Goal: Task Accomplishment & Management: Manage account settings

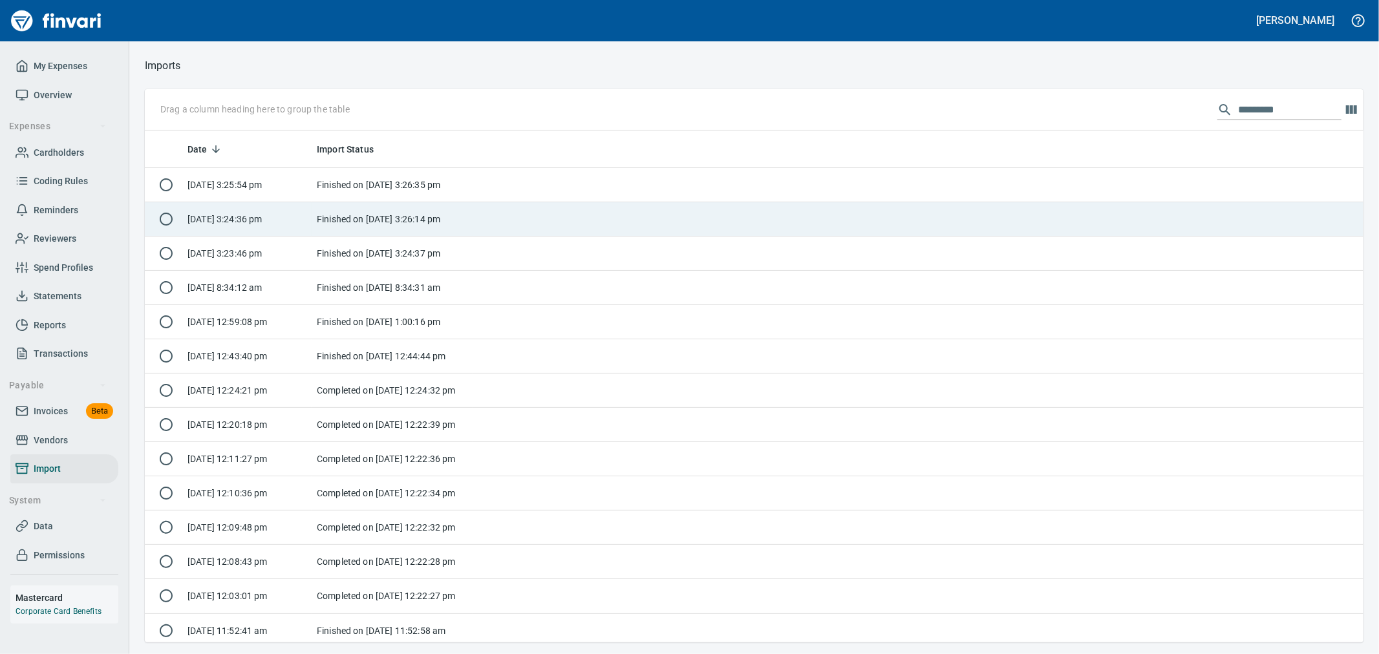
scroll to position [501, 1197]
click at [467, 220] on td "Finished on [DATE] 3:26:14 pm" at bounding box center [393, 219] width 162 height 34
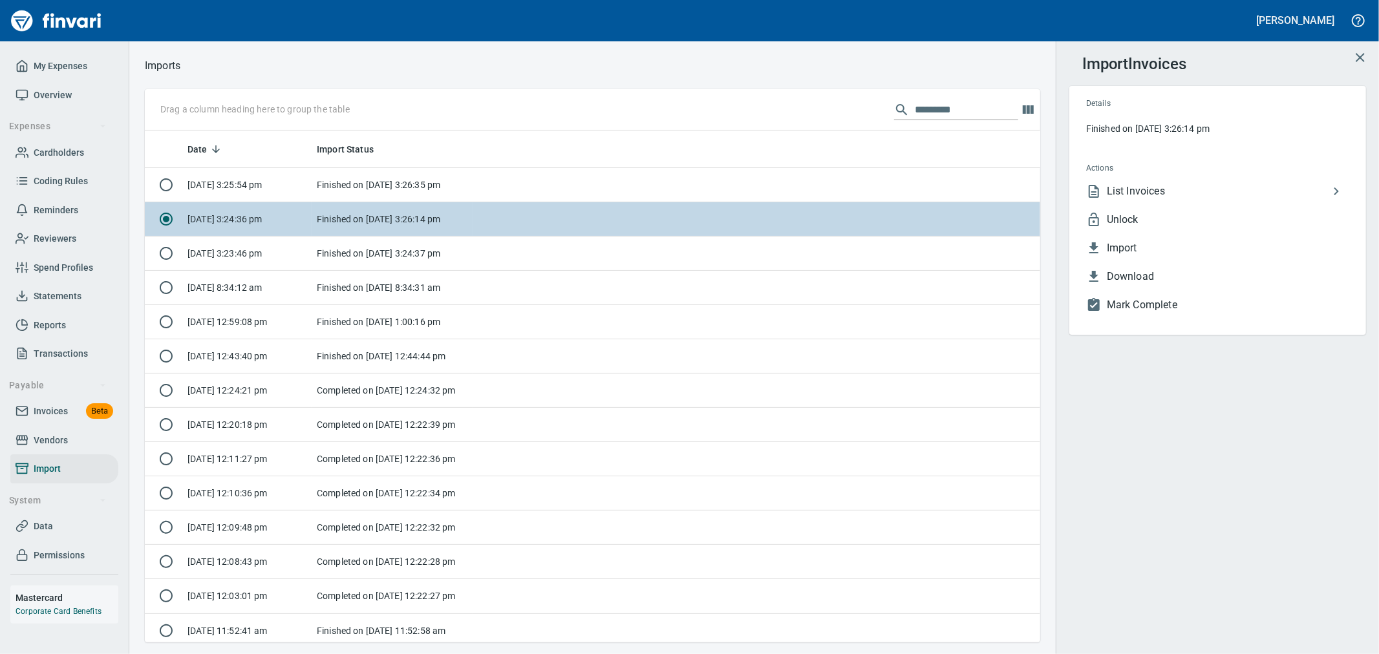
scroll to position [501, 874]
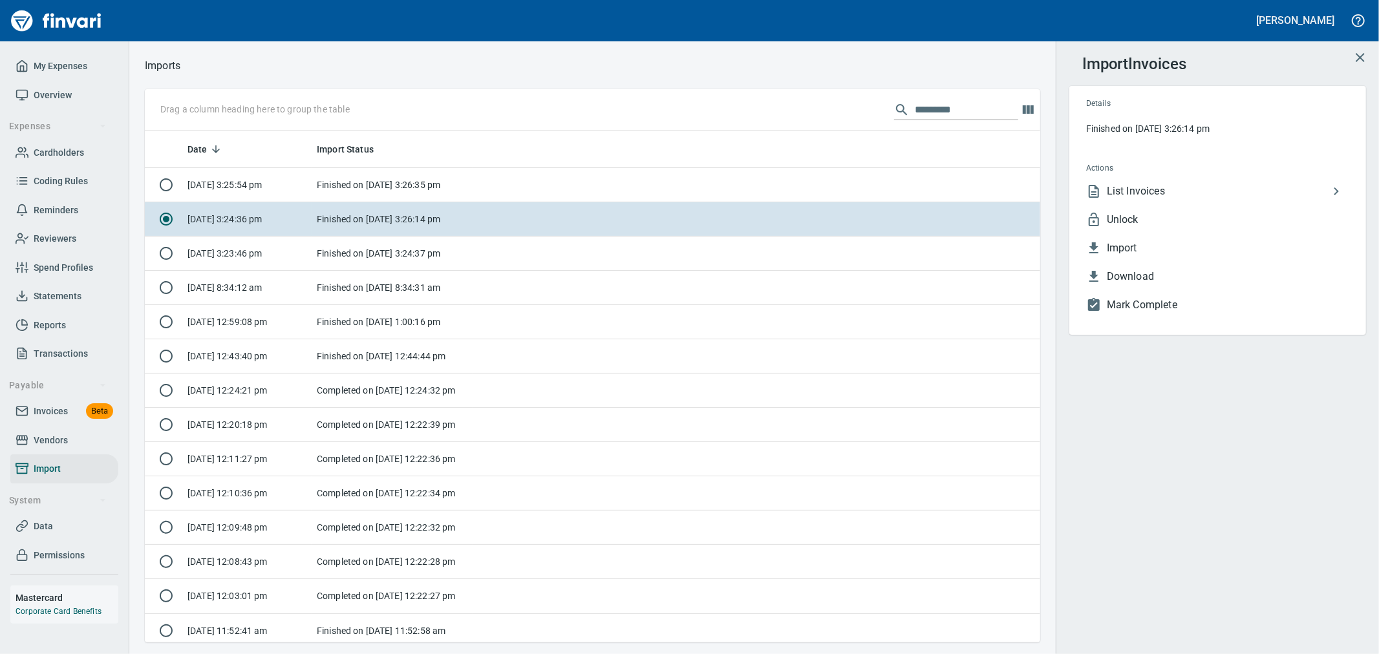
click at [1160, 191] on span "List Invoices" at bounding box center [1218, 192] width 222 height 16
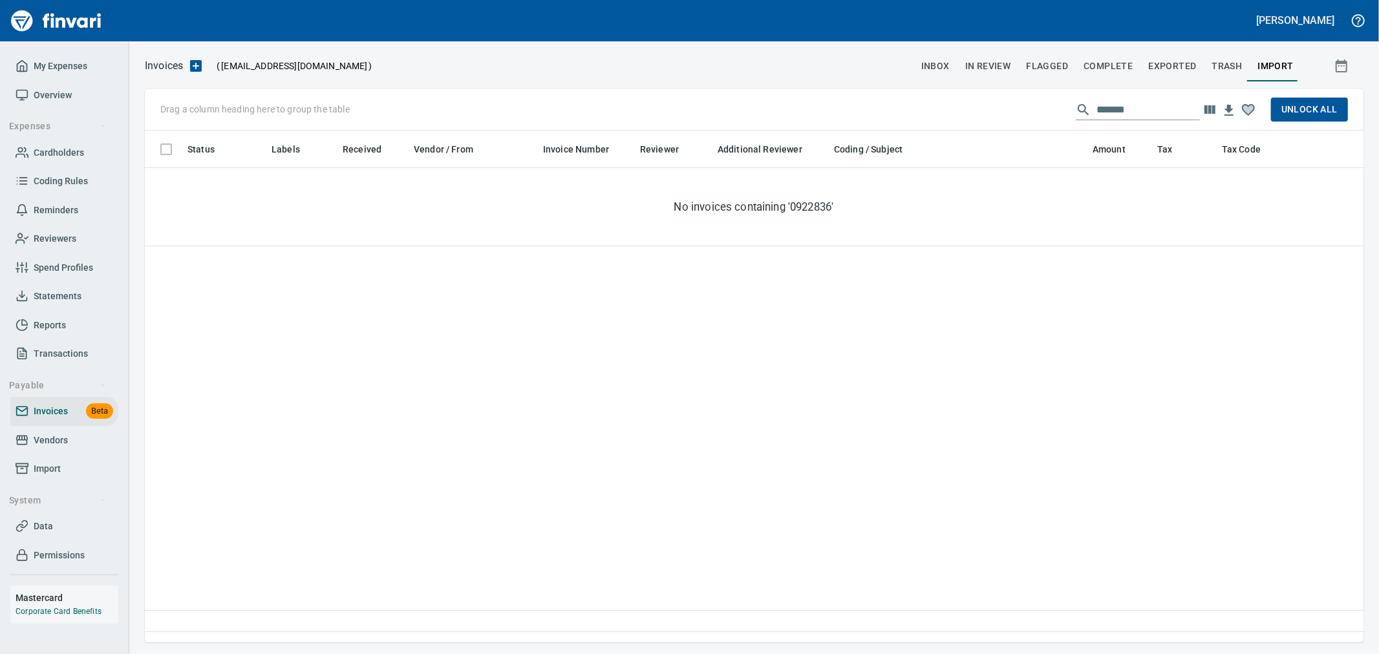
scroll to position [490, 1207]
drag, startPoint x: 1049, startPoint y: 102, endPoint x: 929, endPoint y: 97, distance: 120.3
click at [929, 97] on div "Drag a column heading here to group the table ******* Unlock All" at bounding box center [754, 109] width 1218 height 41
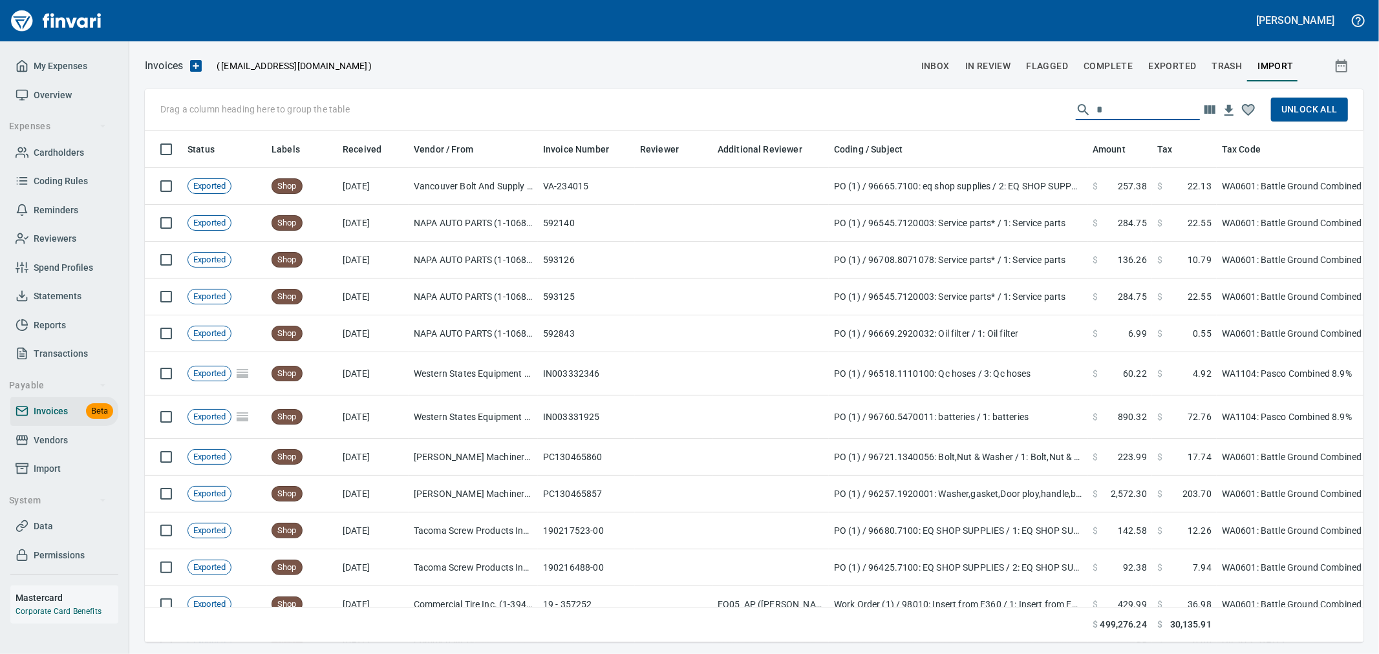
scroll to position [490, 1197]
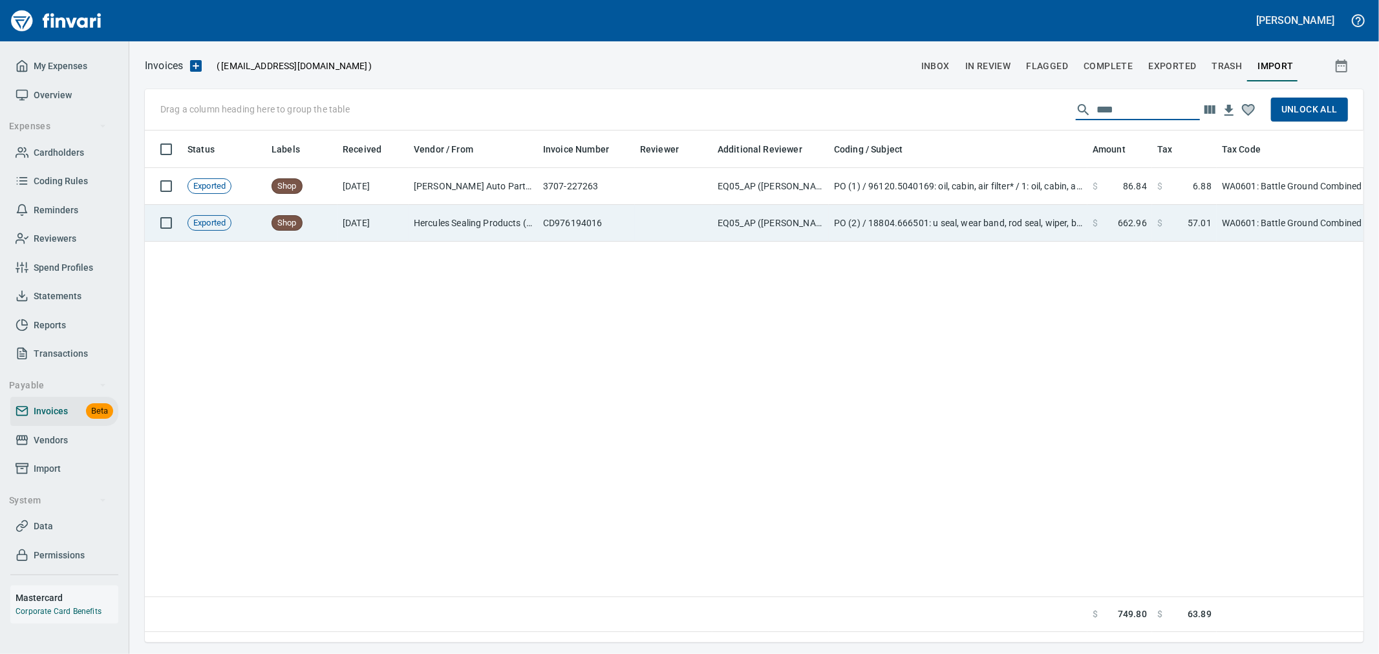
type input "****"
click at [684, 227] on td at bounding box center [674, 223] width 78 height 37
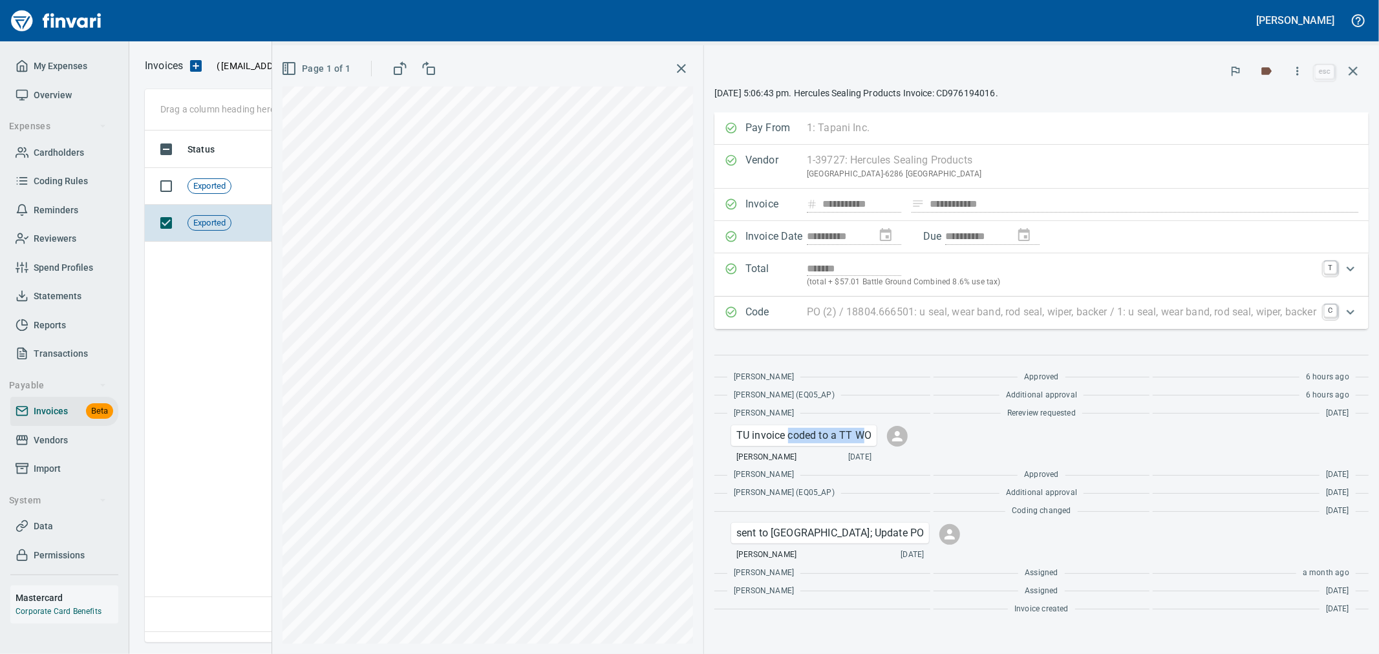
drag, startPoint x: 862, startPoint y: 436, endPoint x: 785, endPoint y: 442, distance: 77.2
click at [785, 442] on p "TU invoice coded to a TT WO" at bounding box center [803, 436] width 135 height 16
click at [783, 442] on p "TU invoice coded to a TT WO" at bounding box center [803, 436] width 135 height 16
drag, startPoint x: 731, startPoint y: 434, endPoint x: 873, endPoint y: 440, distance: 141.7
click at [873, 440] on div "TU invoice coded to a TT WO" at bounding box center [803, 435] width 145 height 21
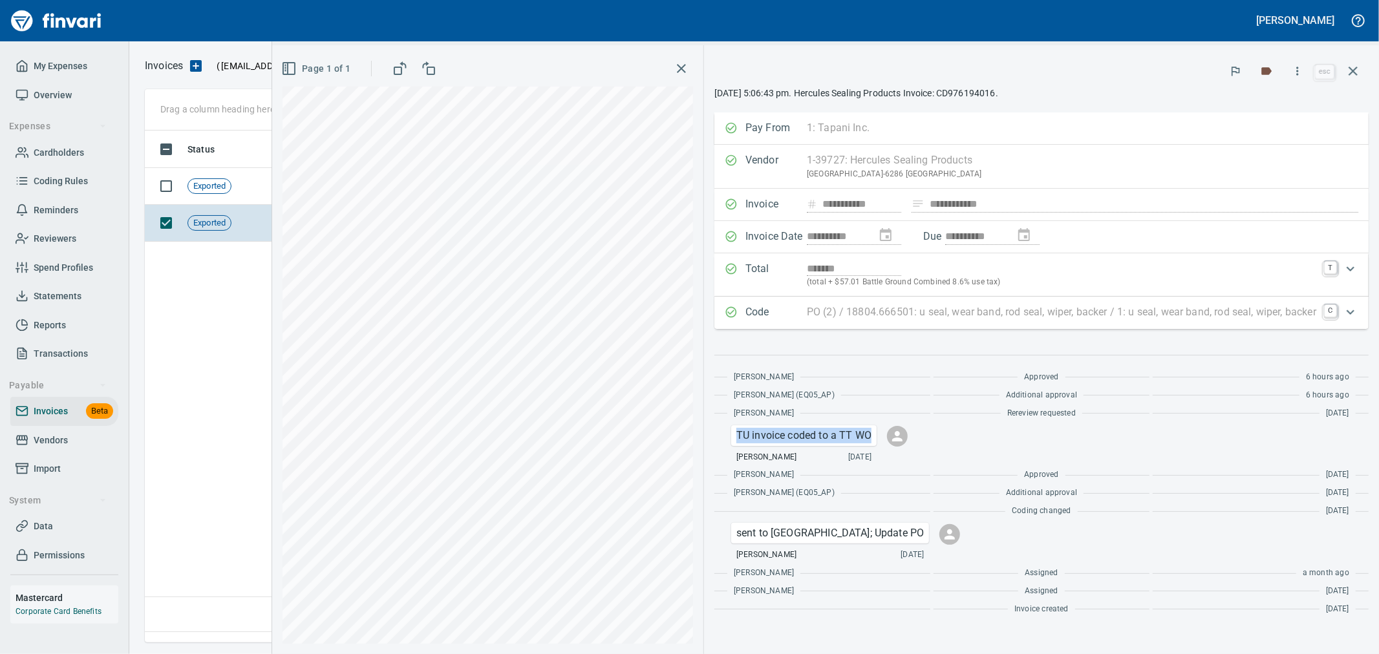
copy p "TU invoice coded to a TT WO"
click at [50, 462] on span "Import" at bounding box center [47, 469] width 27 height 16
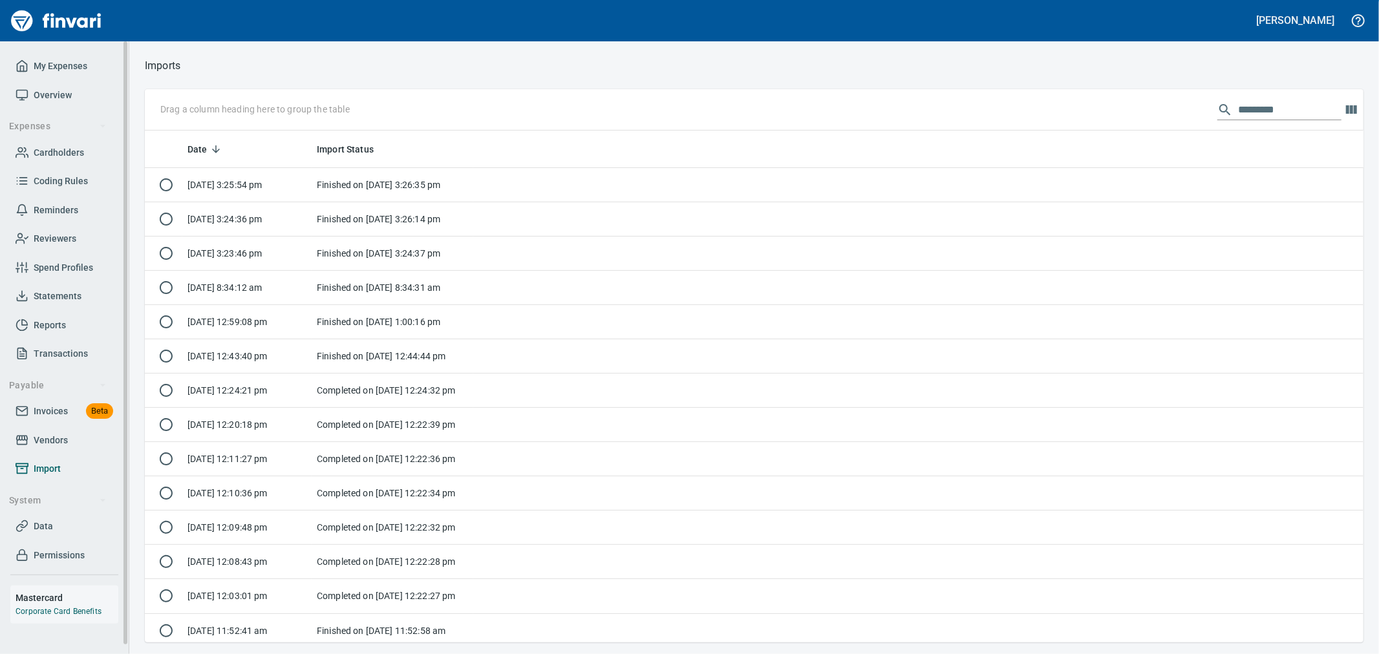
scroll to position [501, 1197]
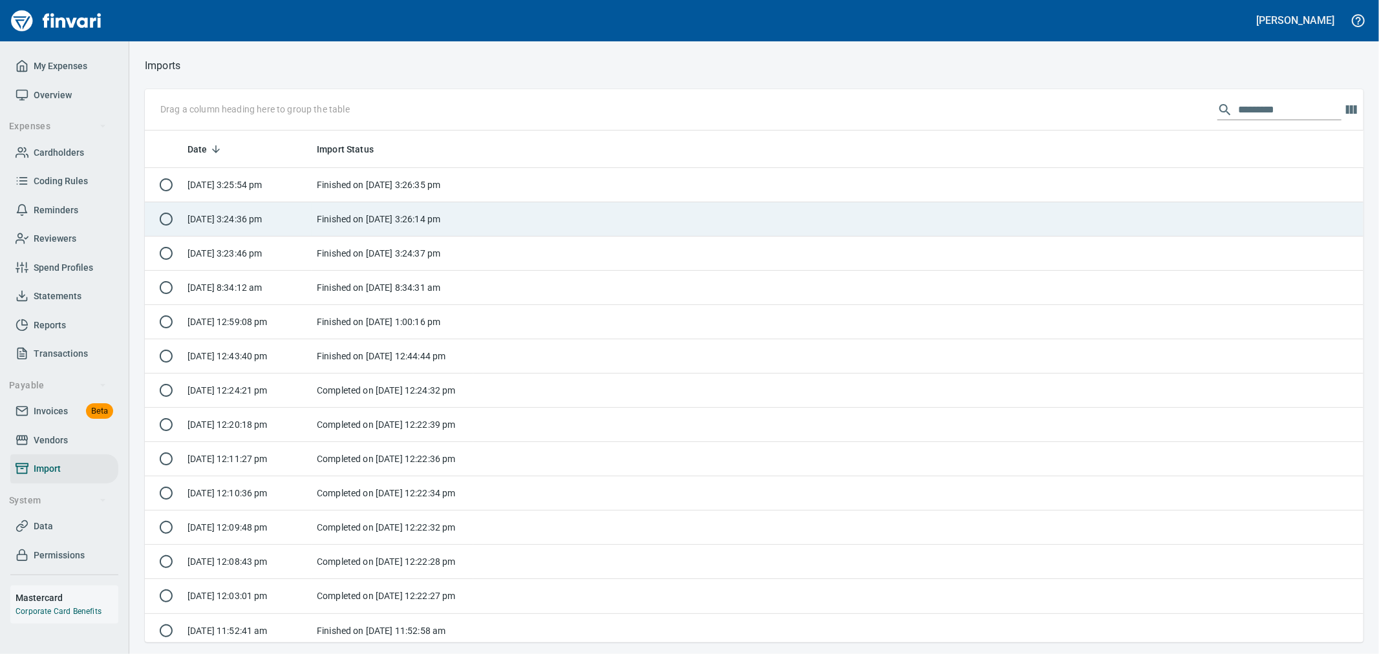
click at [424, 221] on td "Finished on [DATE] 3:26:14 pm" at bounding box center [393, 219] width 162 height 34
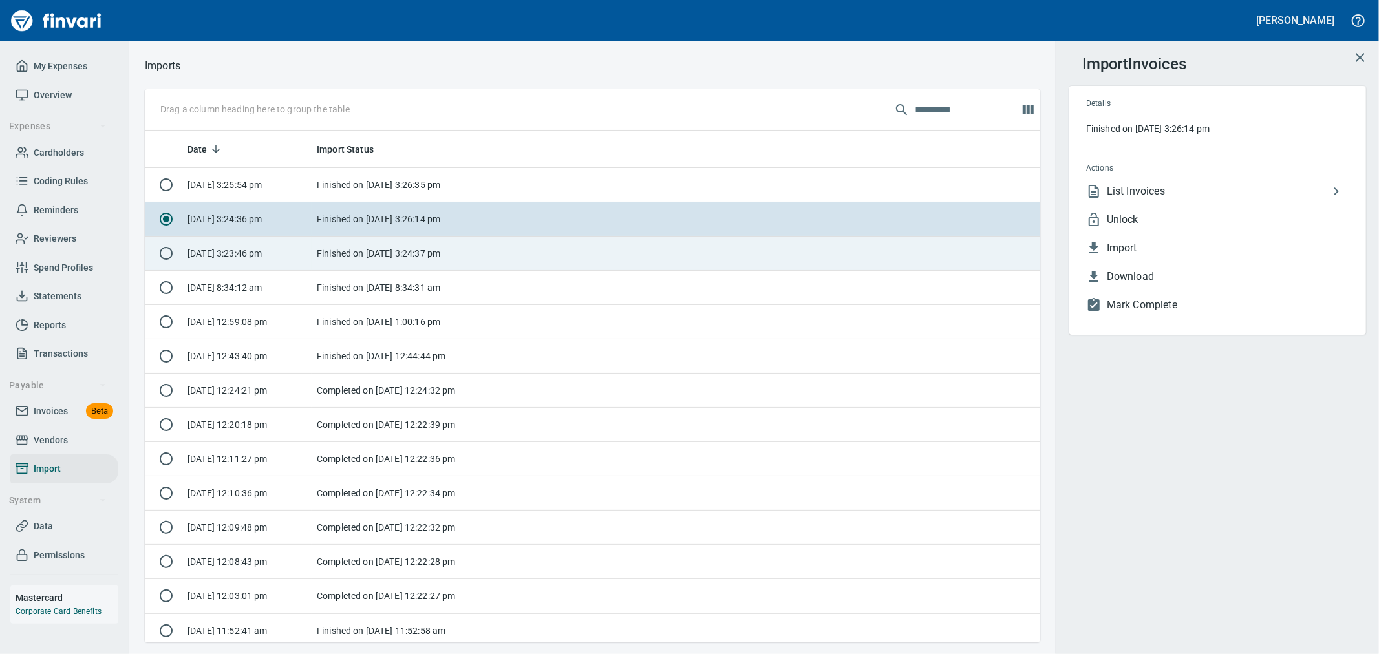
scroll to position [501, 874]
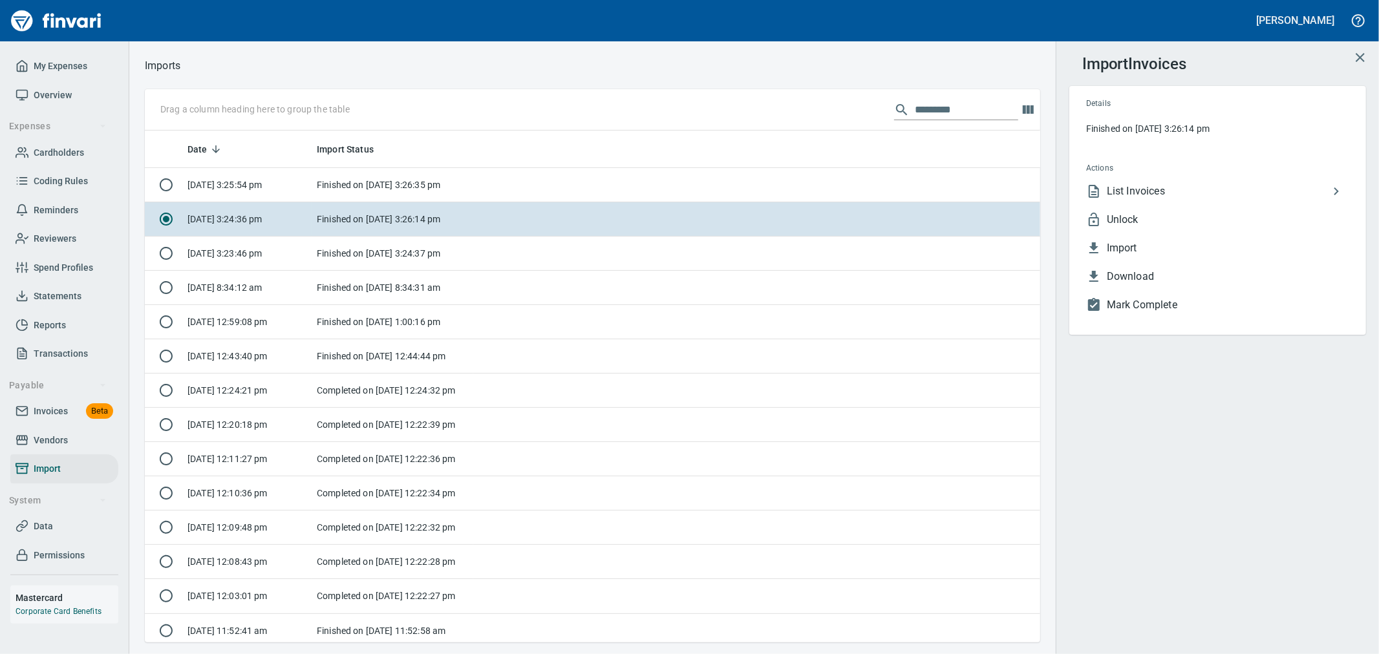
click at [1171, 217] on span "Unlock" at bounding box center [1228, 220] width 242 height 16
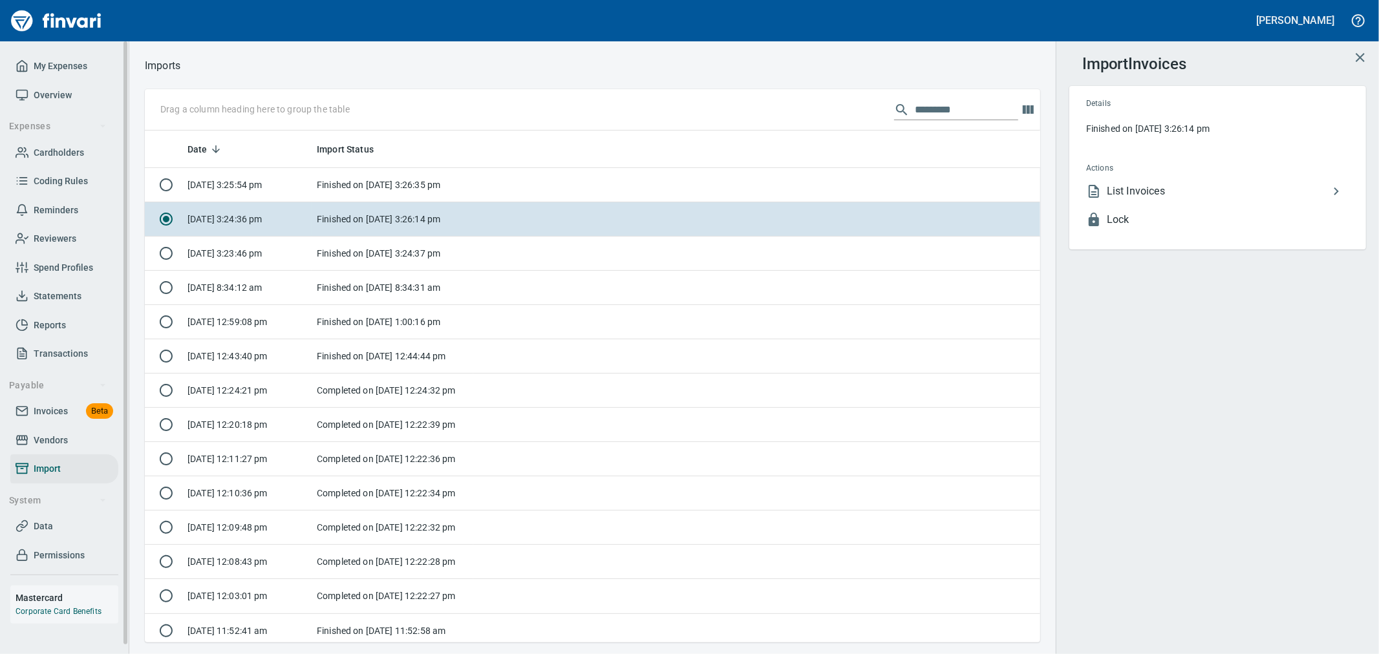
click at [58, 408] on span "Invoices" at bounding box center [51, 411] width 34 height 16
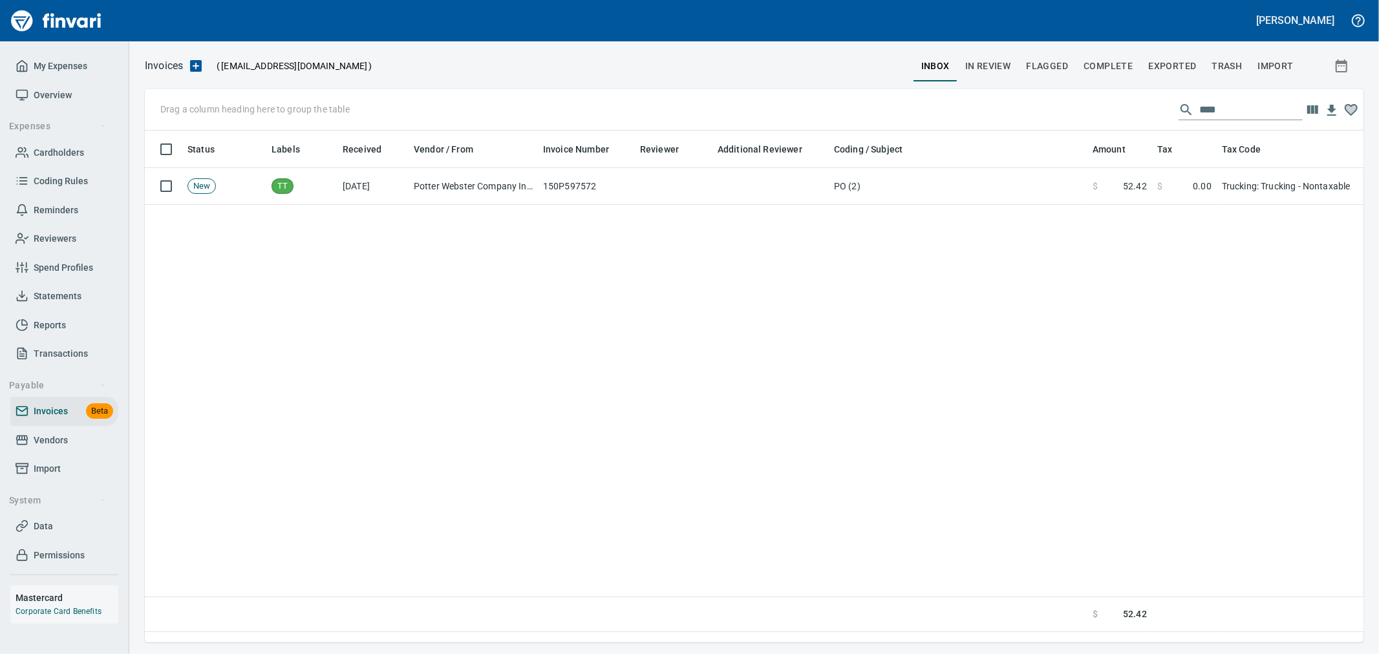
scroll to position [490, 1207]
click at [1102, 58] on span "Complete" at bounding box center [1107, 66] width 49 height 16
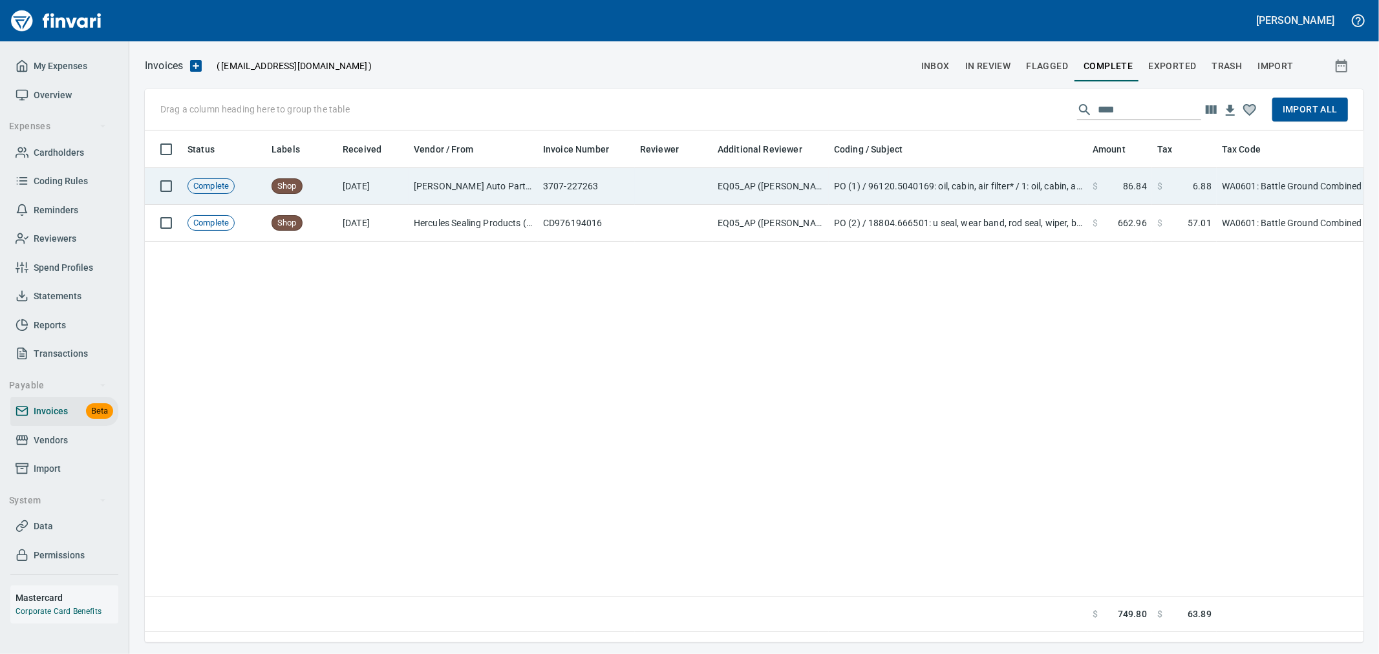
scroll to position [490, 1207]
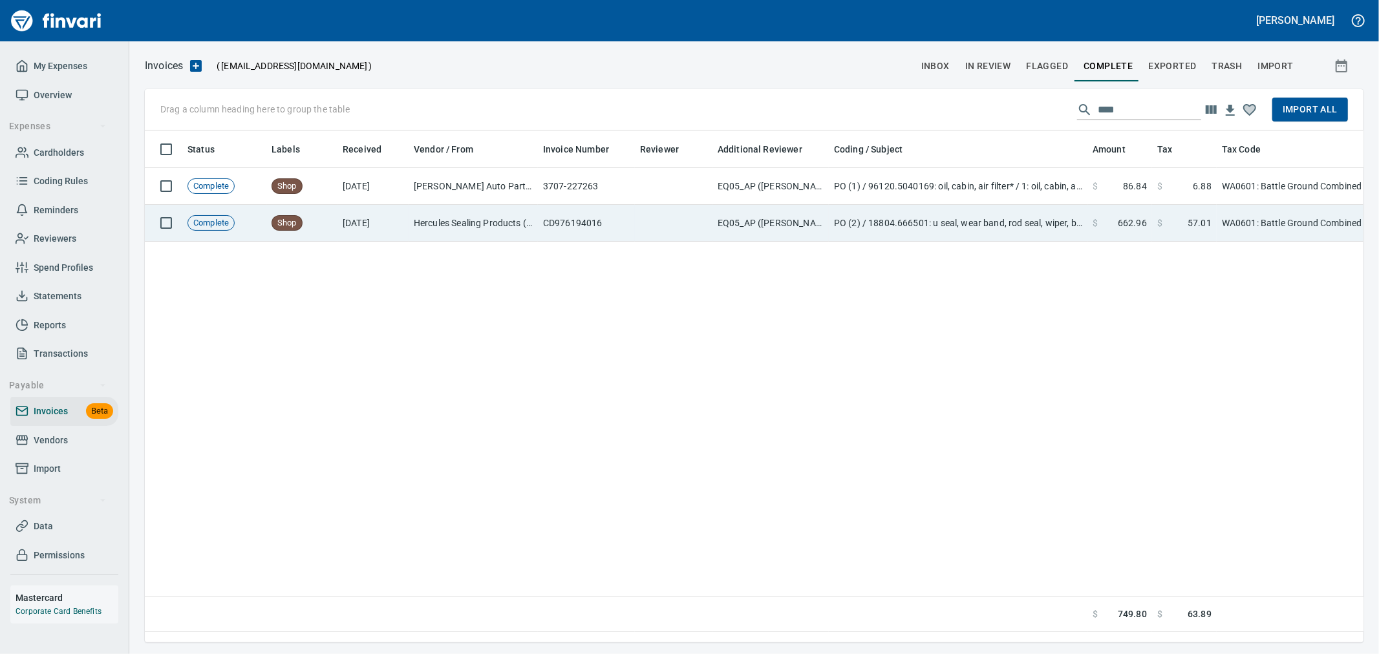
click at [1042, 220] on td "PO (2) / 18804.666501: u seal, wear band, rod seal, wiper, backer / 1: u seal, …" at bounding box center [958, 223] width 259 height 37
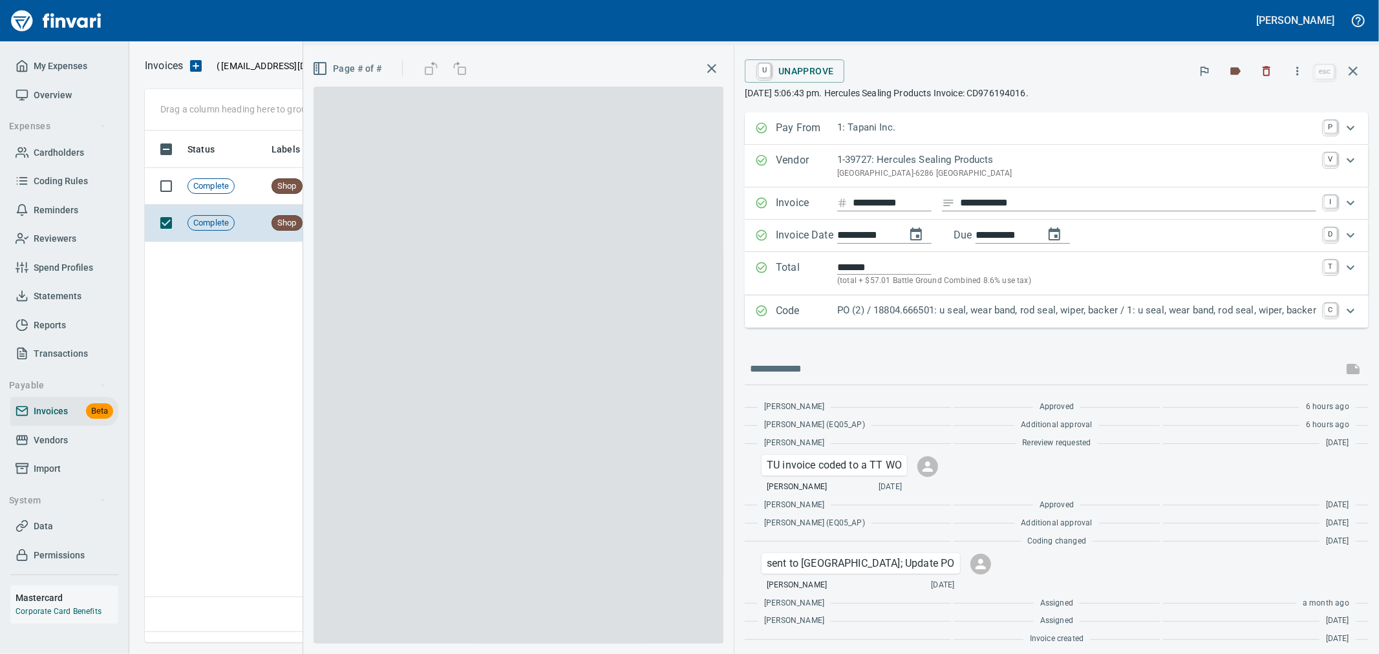
scroll to position [490, 1207]
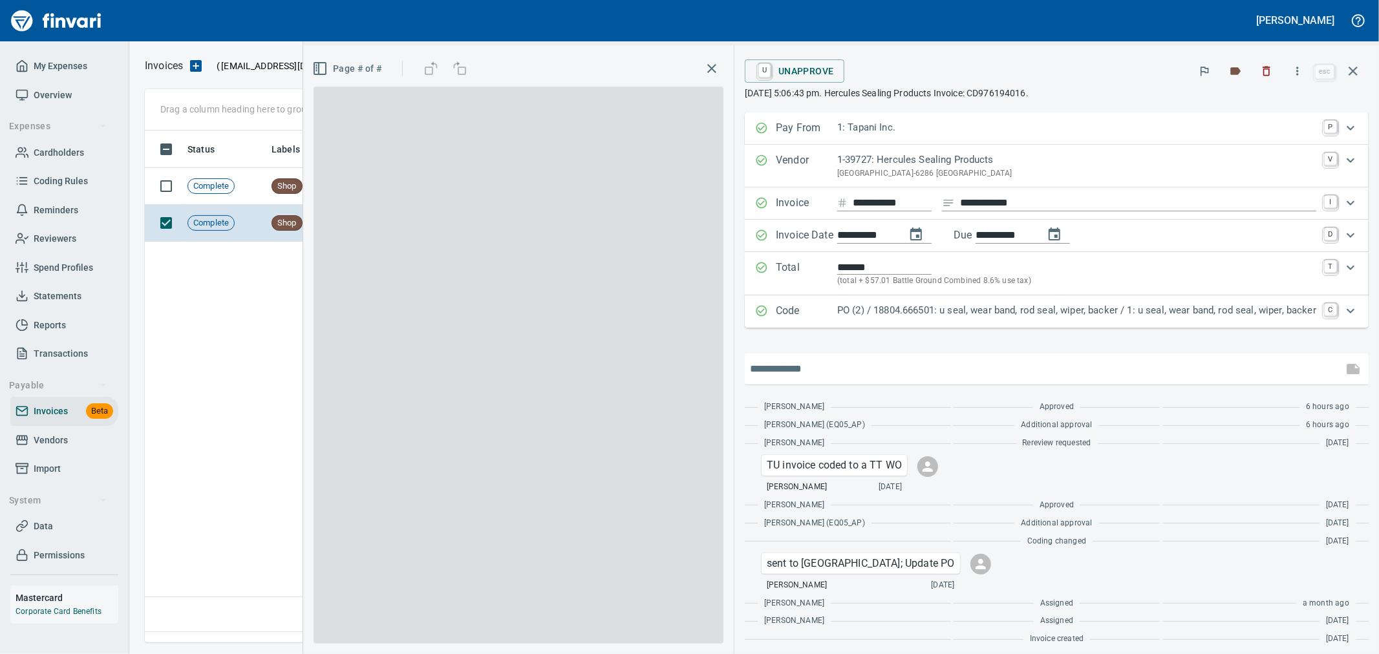
click at [823, 379] on input "text" at bounding box center [1044, 369] width 588 height 21
paste input "**********"
type input "**********"
click at [1348, 370] on icon "button" at bounding box center [1352, 369] width 13 height 10
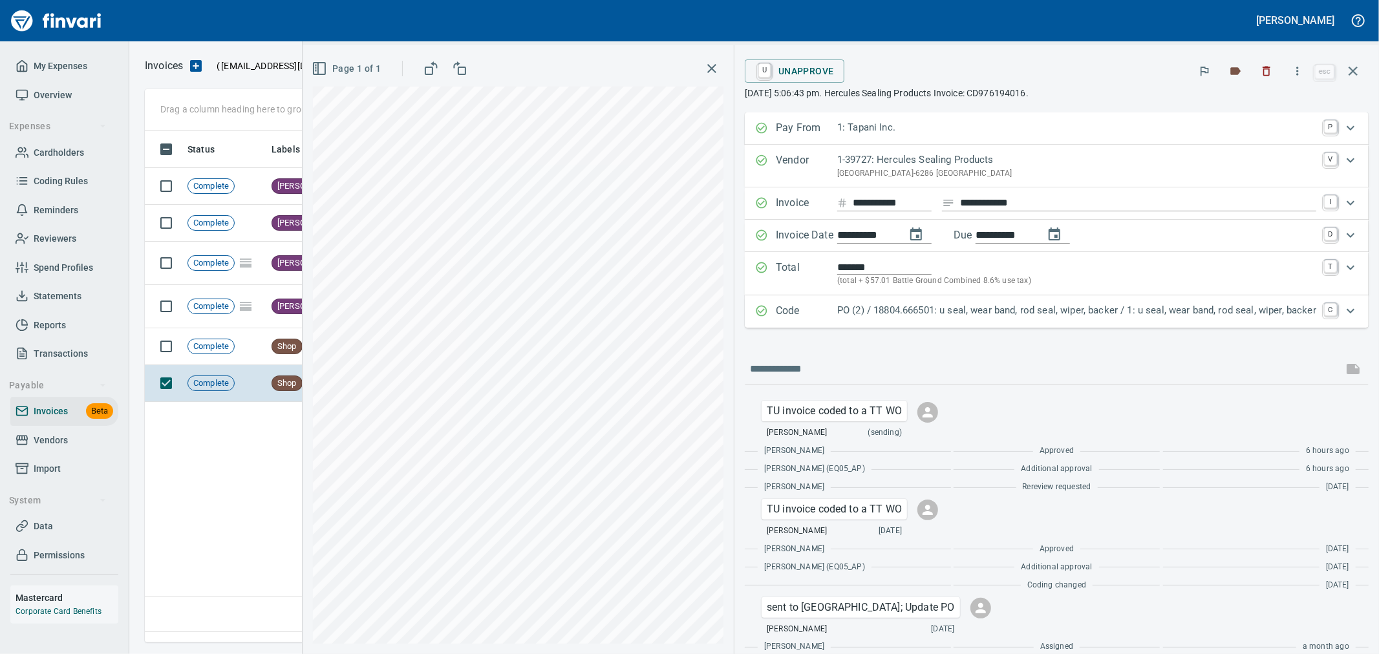
click at [786, 76] on span "U Unapprove" at bounding box center [794, 71] width 79 height 22
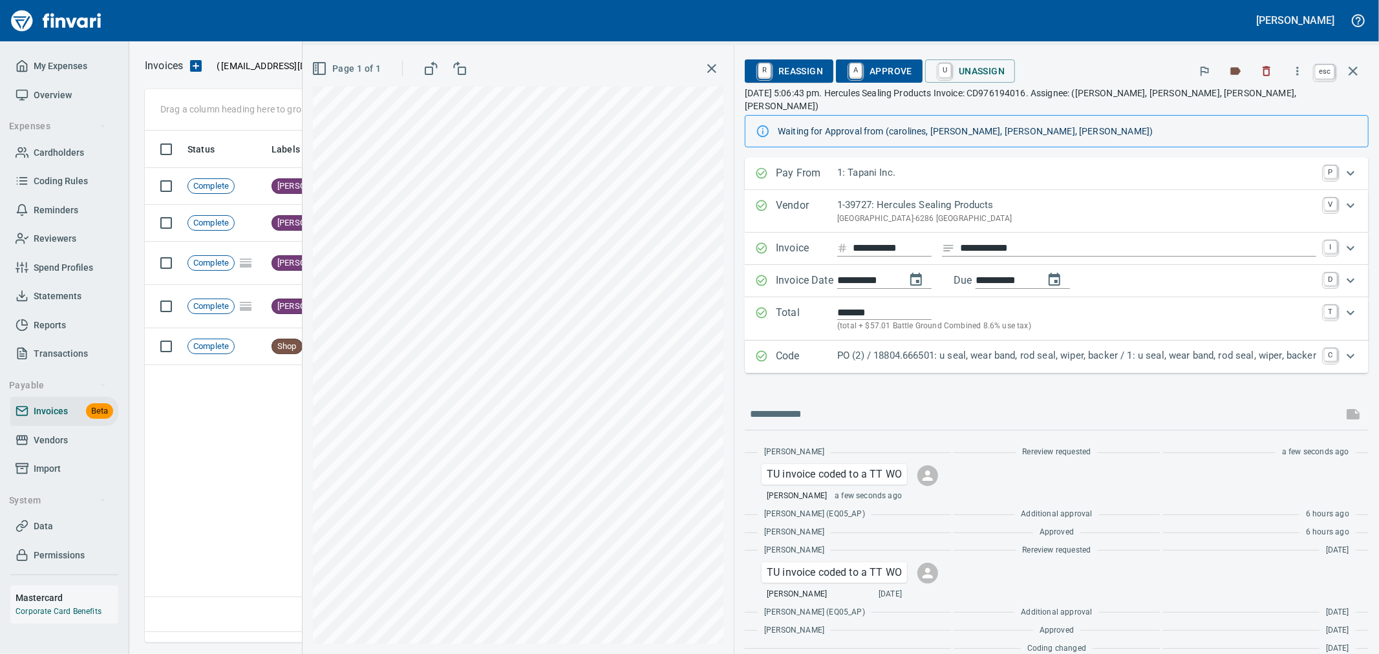
click at [1352, 68] on icon "button" at bounding box center [1353, 71] width 16 height 16
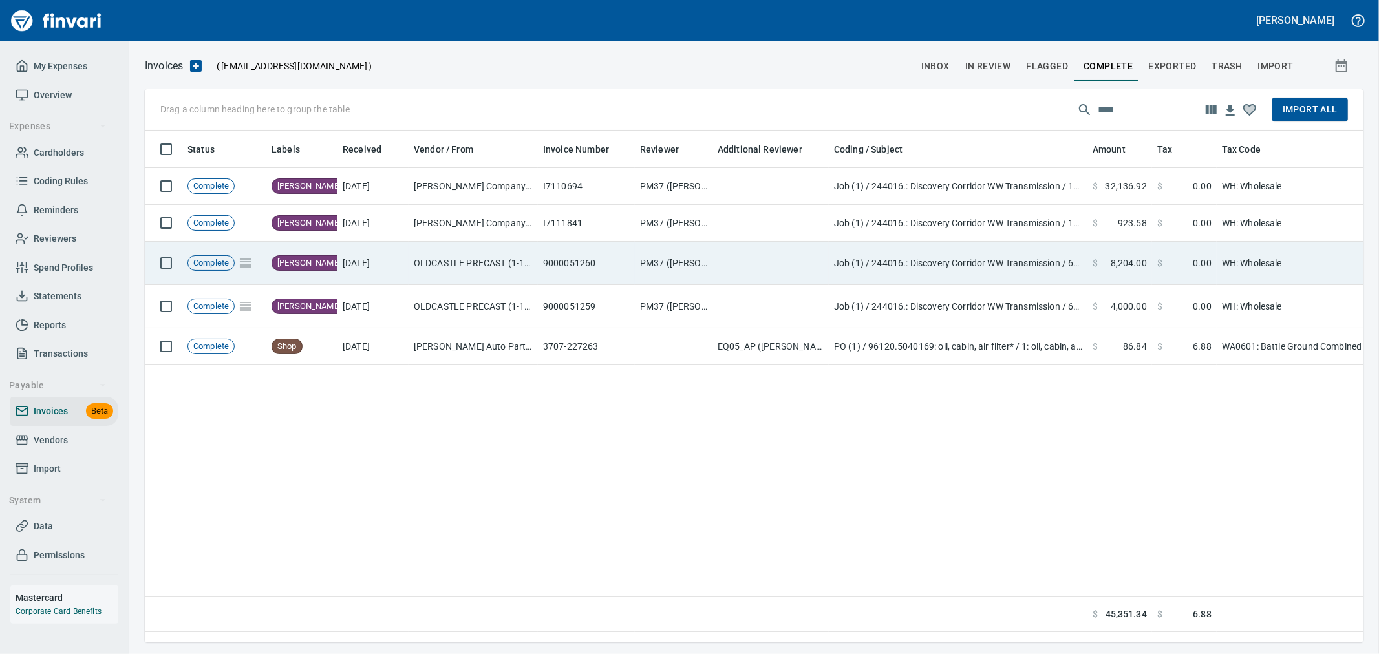
scroll to position [490, 1207]
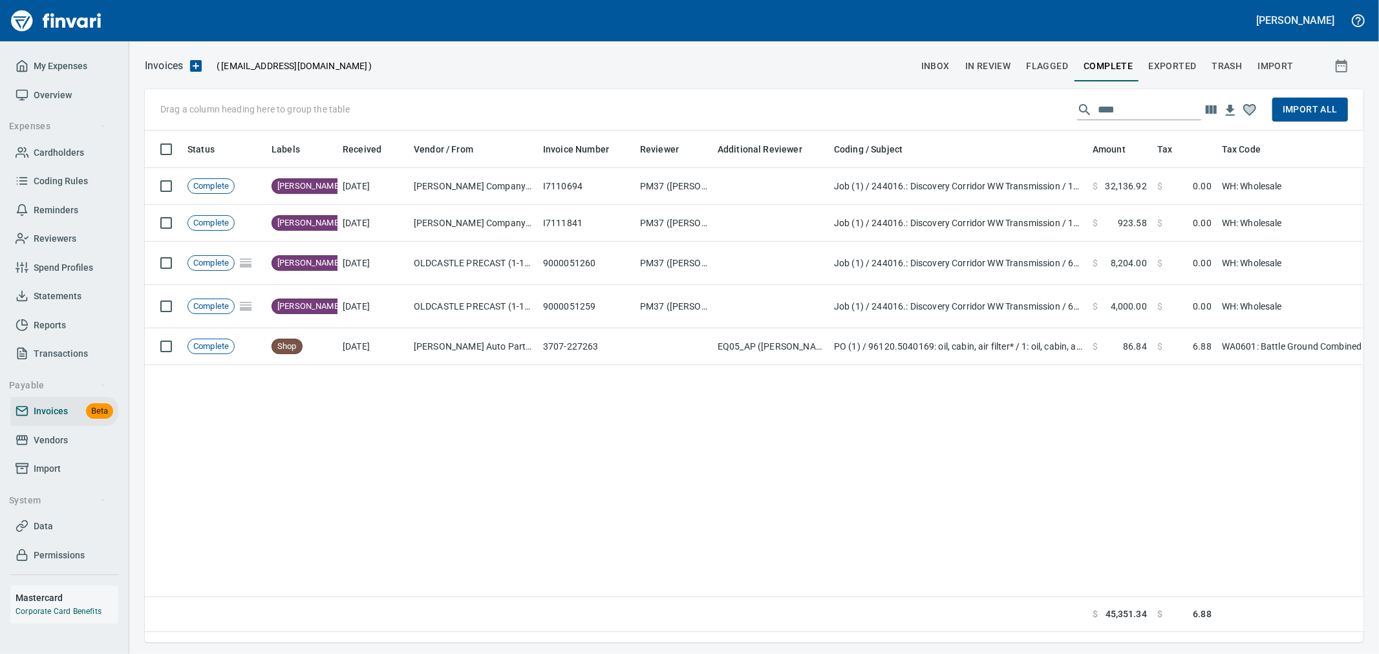
click at [1154, 118] on input "****" at bounding box center [1149, 110] width 103 height 21
click at [1154, 116] on input "****" at bounding box center [1149, 110] width 103 height 21
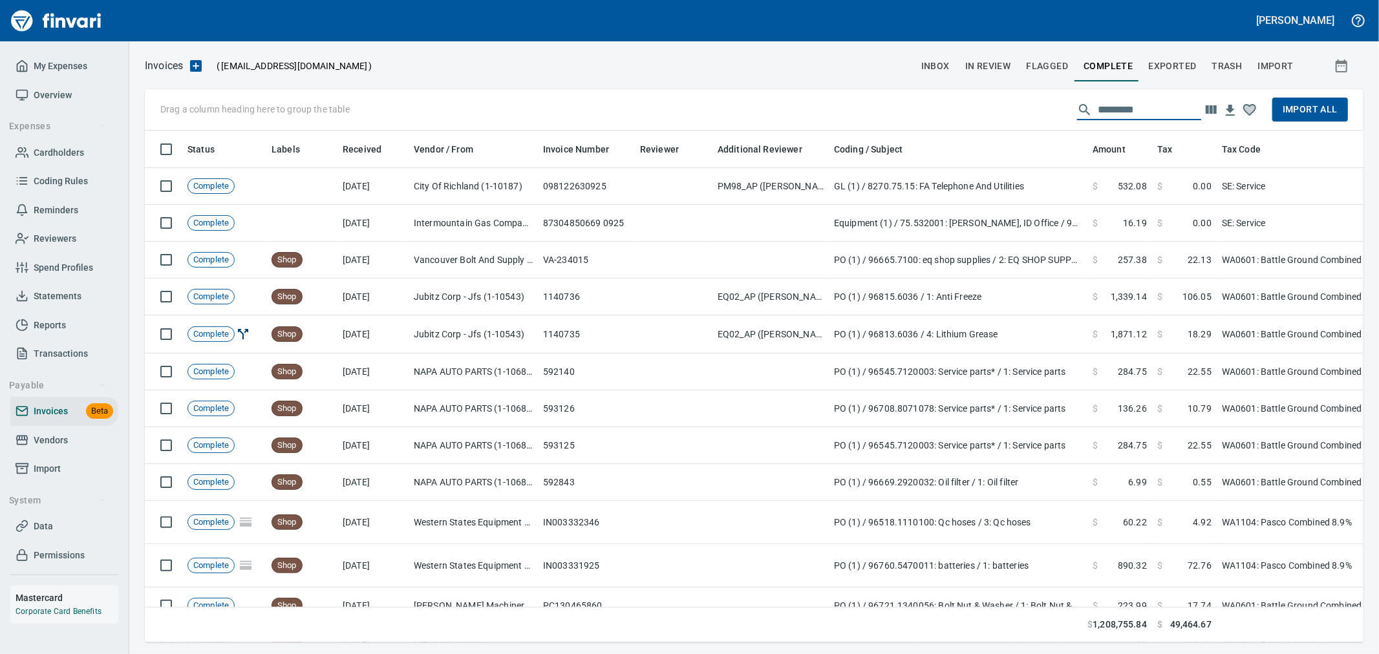
scroll to position [490, 1197]
click at [1315, 112] on span "Import All" at bounding box center [1309, 109] width 55 height 16
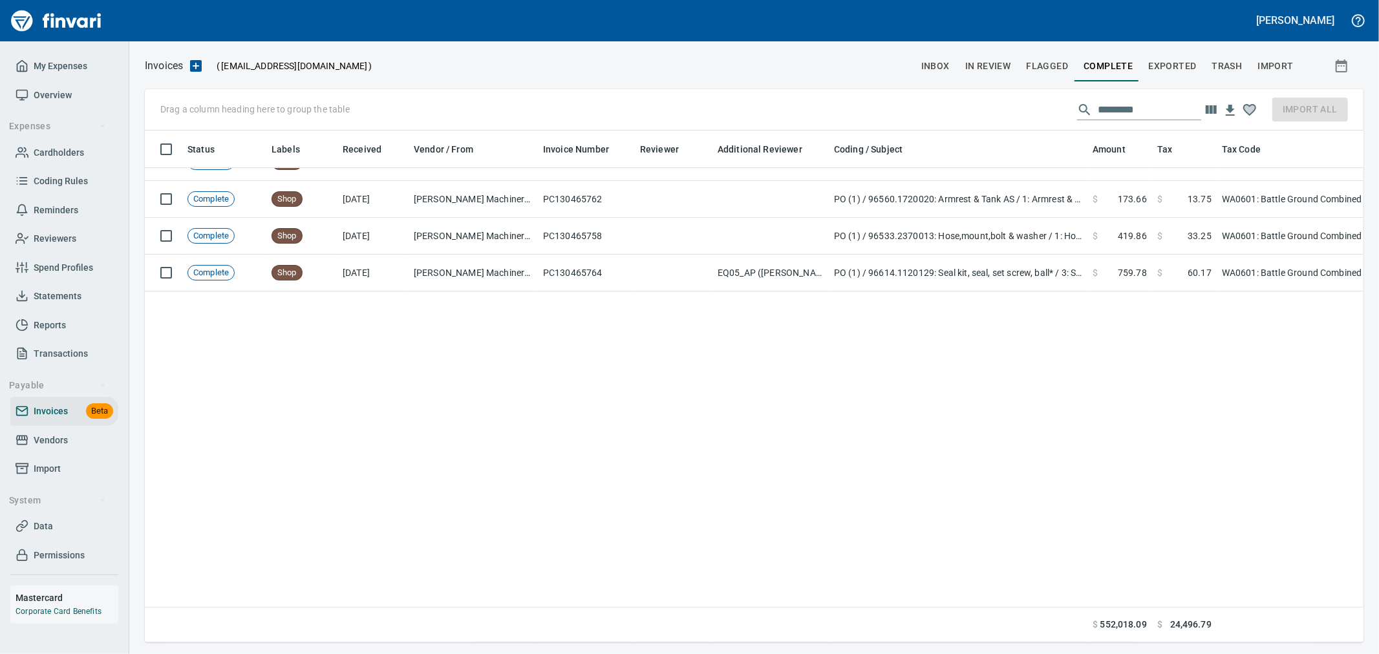
scroll to position [0, 0]
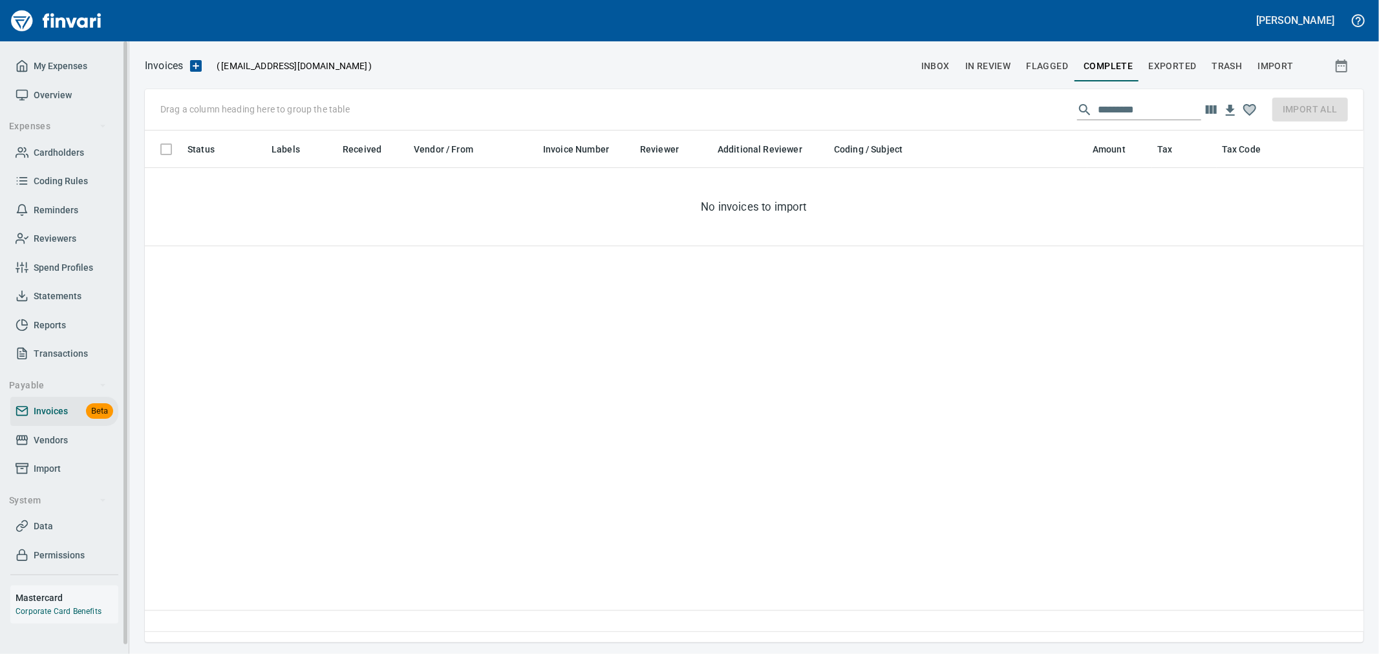
click at [50, 458] on link "Import" at bounding box center [64, 468] width 108 height 29
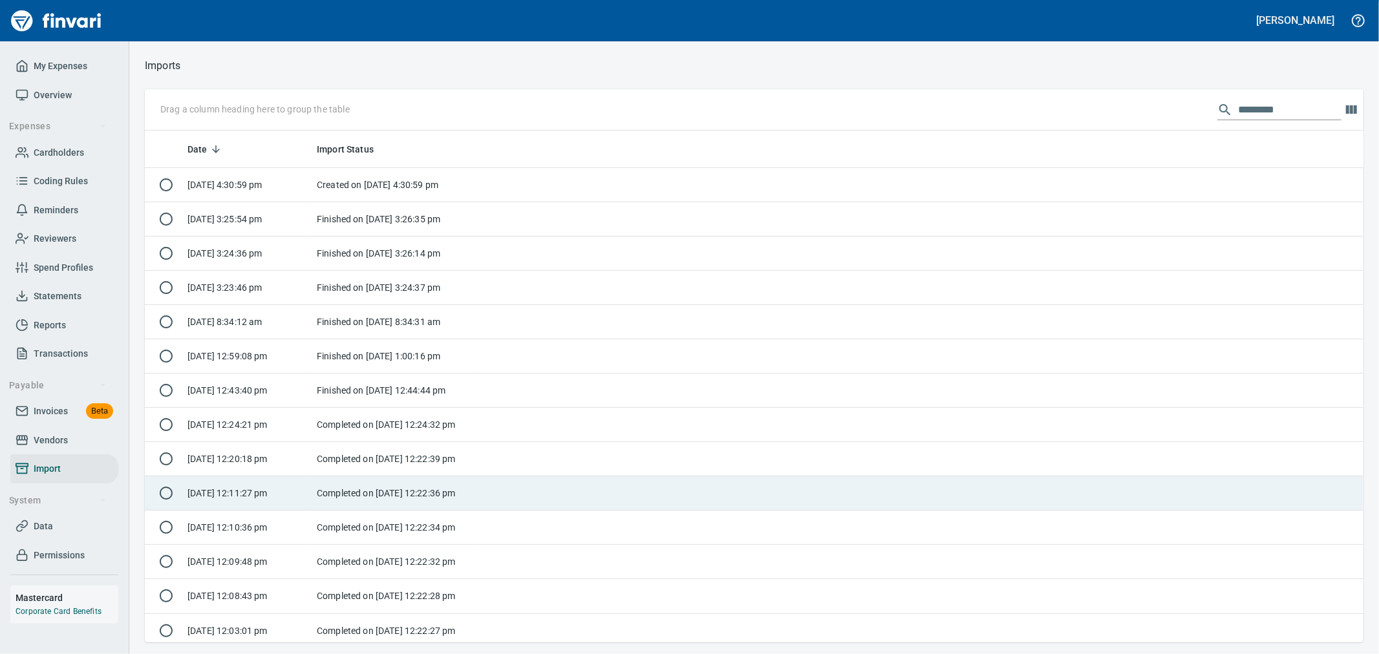
scroll to position [501, 1197]
click at [59, 433] on span "Vendors" at bounding box center [51, 440] width 34 height 16
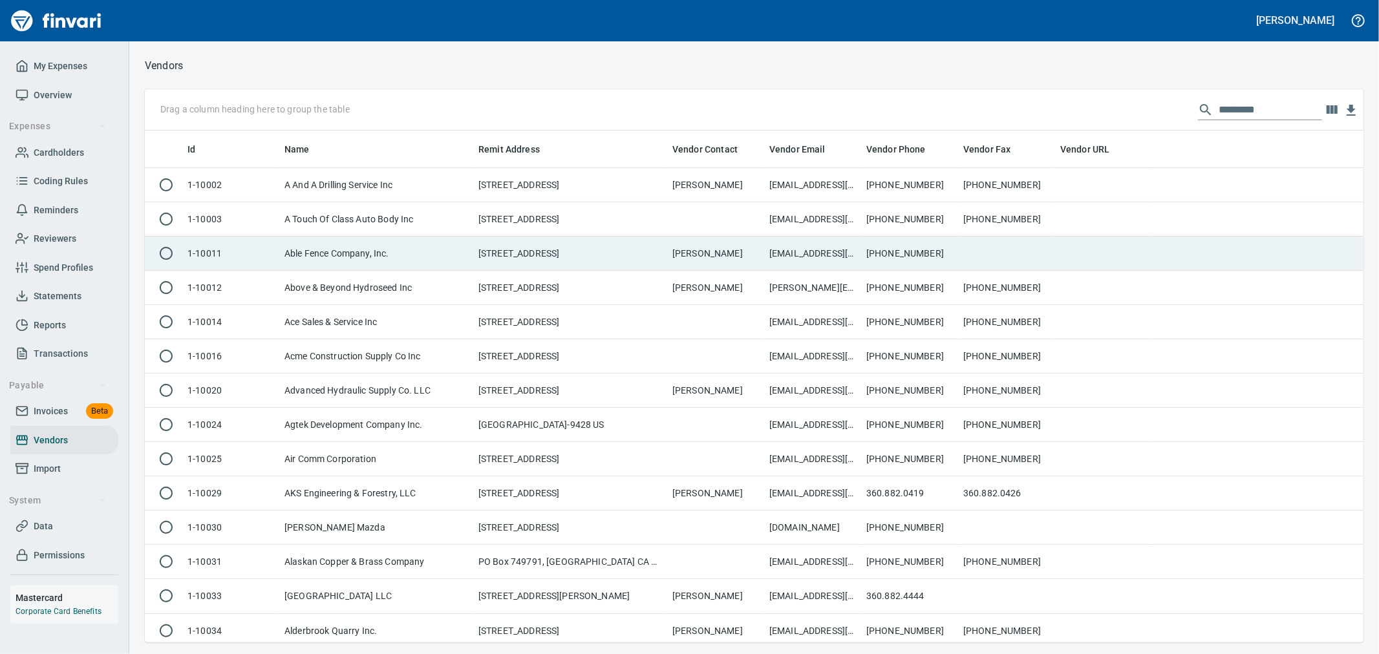
scroll to position [501, 1197]
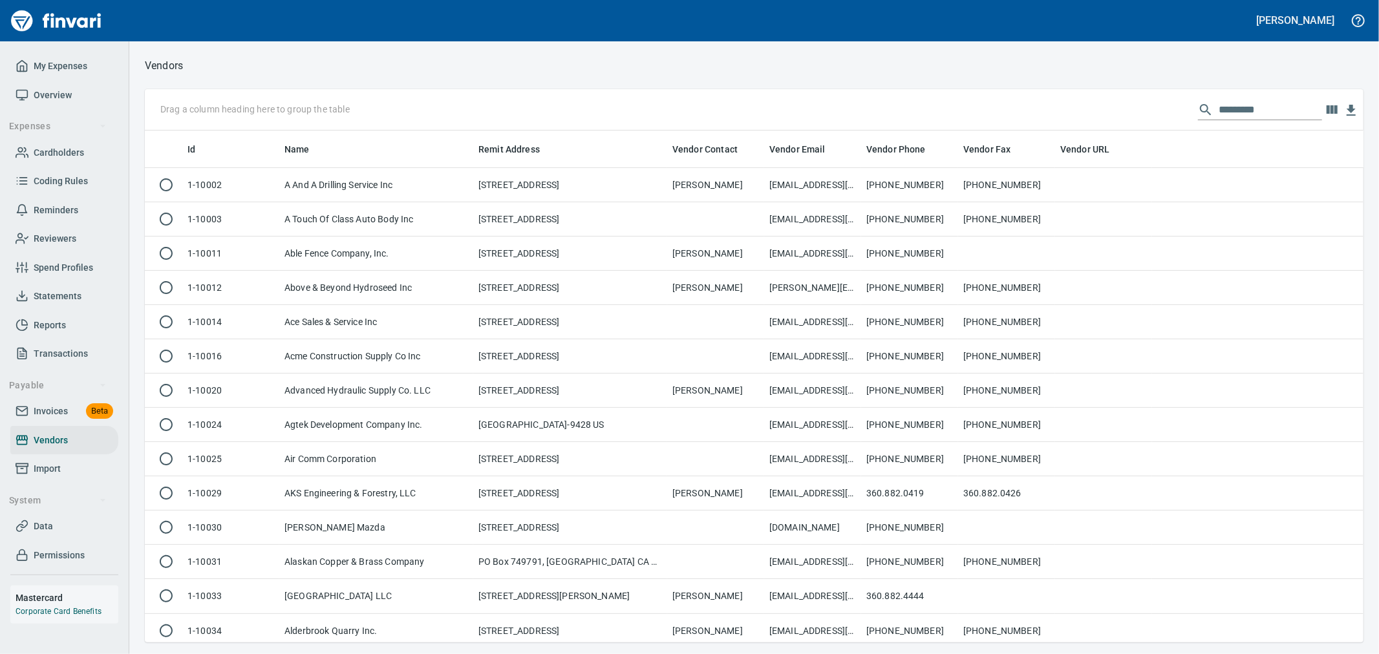
click at [1293, 111] on input "text" at bounding box center [1269, 110] width 103 height 21
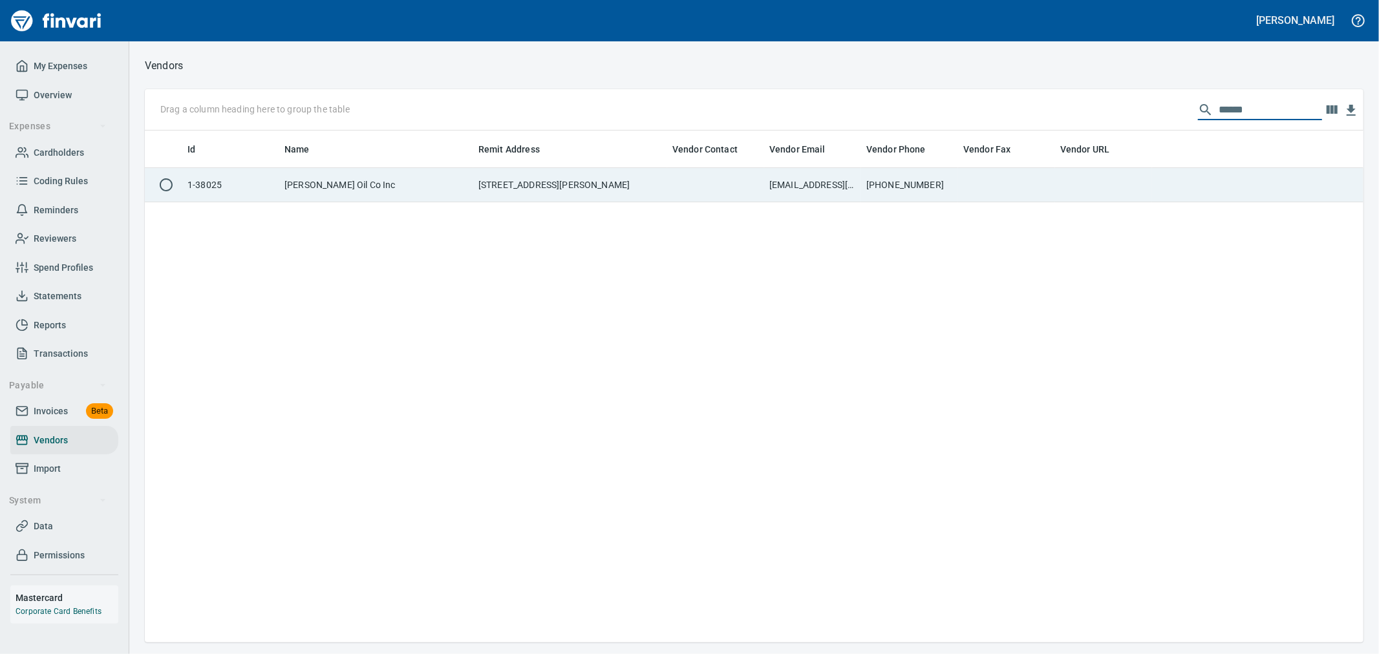
type input "******"
click at [932, 176] on td "[PHONE_NUMBER]" at bounding box center [909, 185] width 97 height 34
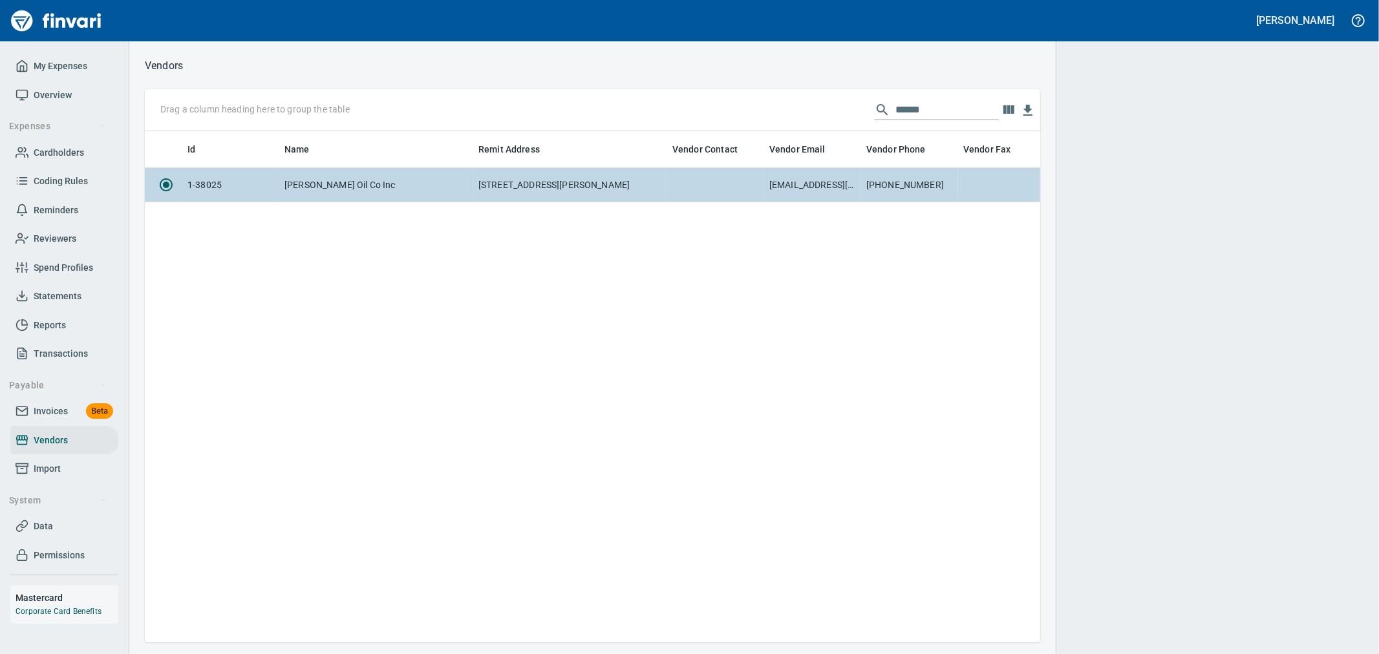
scroll to position [490, 884]
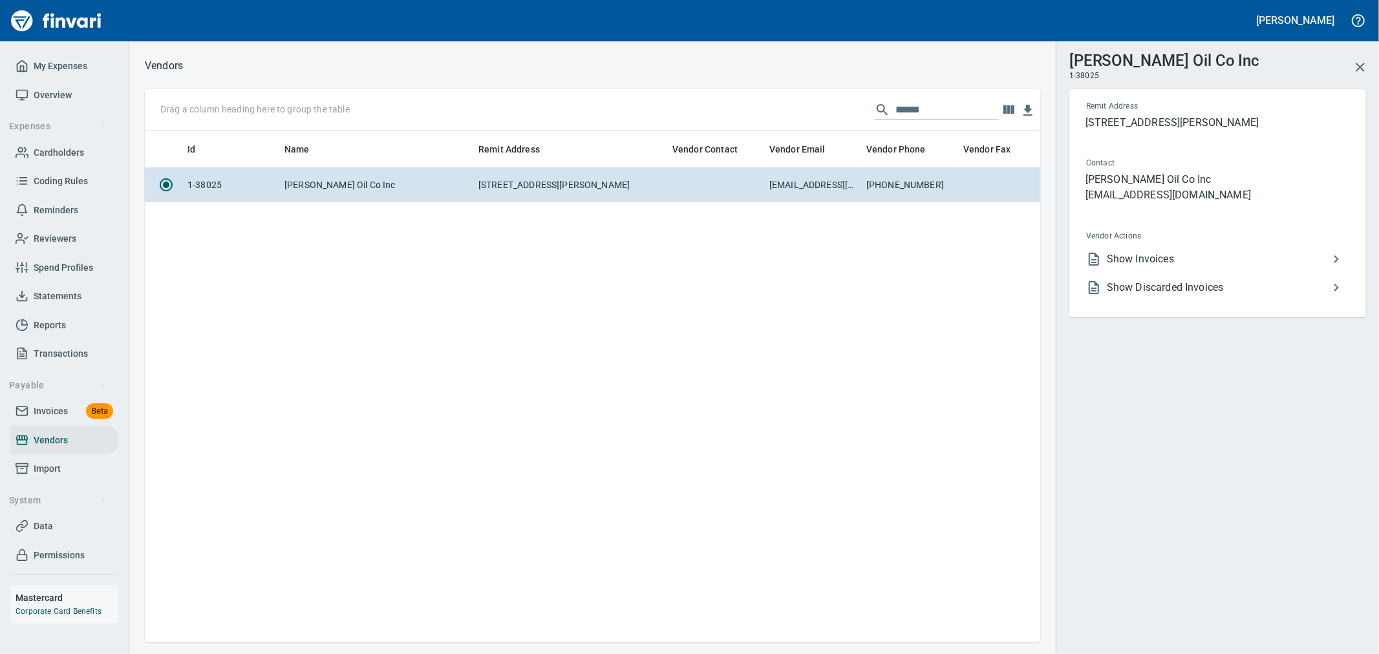
click at [1243, 260] on span "Show Invoices" at bounding box center [1218, 259] width 222 height 16
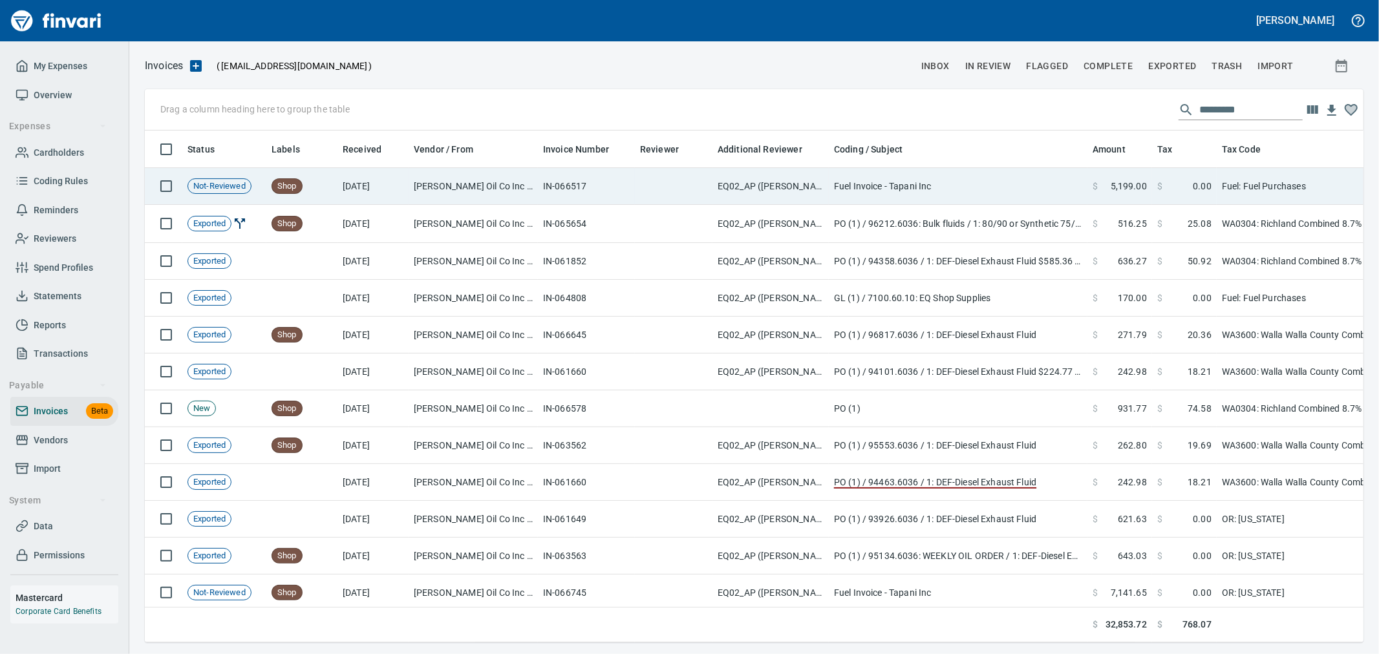
scroll to position [490, 1197]
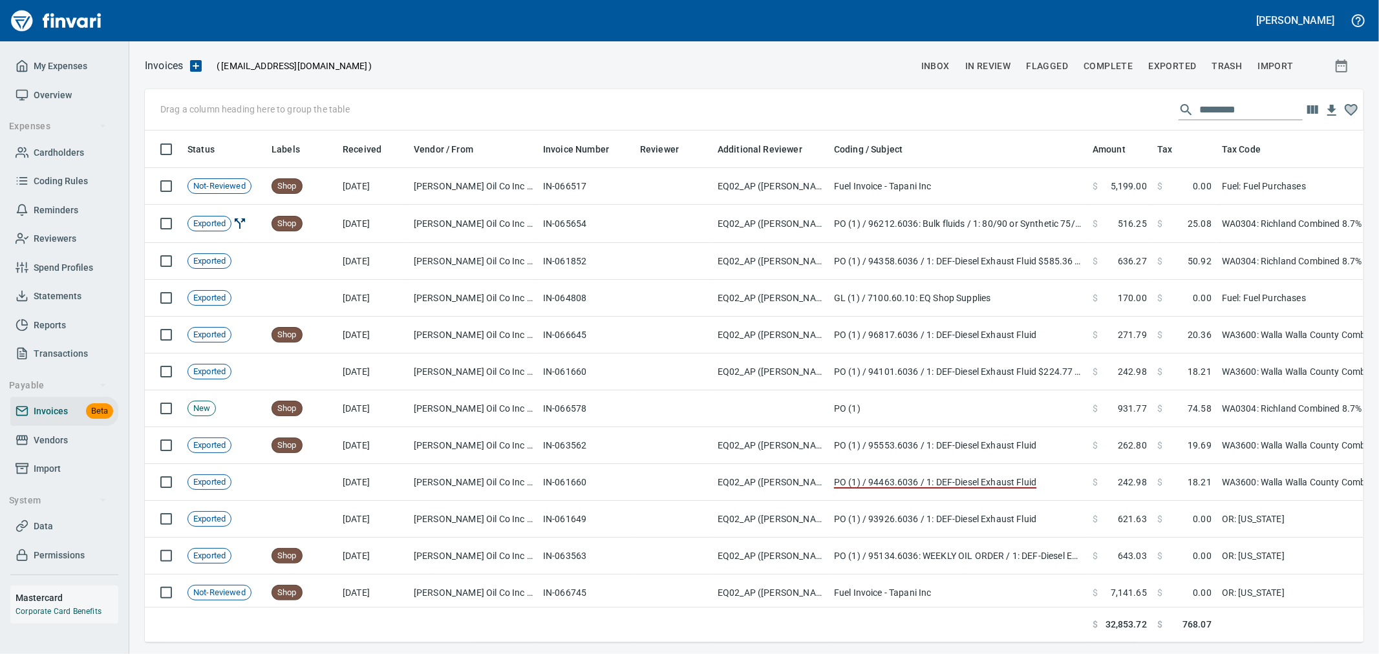
click at [1228, 109] on input "text" at bounding box center [1250, 110] width 103 height 21
click at [1211, 111] on input "text" at bounding box center [1250, 110] width 103 height 21
paste input "*********"
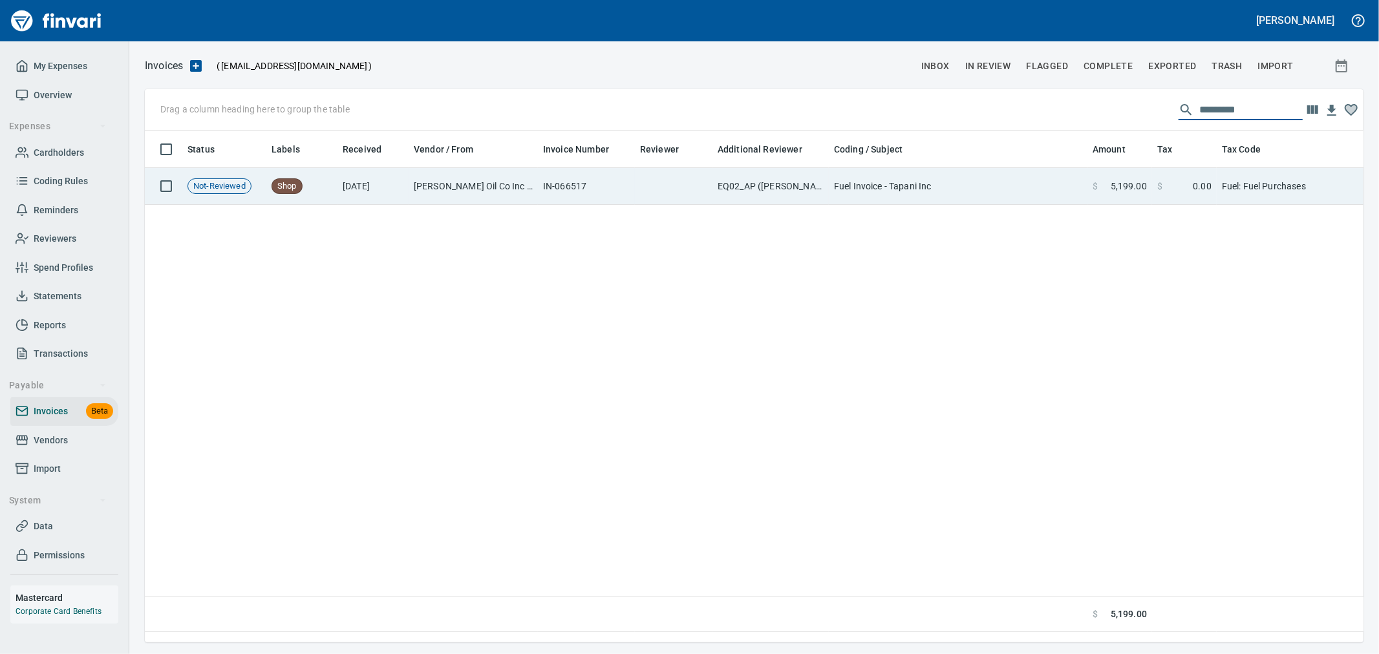
type input "*********"
click at [934, 188] on td "Fuel Invoice - Tapani Inc" at bounding box center [958, 186] width 259 height 37
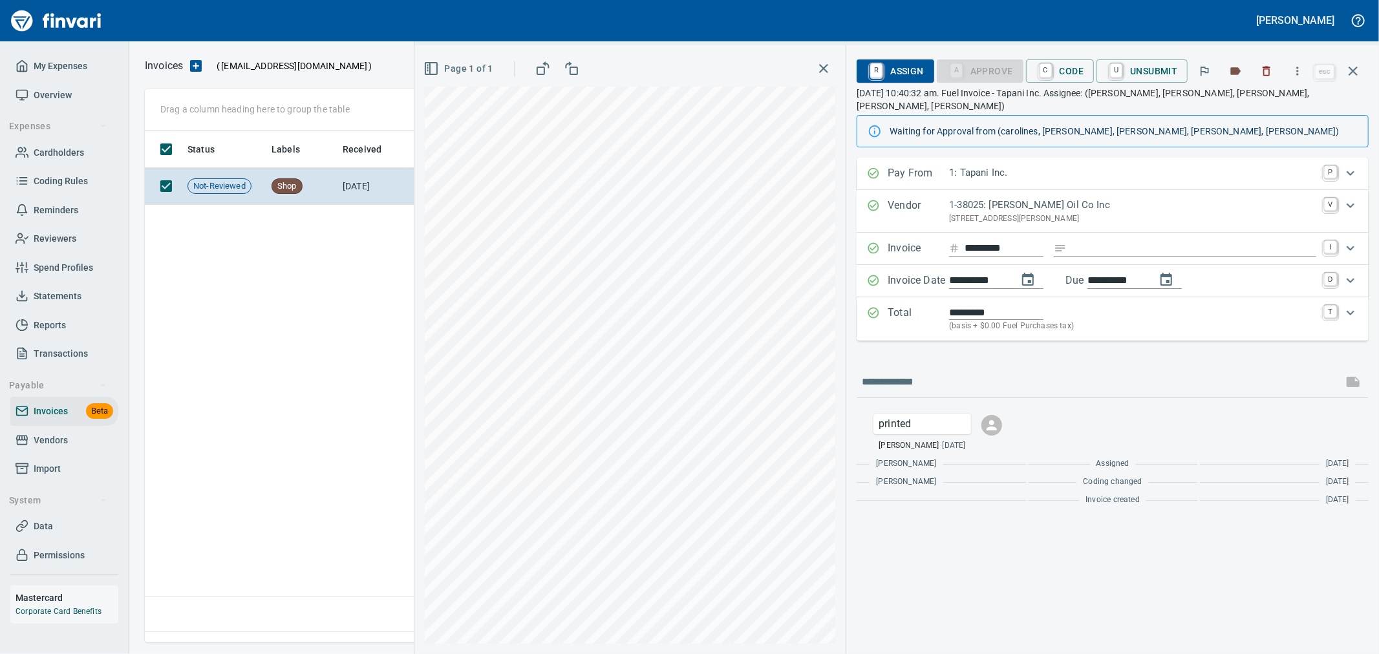
click at [1299, 71] on icon "button" at bounding box center [1298, 71] width 2 height 8
click at [1255, 106] on span "Download" at bounding box center [1295, 109] width 124 height 16
click at [1268, 73] on icon "button" at bounding box center [1266, 71] width 13 height 13
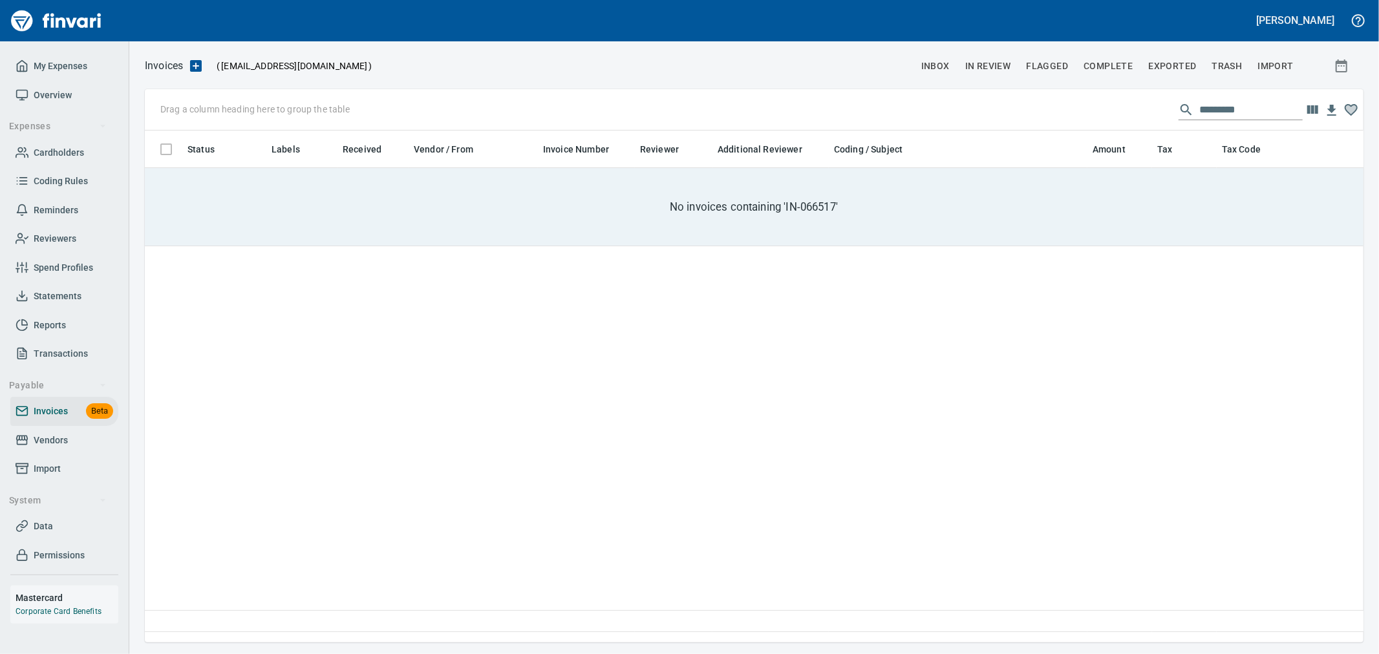
scroll to position [490, 1207]
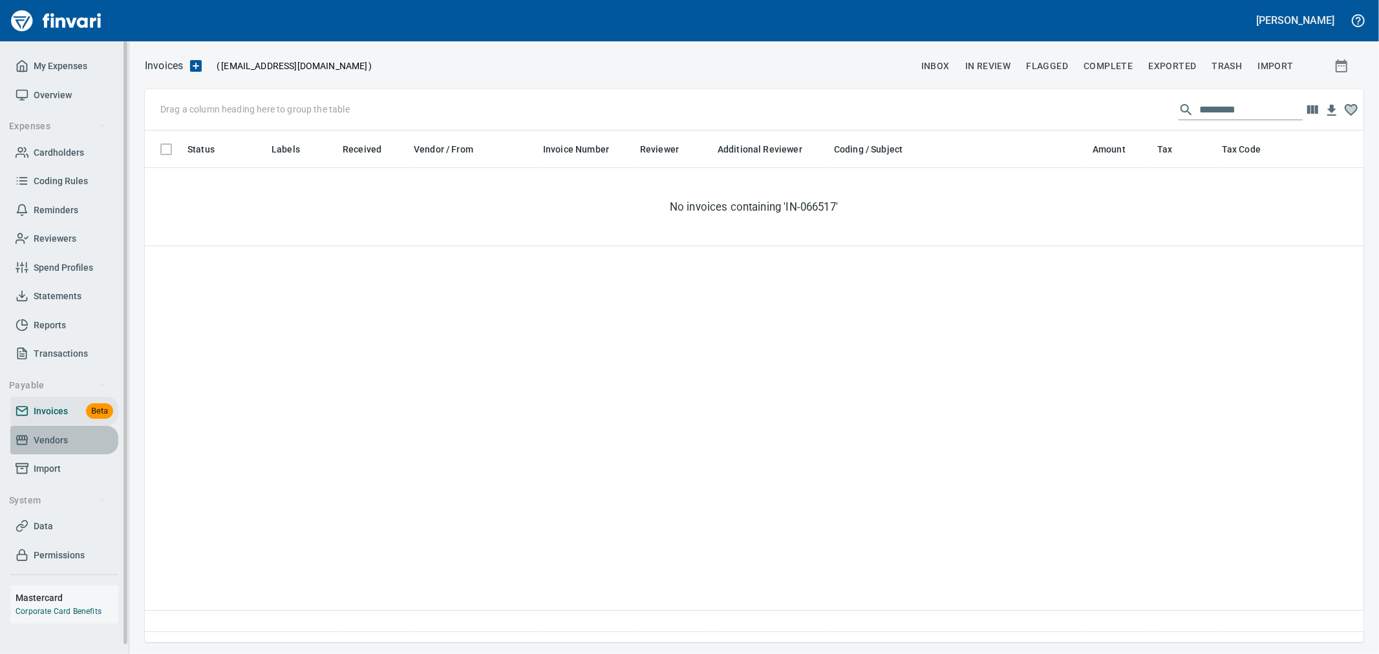
click at [43, 443] on span "Vendors" at bounding box center [51, 440] width 34 height 16
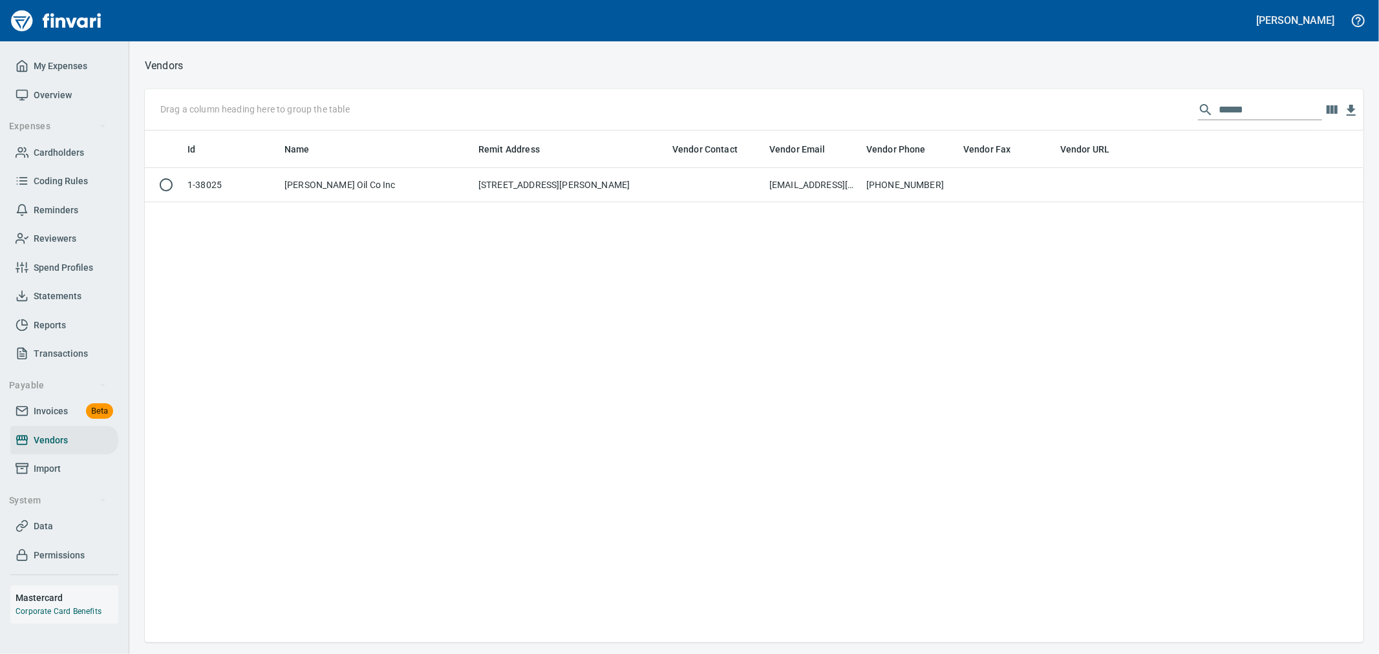
scroll to position [501, 1207]
drag, startPoint x: 1279, startPoint y: 114, endPoint x: 955, endPoint y: 106, distance: 323.3
click at [955, 106] on div "Drag a column heading here to group the table ******" at bounding box center [754, 109] width 1218 height 41
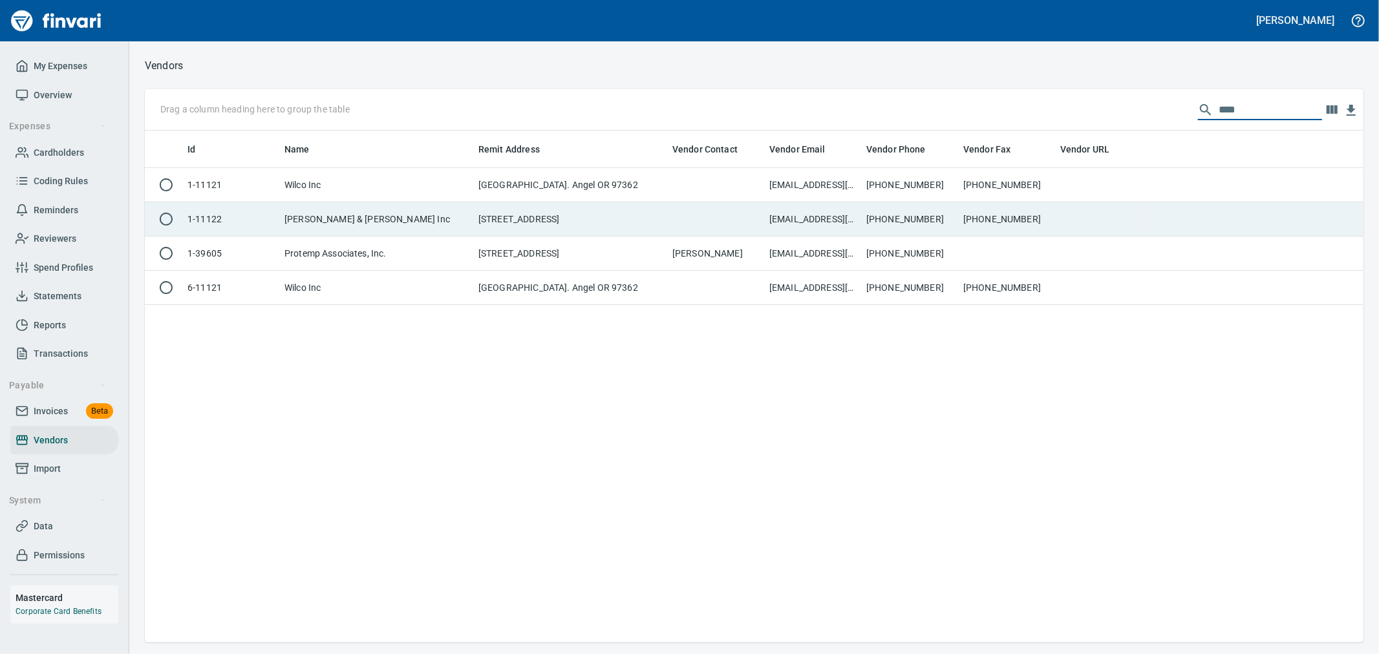
type input "****"
click at [810, 216] on td "[EMAIL_ADDRESS][DOMAIN_NAME]" at bounding box center [812, 219] width 97 height 34
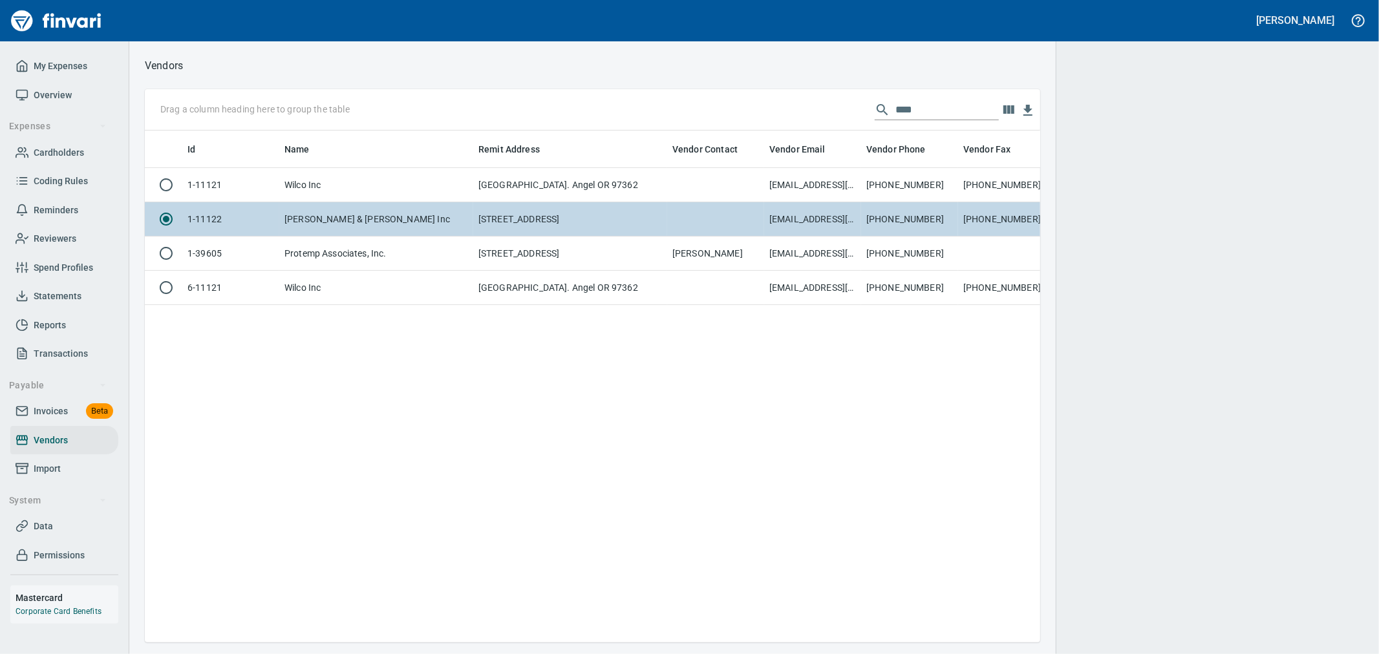
scroll to position [490, 884]
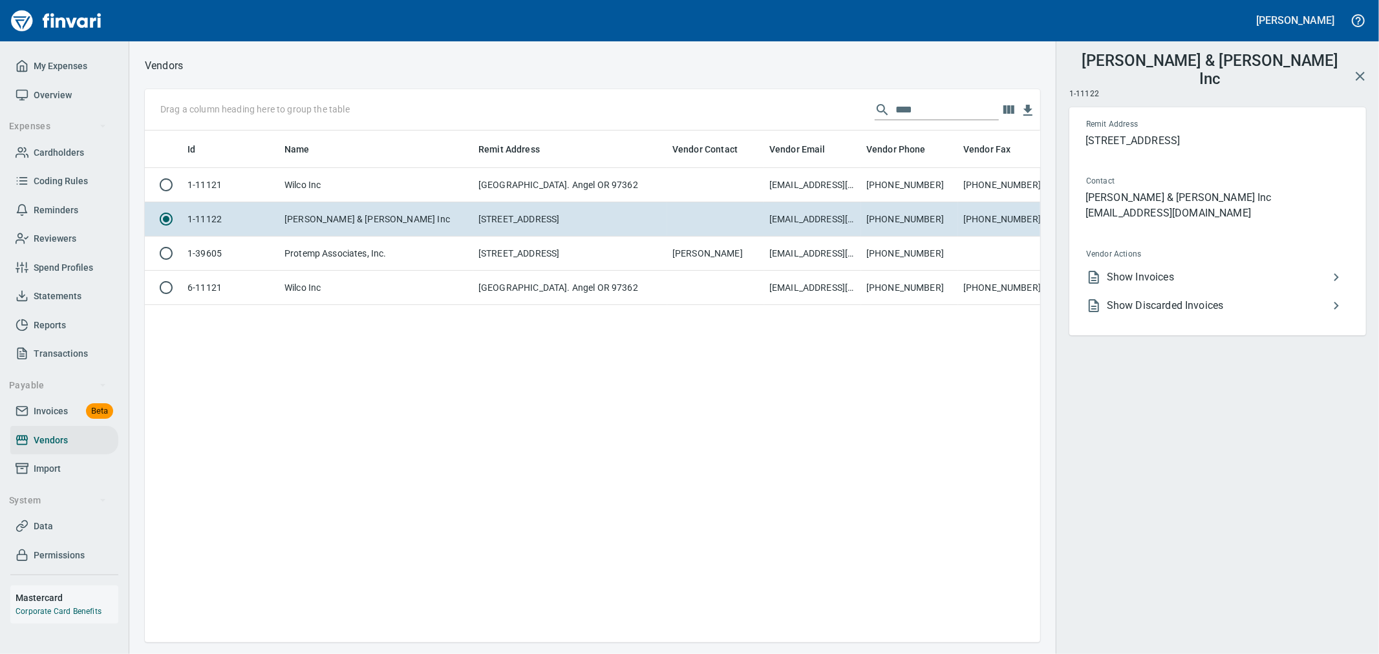
click at [1158, 270] on span "Show Invoices" at bounding box center [1218, 278] width 222 height 16
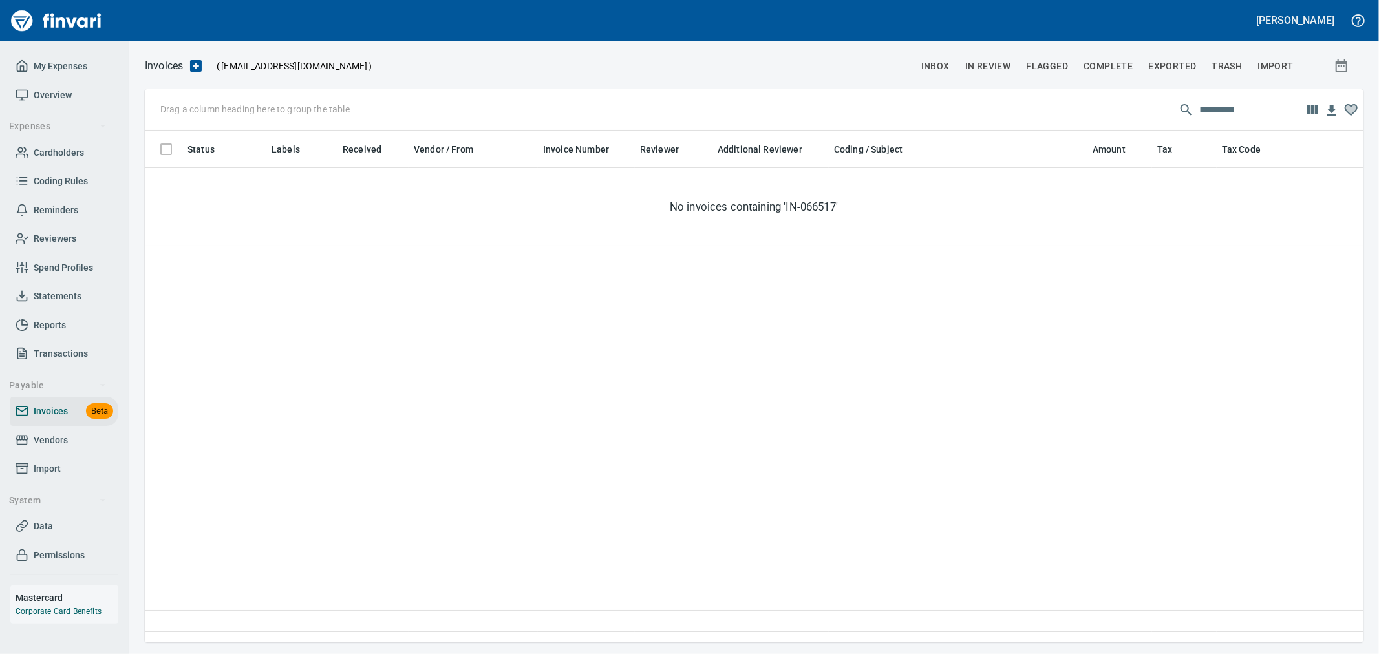
scroll to position [490, 1207]
click at [1251, 114] on input "*********" at bounding box center [1250, 110] width 103 height 21
drag, startPoint x: 1251, startPoint y: 114, endPoint x: 1074, endPoint y: 125, distance: 177.5
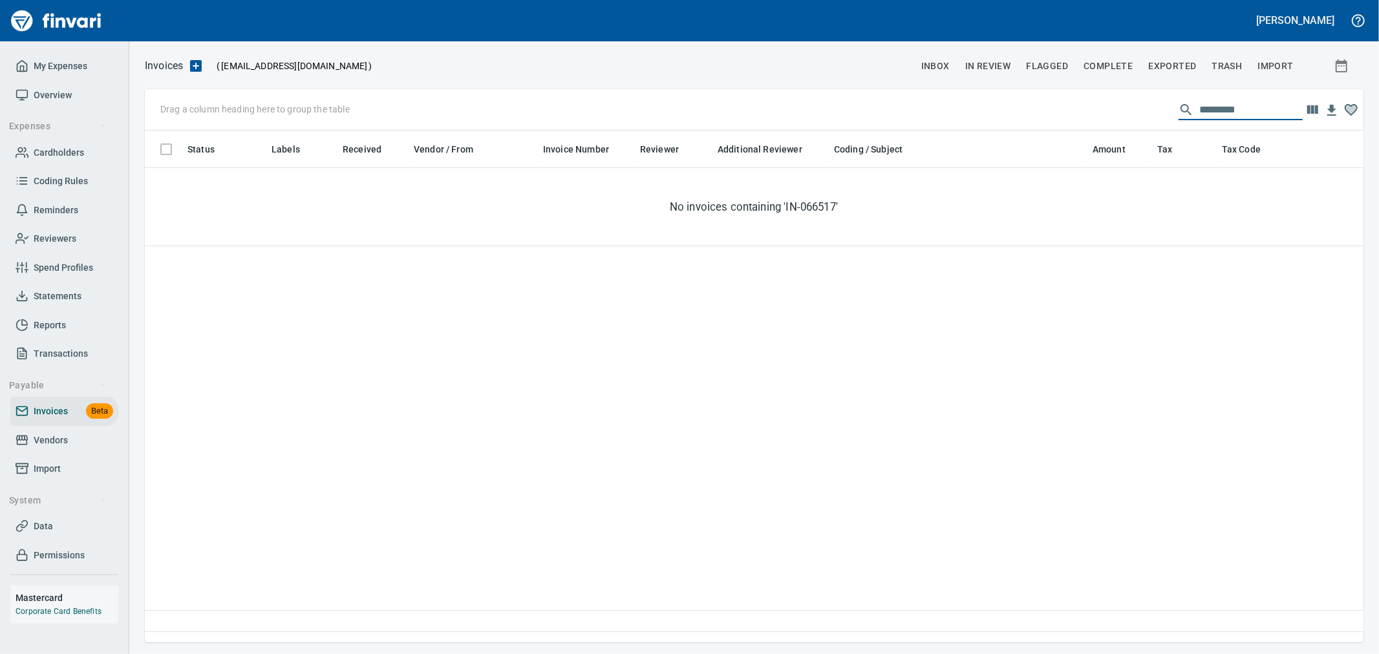
click at [1099, 111] on div "Drag a column heading here to group the table *********" at bounding box center [754, 109] width 1218 height 41
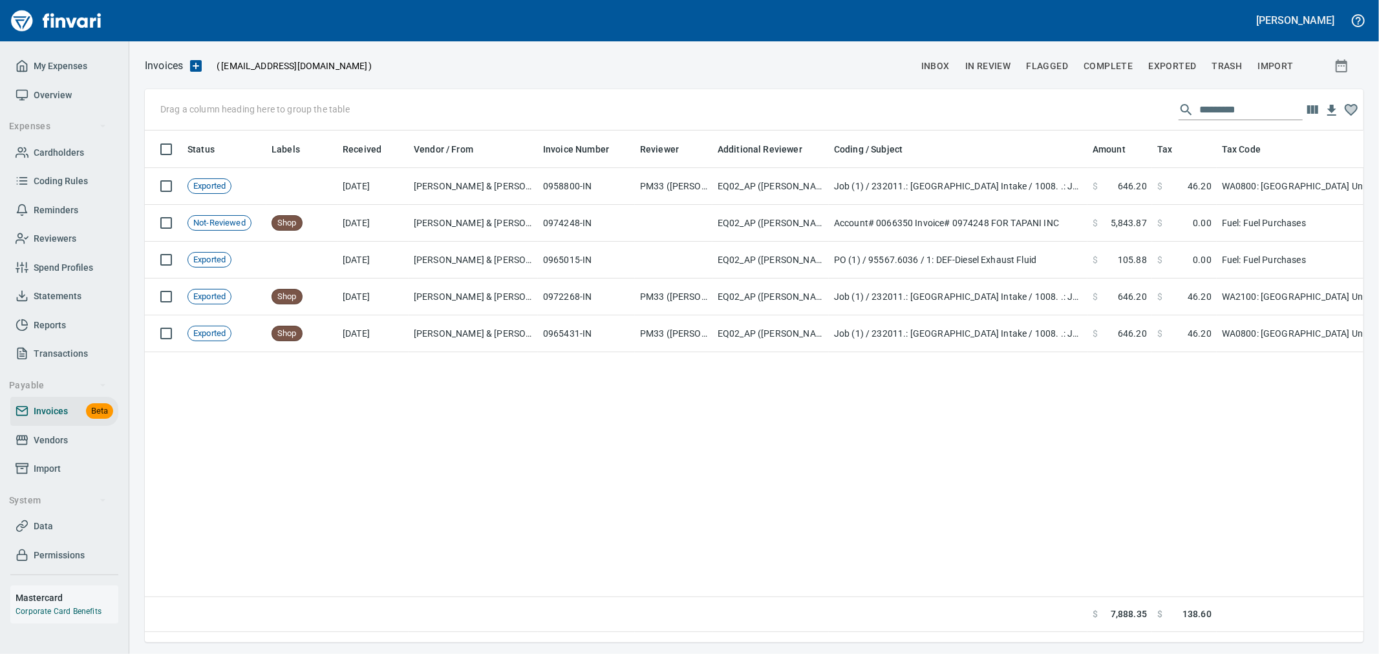
click at [1236, 100] on input "text" at bounding box center [1250, 110] width 103 height 21
paste input "**********"
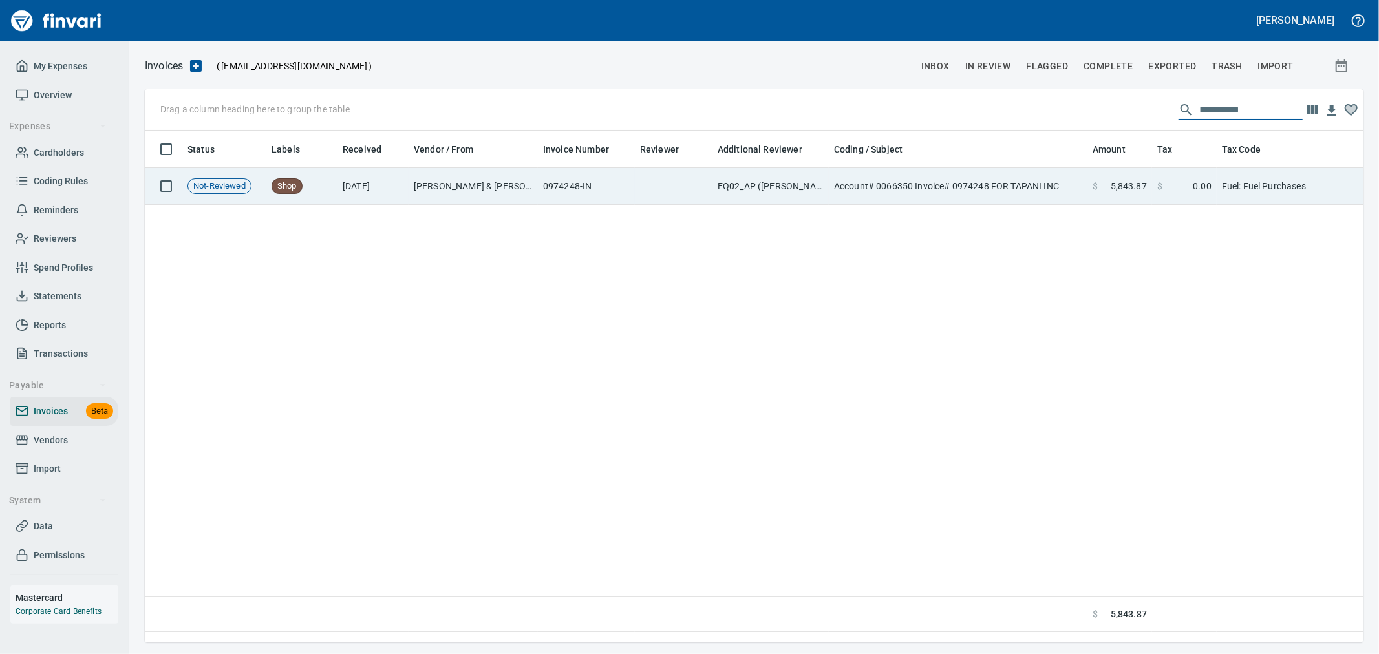
type input "**********"
click at [730, 195] on td "EQ02_AP ([PERSON_NAME], [PERSON_NAME], [PERSON_NAME], [PERSON_NAME])" at bounding box center [770, 186] width 116 height 37
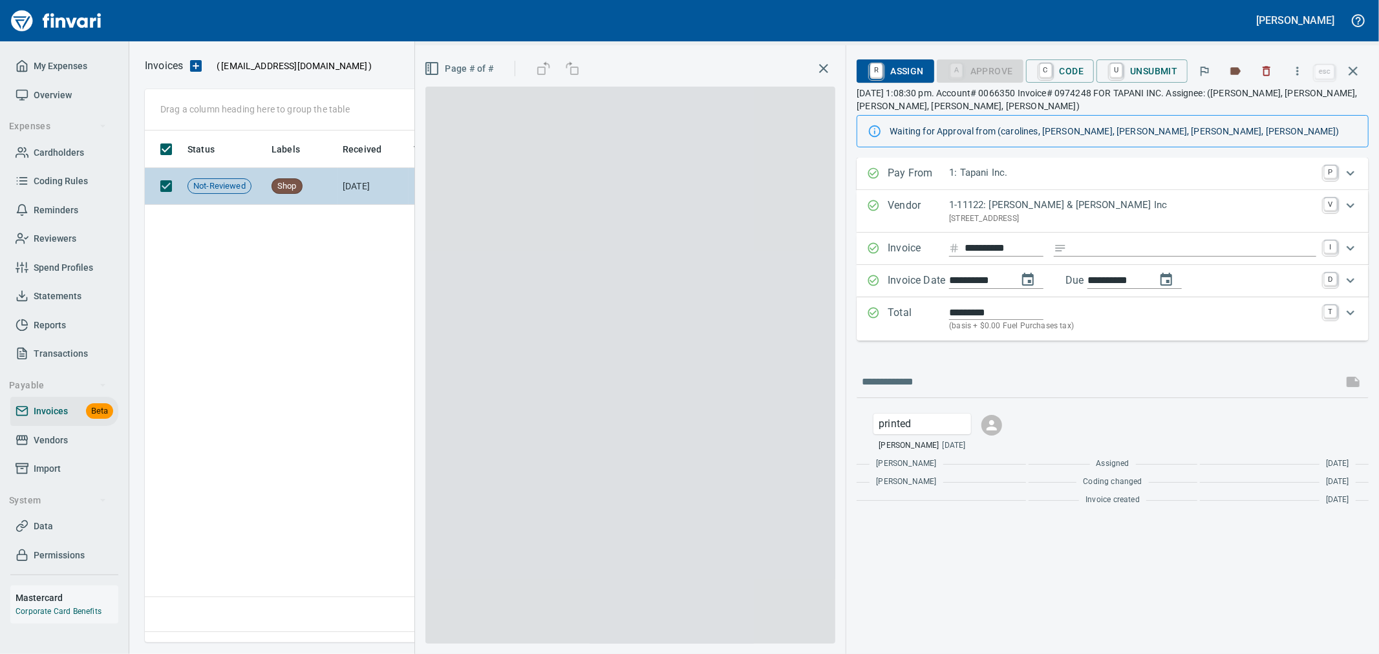
scroll to position [490, 1207]
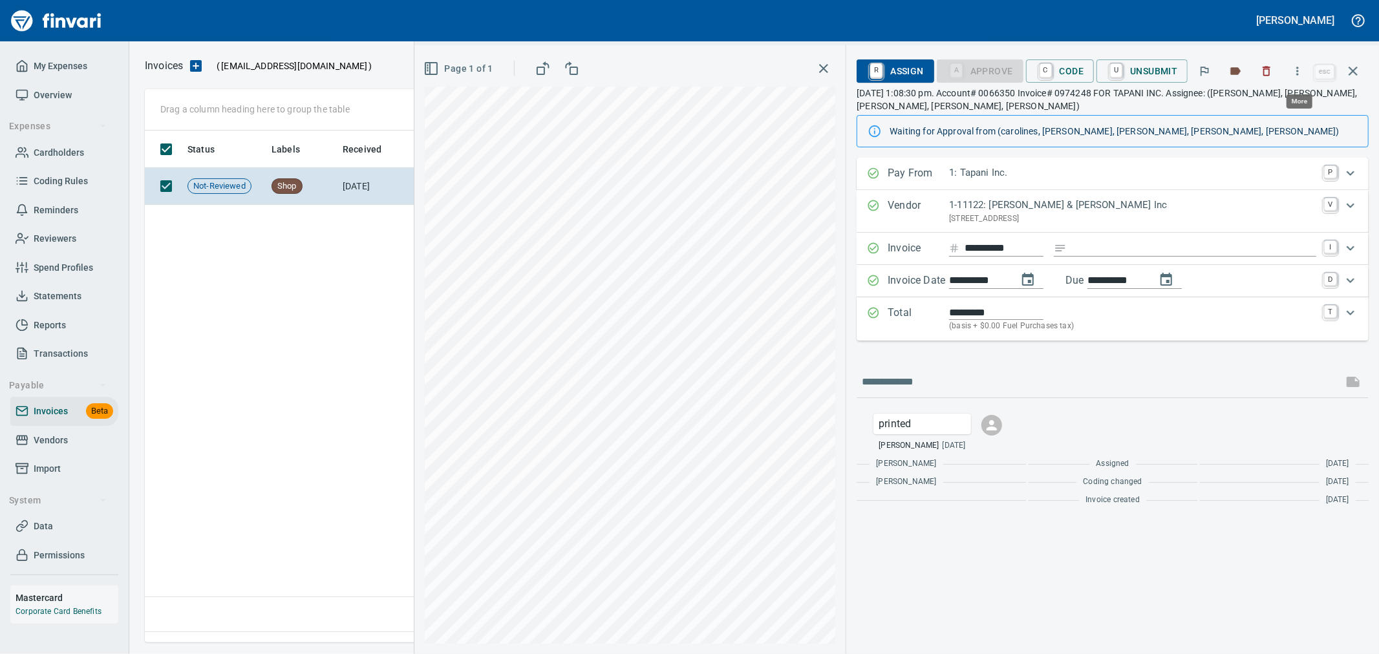
click at [1303, 73] on icon "button" at bounding box center [1297, 71] width 13 height 13
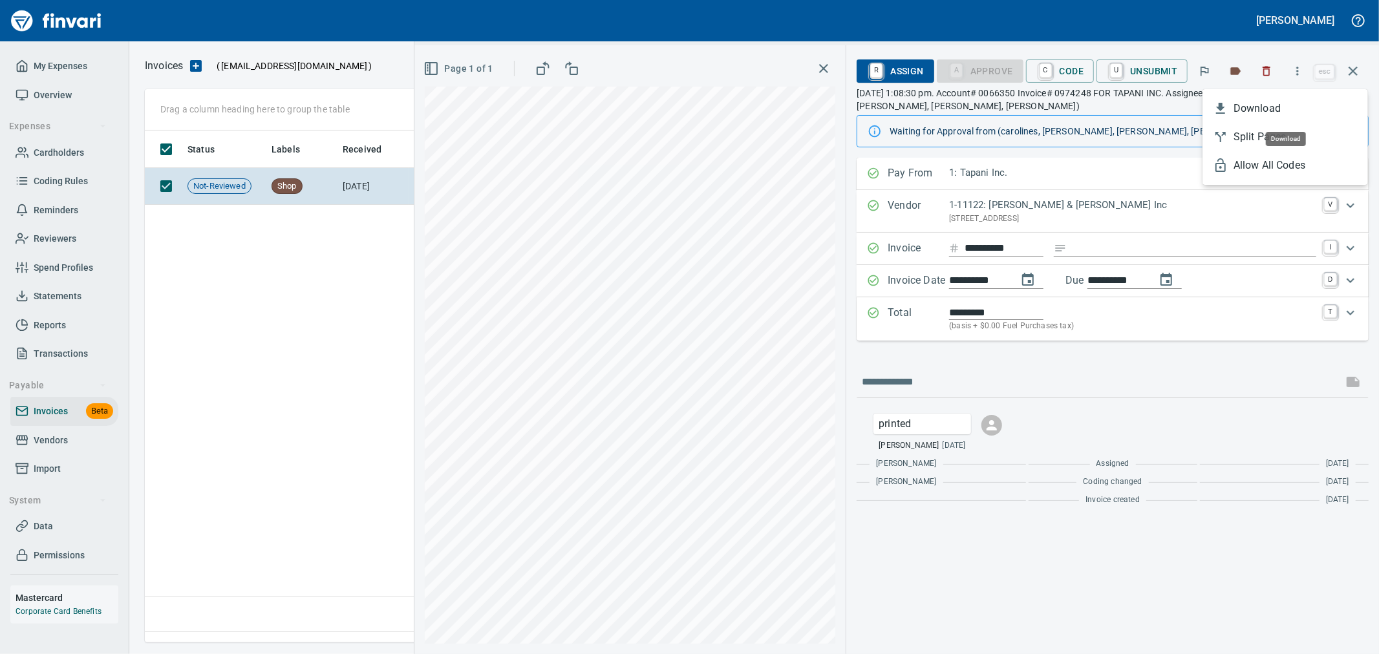
click at [1262, 102] on span "Download" at bounding box center [1295, 109] width 124 height 16
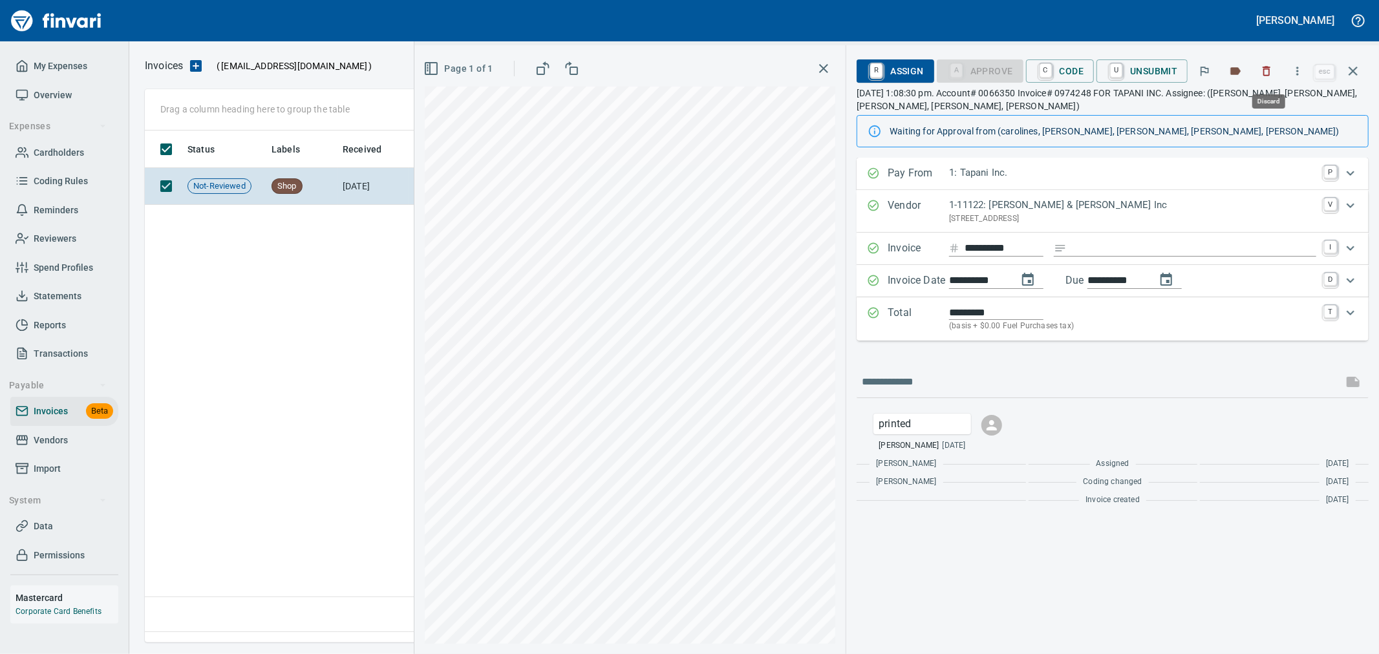
click at [1266, 78] on button "button" at bounding box center [1266, 71] width 28 height 28
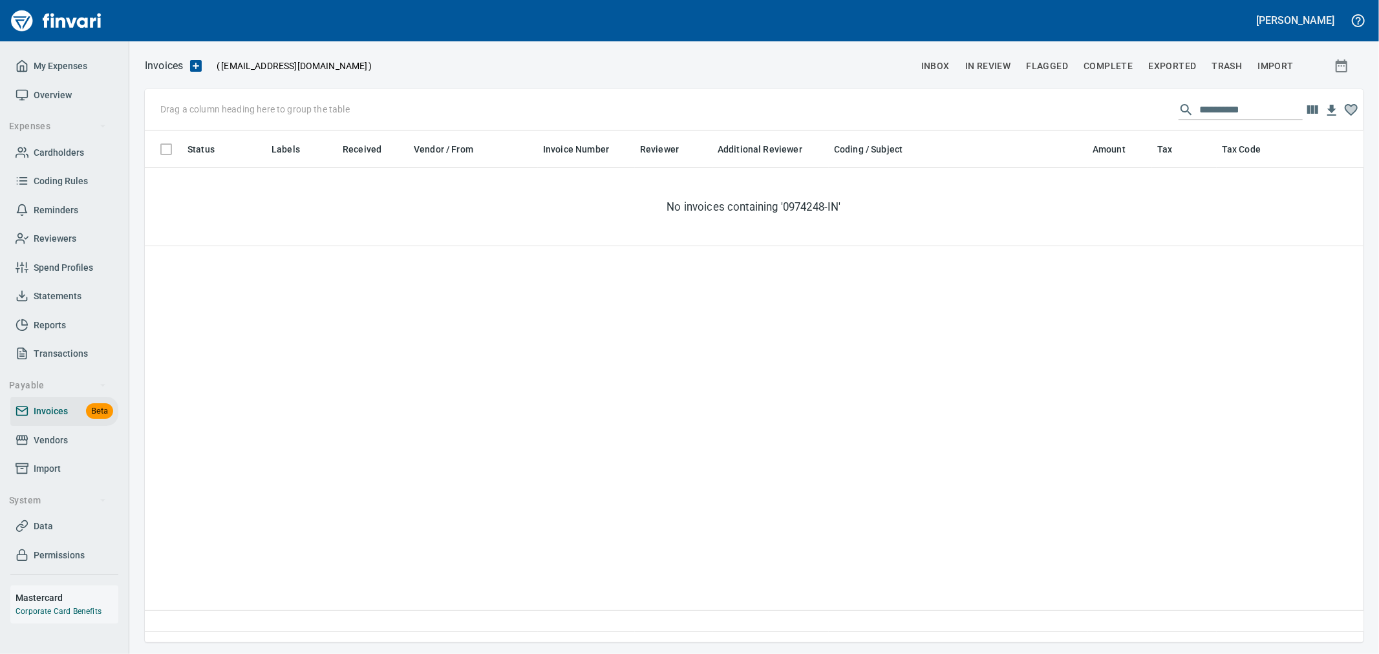
scroll to position [490, 1207]
click at [1238, 107] on input "**********" at bounding box center [1250, 110] width 103 height 21
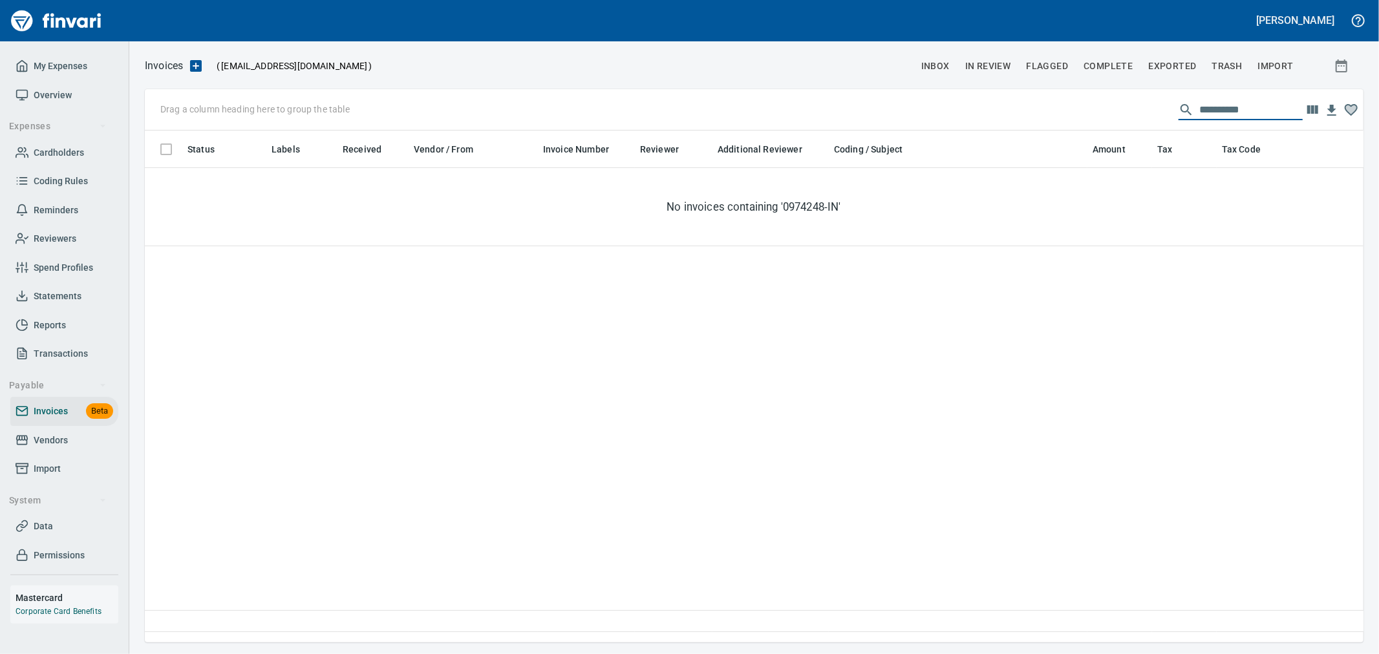
click at [1253, 107] on input "**********" at bounding box center [1250, 110] width 103 height 21
click at [1253, 112] on input "**********" at bounding box center [1250, 110] width 103 height 21
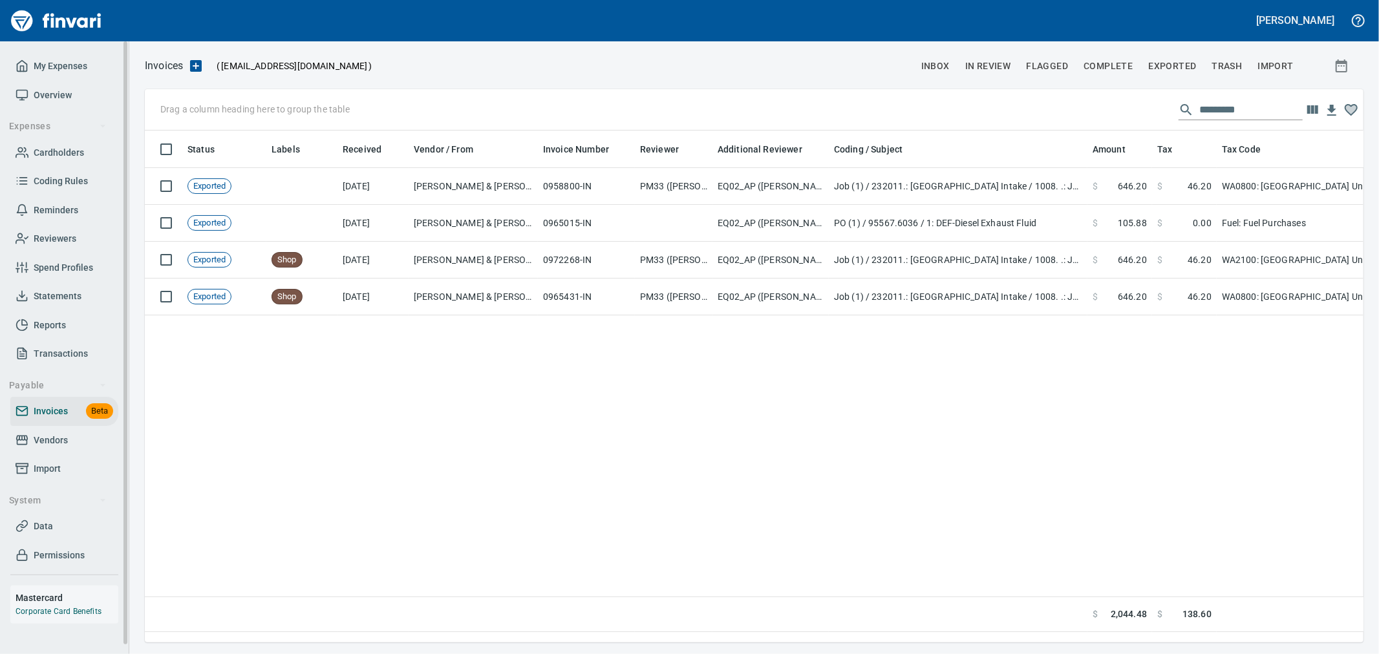
drag, startPoint x: 81, startPoint y: 433, endPoint x: 93, endPoint y: 432, distance: 11.7
click at [81, 433] on span "Vendors" at bounding box center [65, 440] width 98 height 16
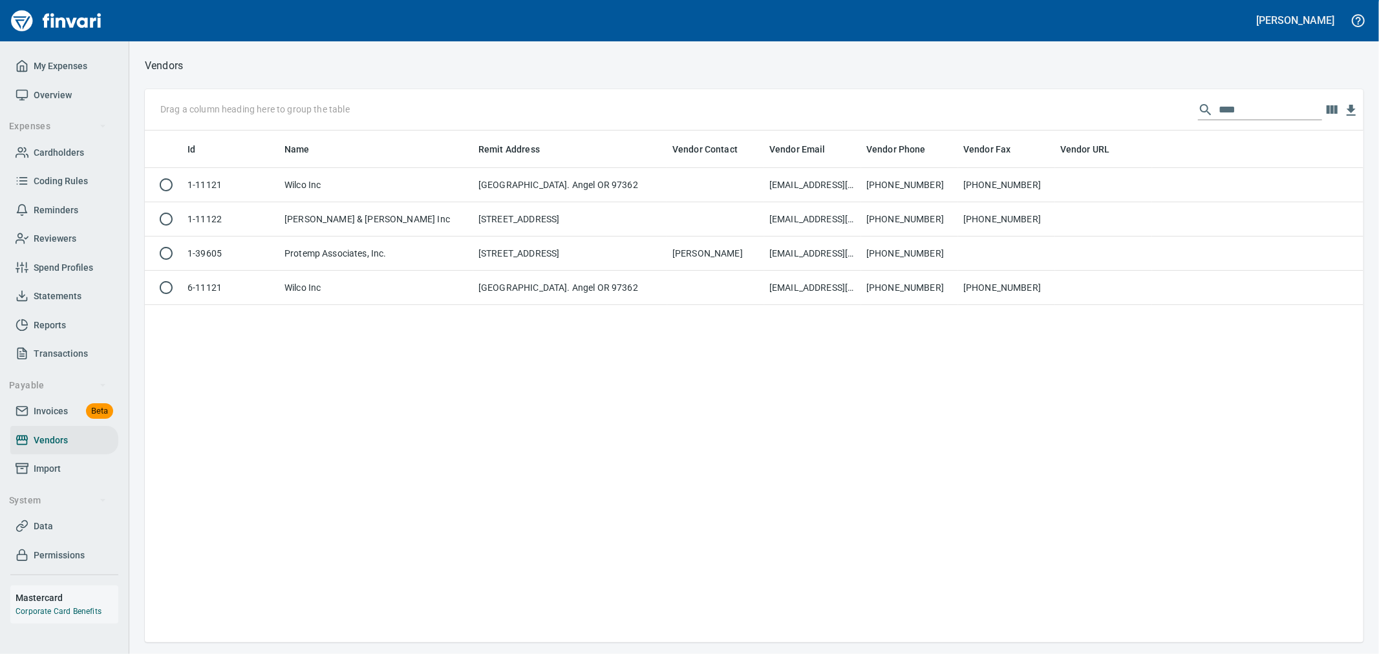
scroll to position [501, 1207]
drag, startPoint x: 1265, startPoint y: 111, endPoint x: 1026, endPoint y: 94, distance: 239.7
click at [1026, 94] on div "Drag a column heading here to group the table ****" at bounding box center [754, 109] width 1218 height 41
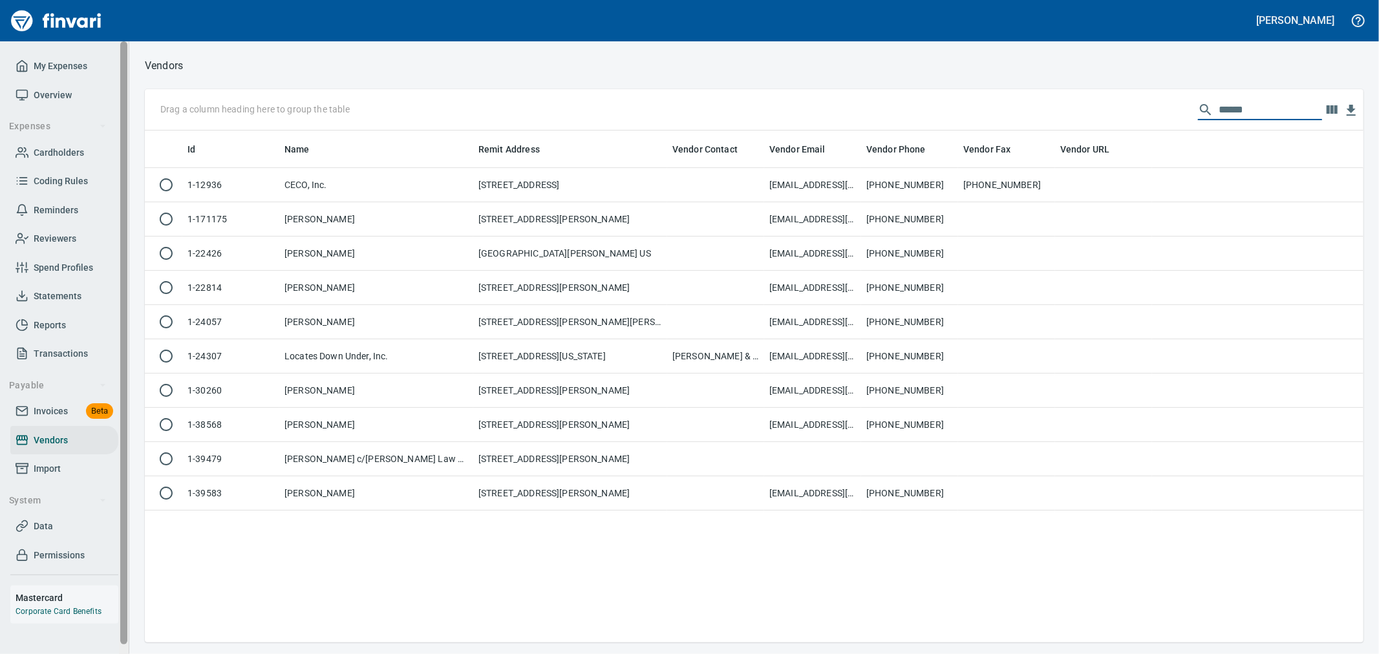
type input "******"
click at [43, 461] on span "Import" at bounding box center [47, 469] width 27 height 16
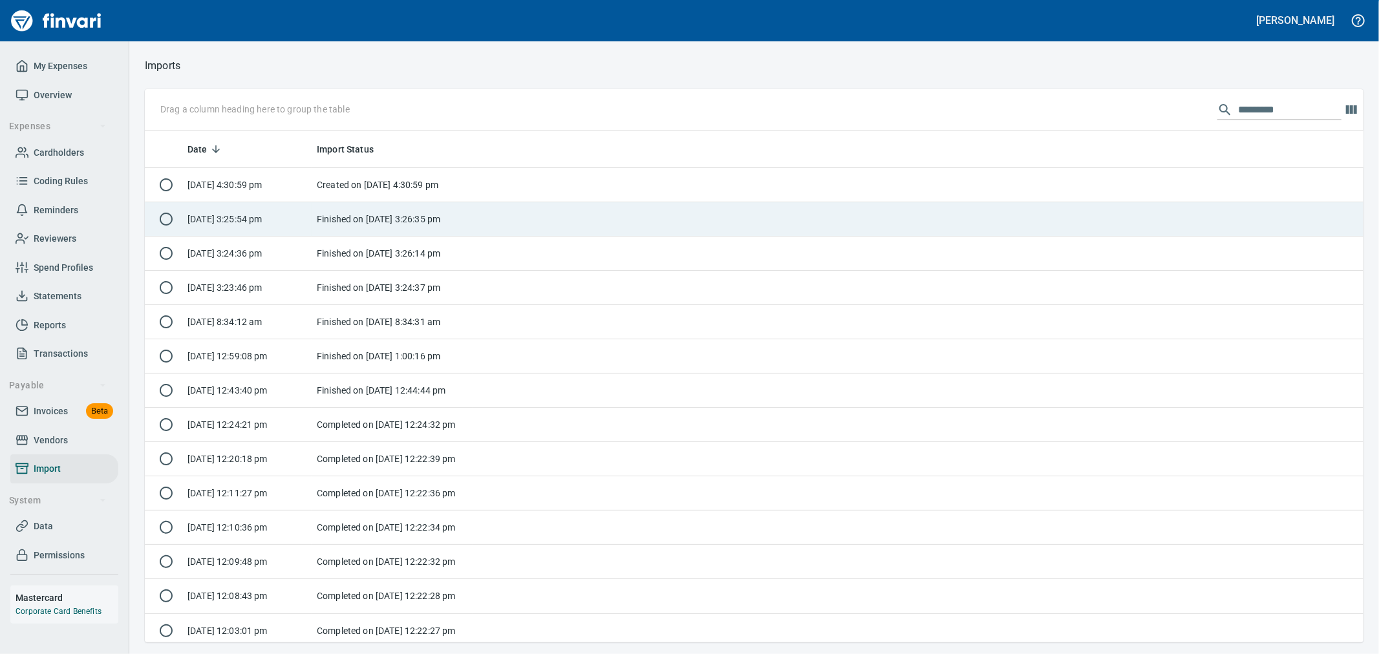
scroll to position [1, 1]
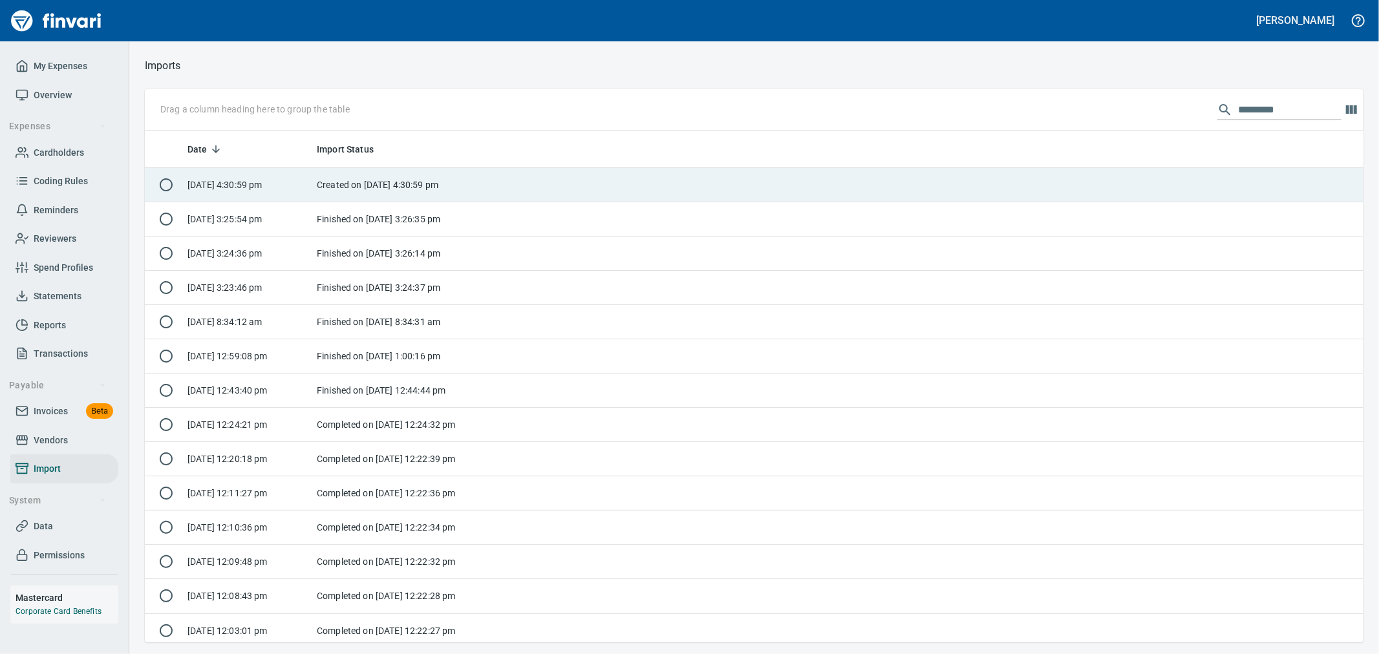
click at [423, 191] on td "Created on [DATE] 4:30:59 pm" at bounding box center [393, 185] width 162 height 34
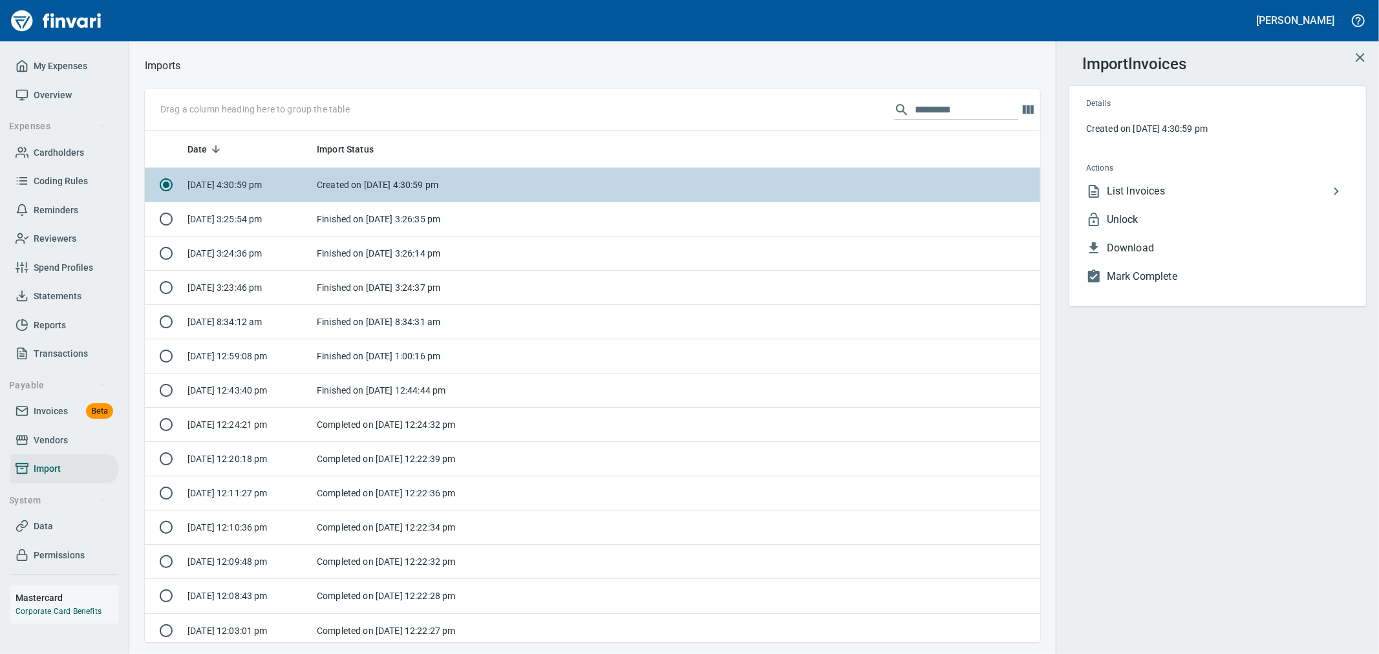
scroll to position [501, 874]
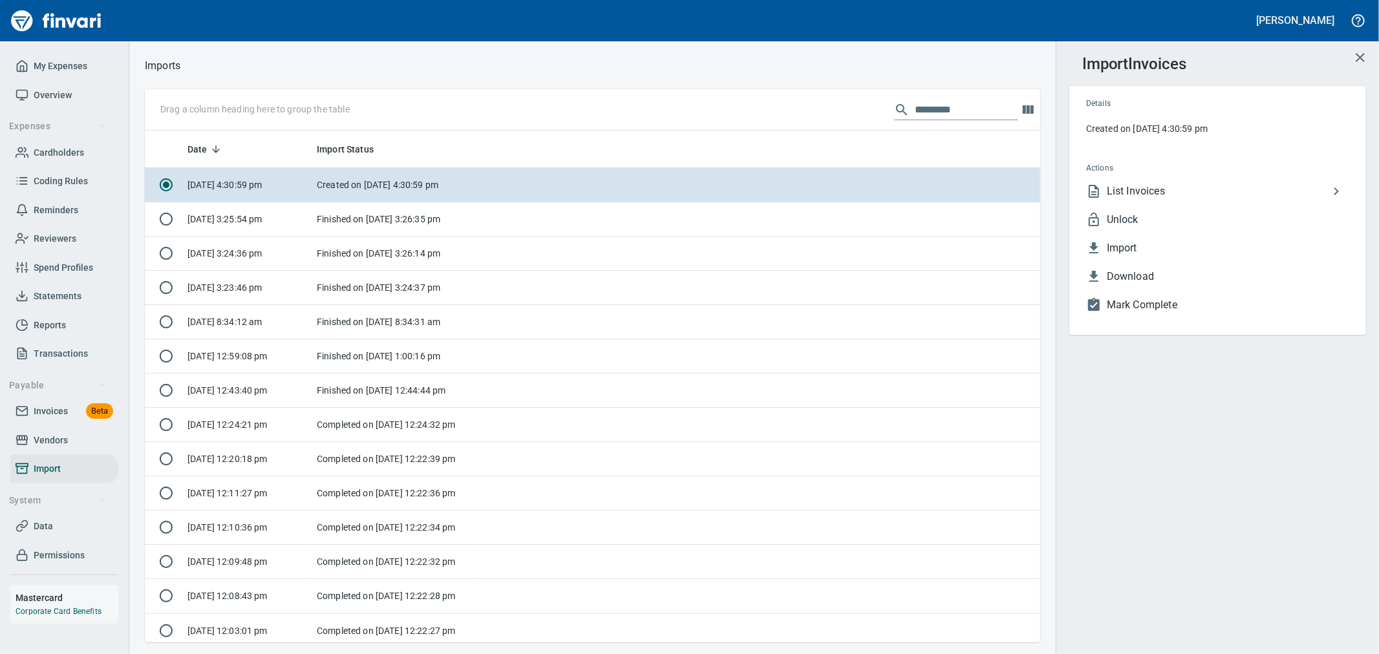
click at [1136, 220] on span "Unlock" at bounding box center [1228, 220] width 242 height 16
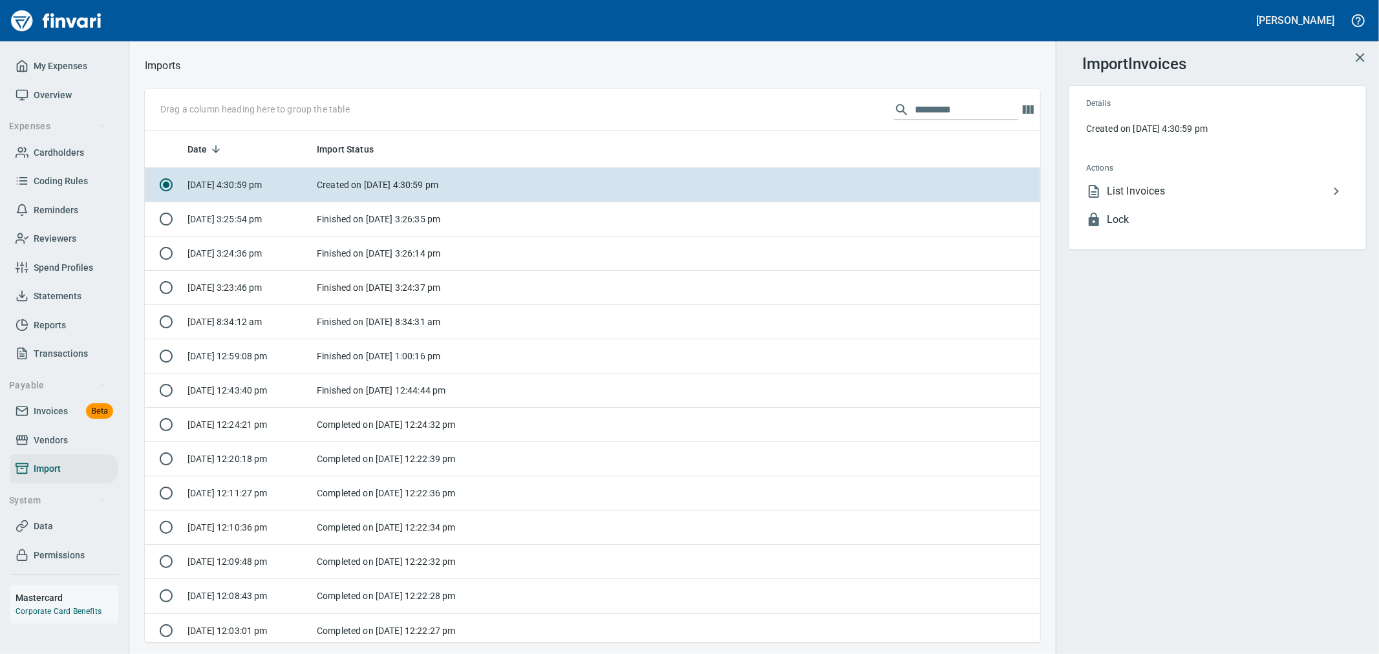
click at [1175, 189] on span "List Invoices" at bounding box center [1218, 192] width 222 height 16
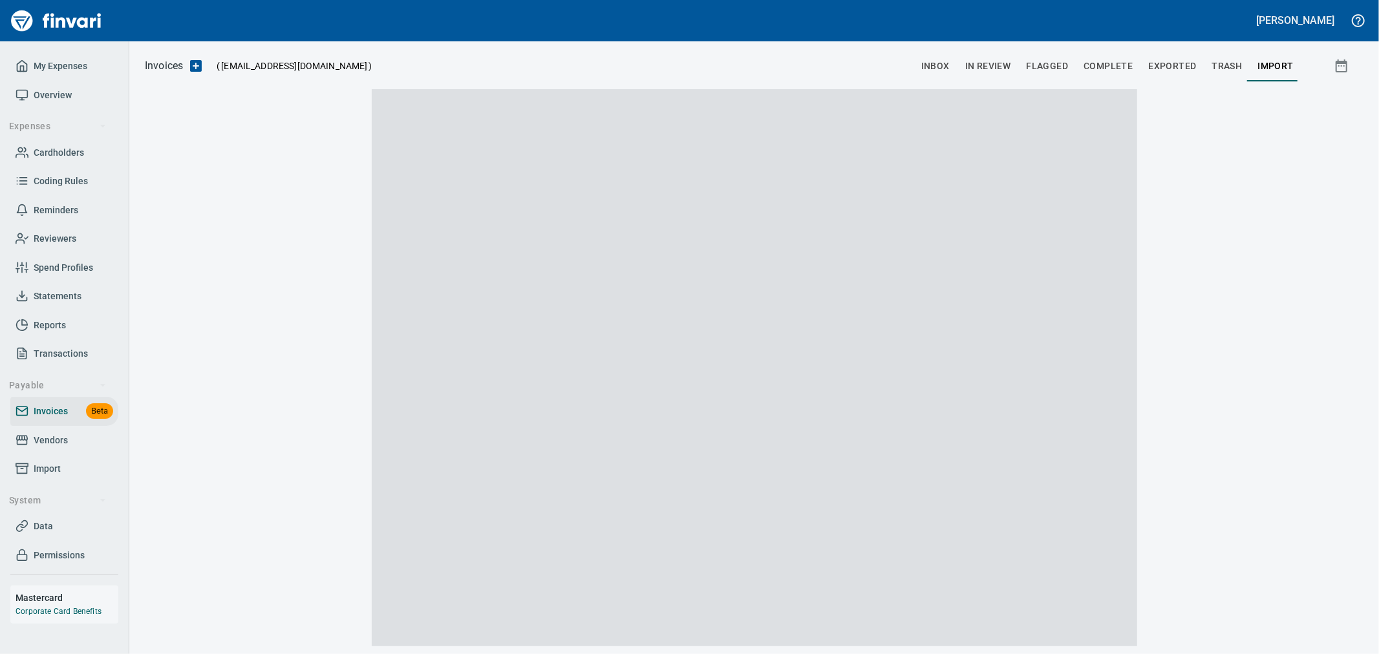
click at [1091, 65] on span "Complete" at bounding box center [1107, 66] width 49 height 16
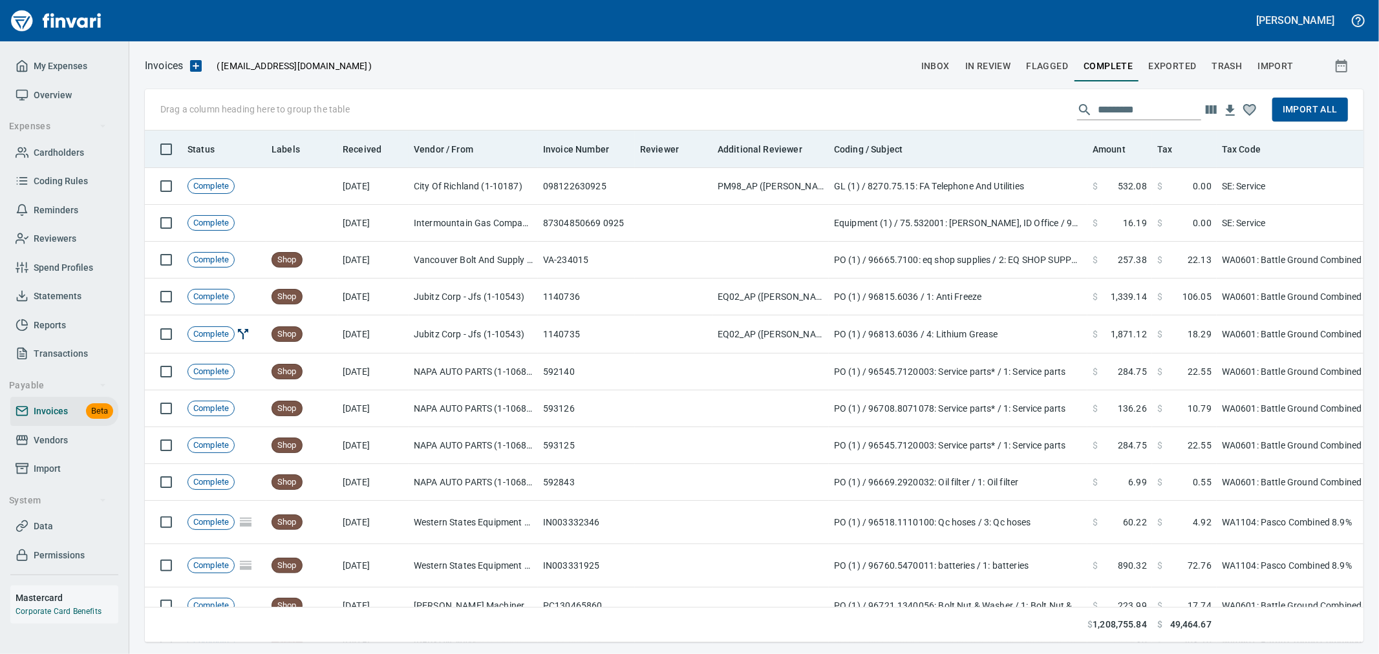
scroll to position [490, 1197]
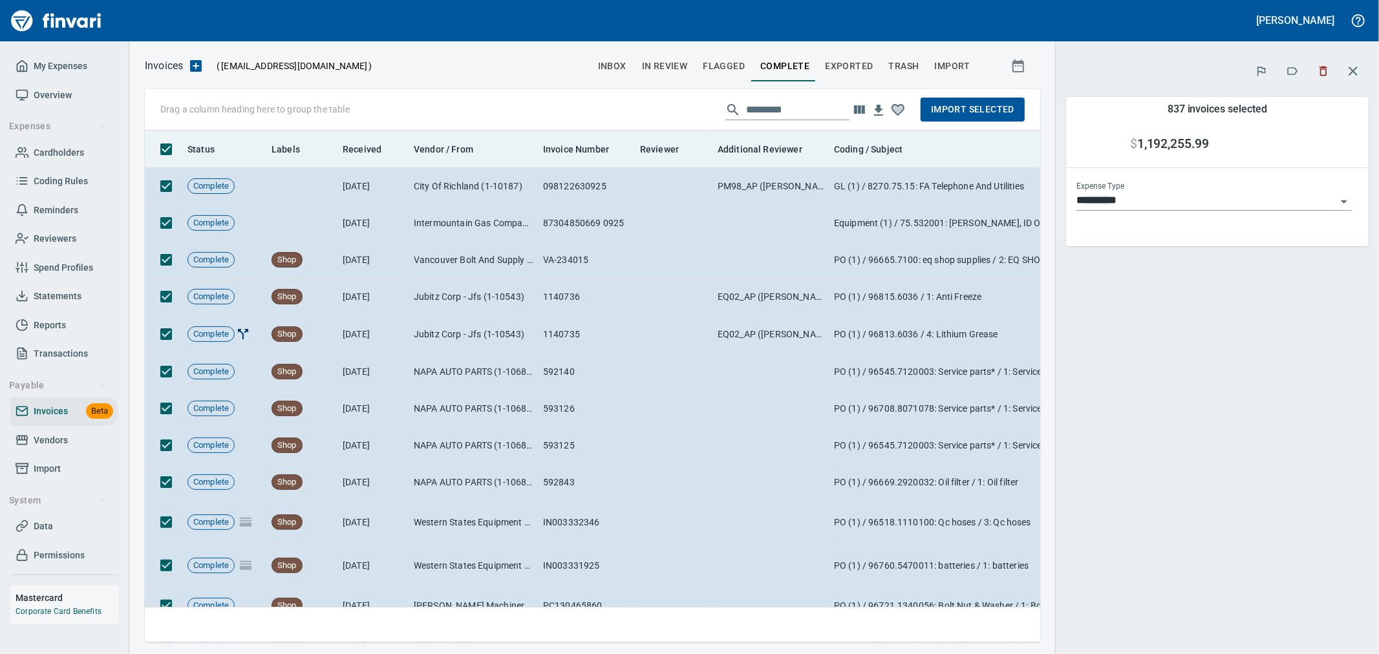
scroll to position [490, 874]
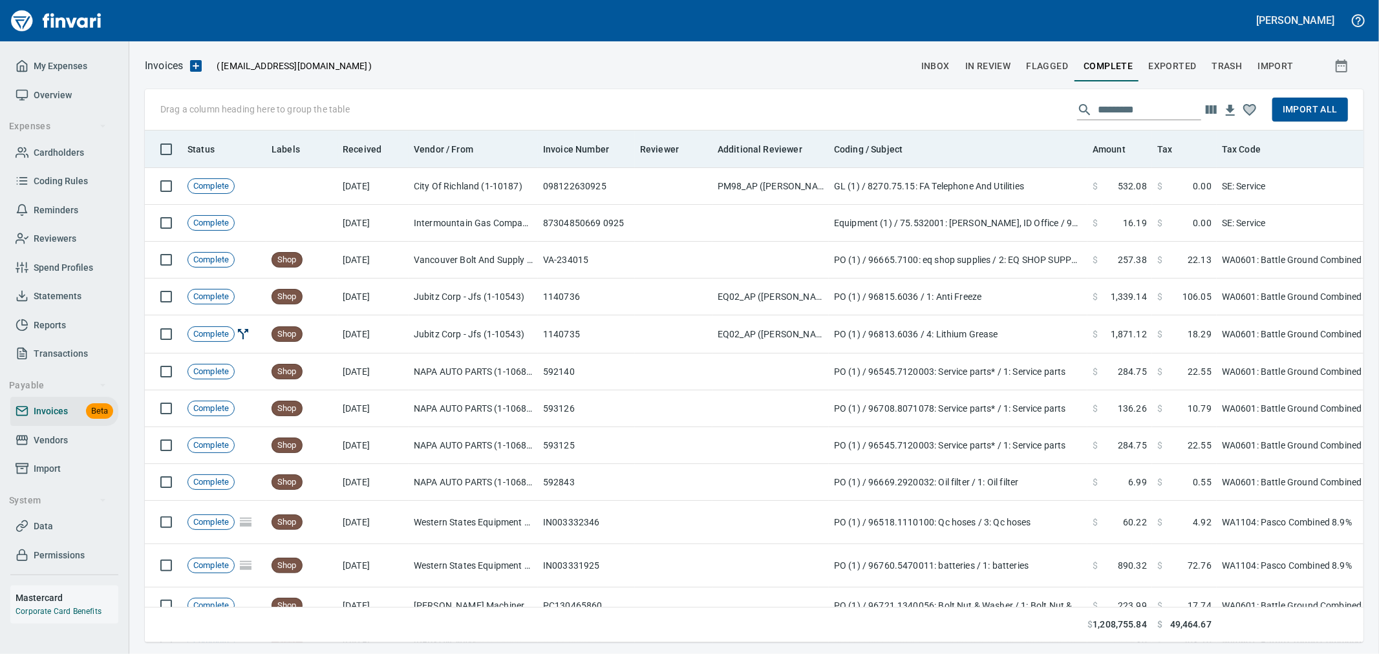
scroll to position [490, 1197]
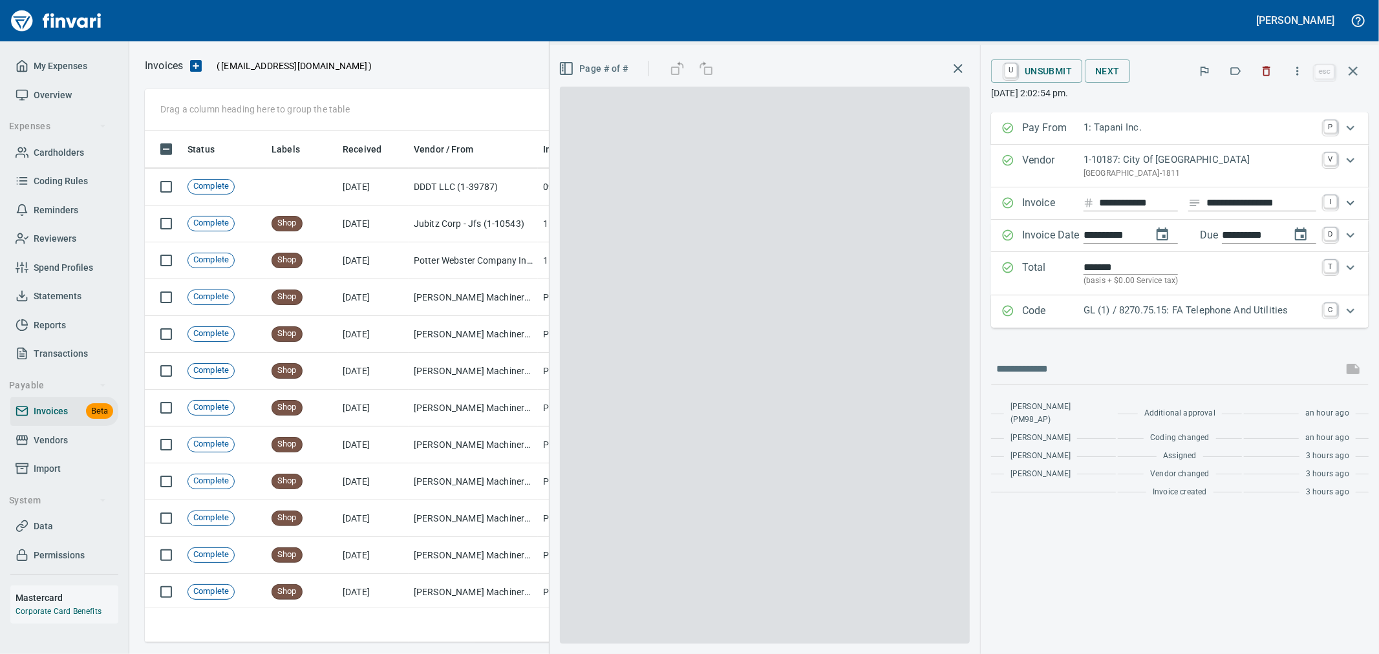
scroll to position [933, 0]
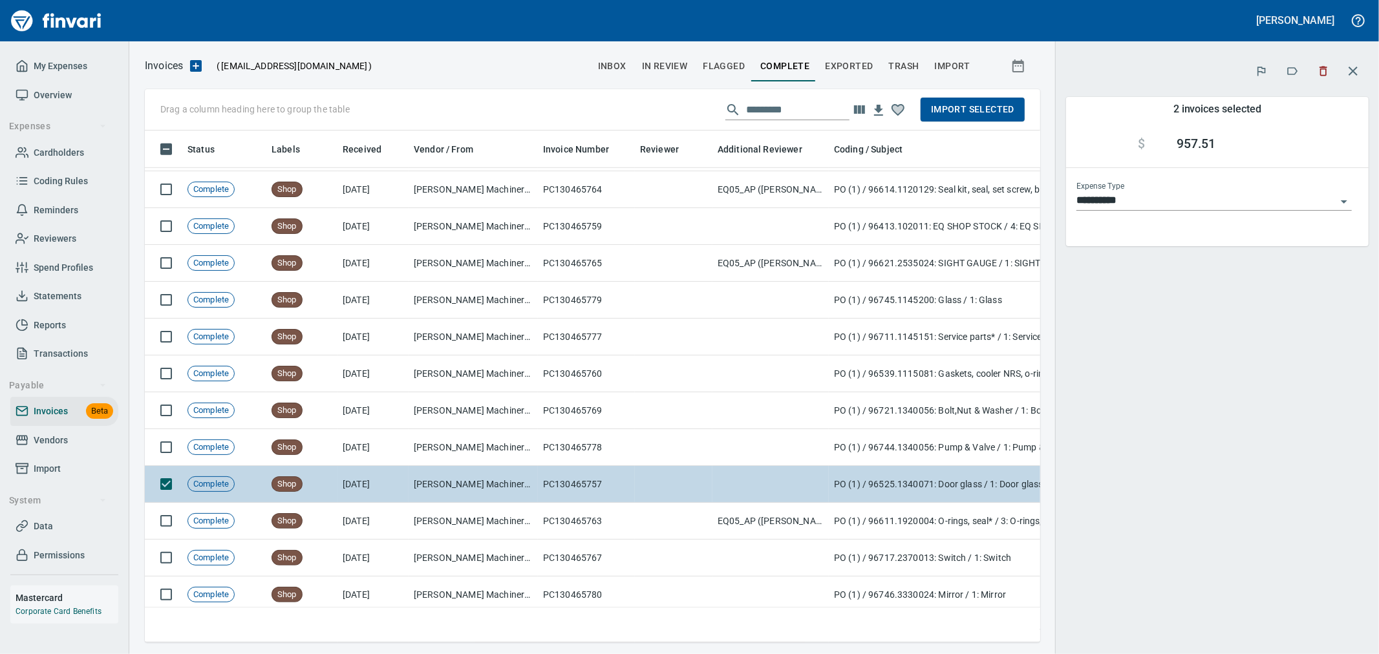
scroll to position [490, 874]
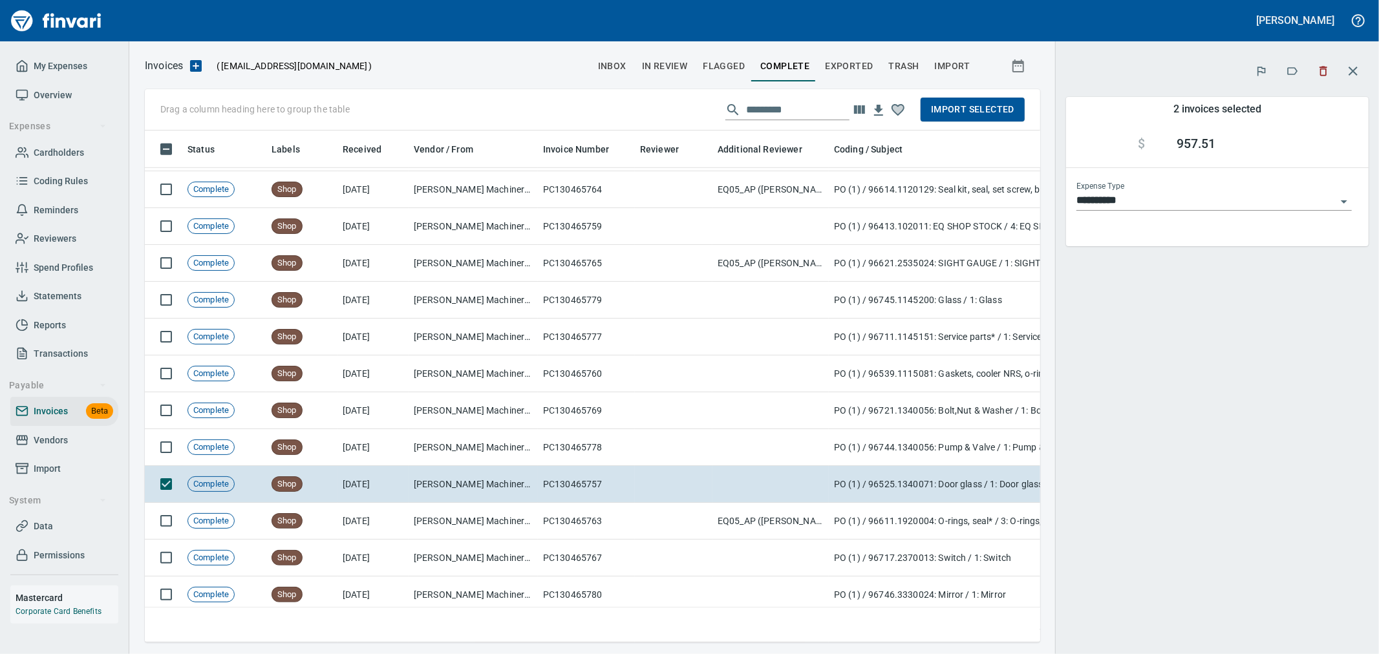
click at [1347, 75] on icon "button" at bounding box center [1353, 71] width 16 height 16
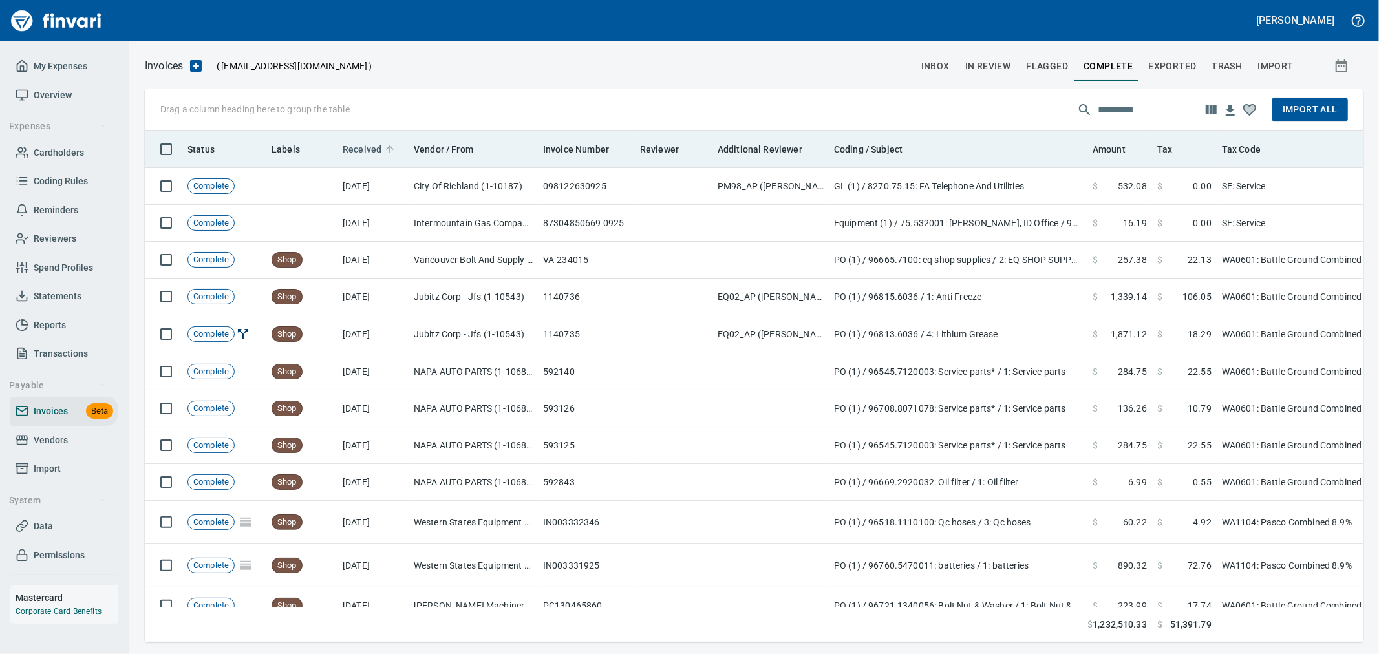
click at [374, 144] on span "Received" at bounding box center [362, 150] width 39 height 16
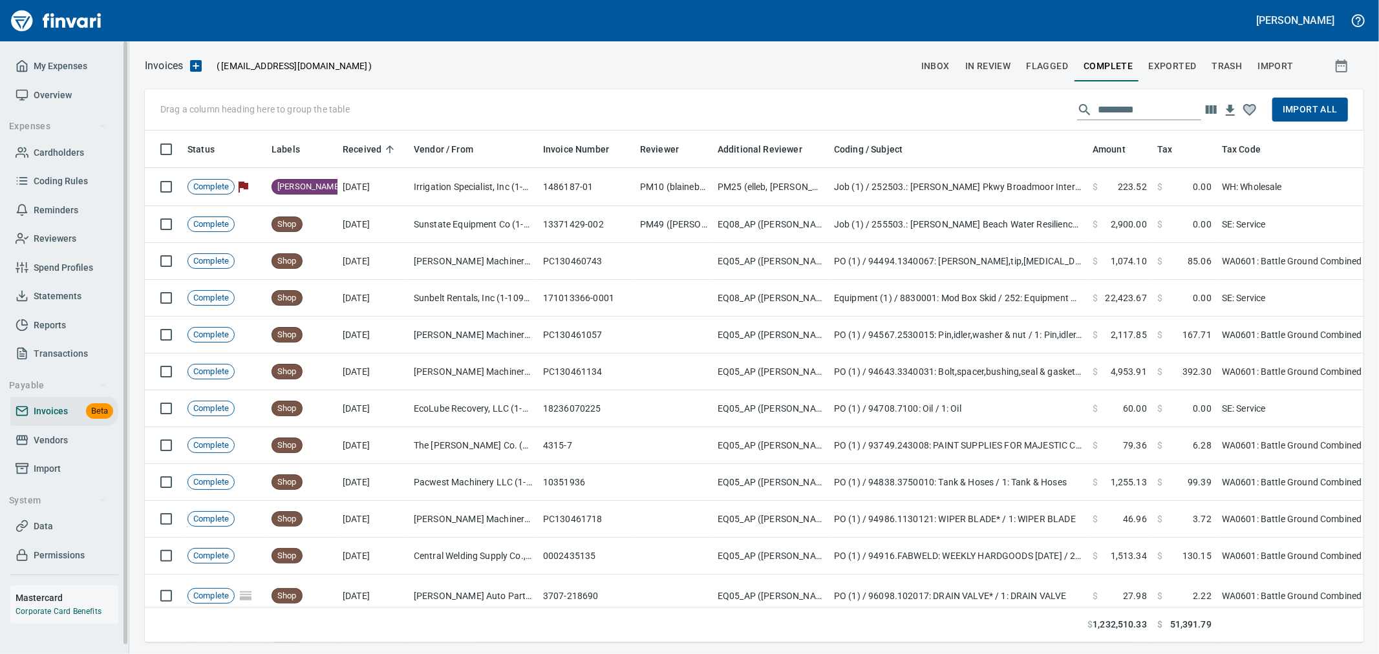
scroll to position [490, 1197]
click at [69, 469] on span "Import" at bounding box center [65, 469] width 98 height 16
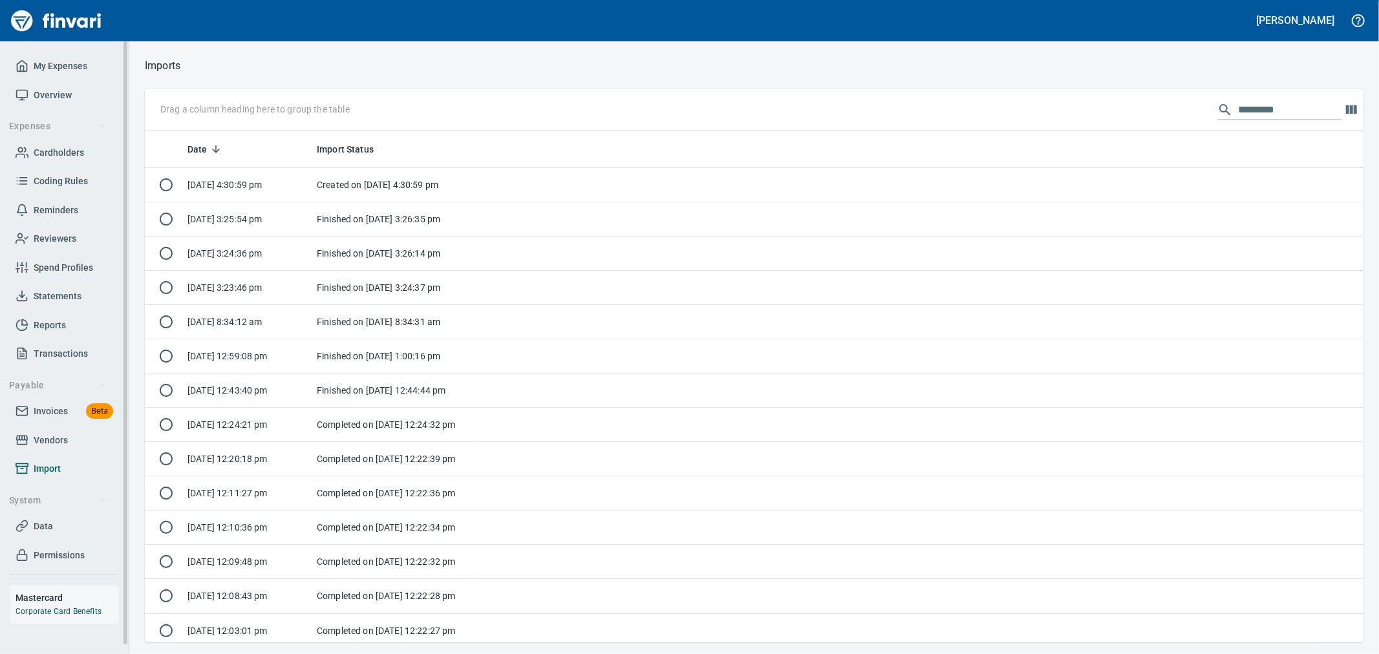
scroll to position [501, 1197]
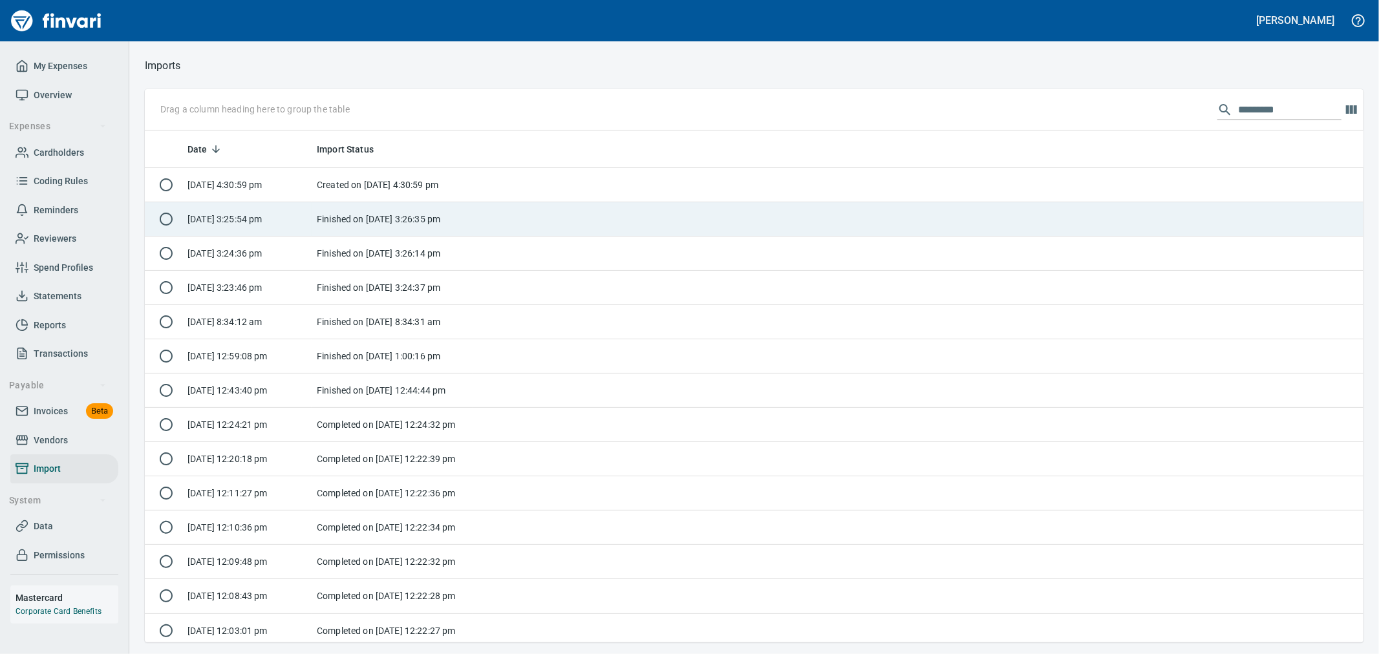
click at [412, 224] on td "Finished on [DATE] 3:26:35 pm" at bounding box center [393, 219] width 162 height 34
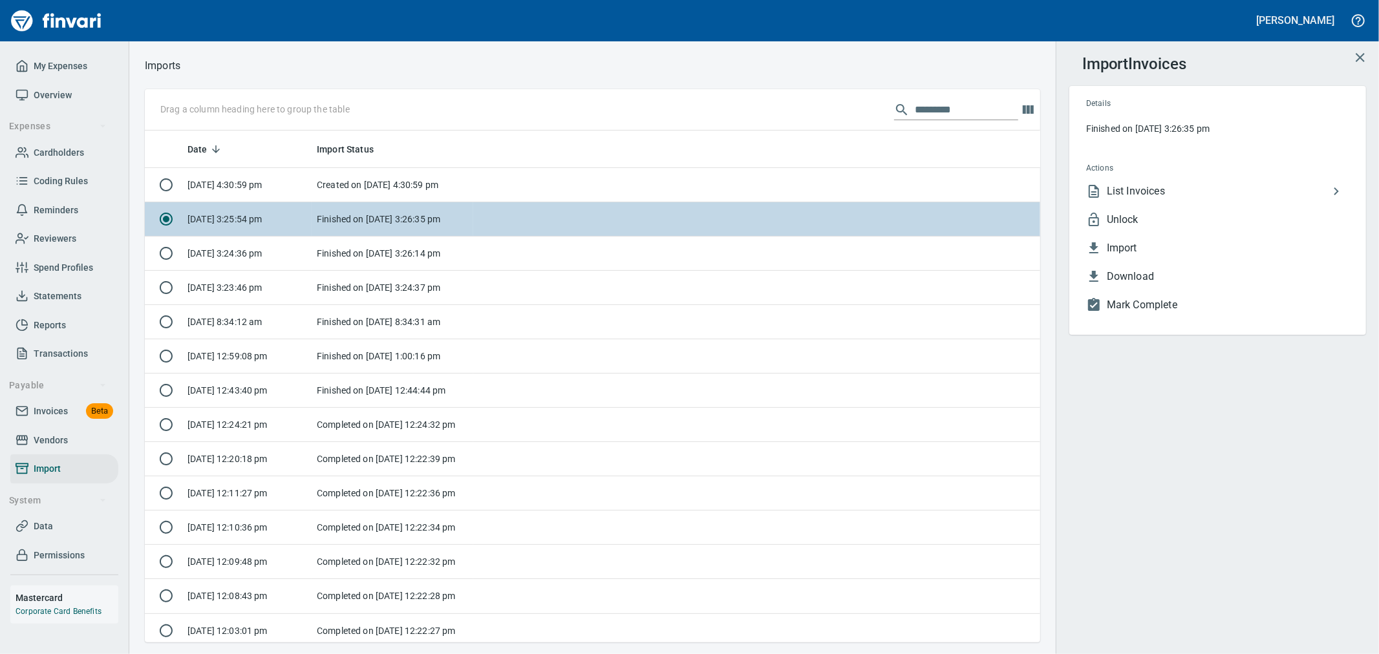
scroll to position [501, 874]
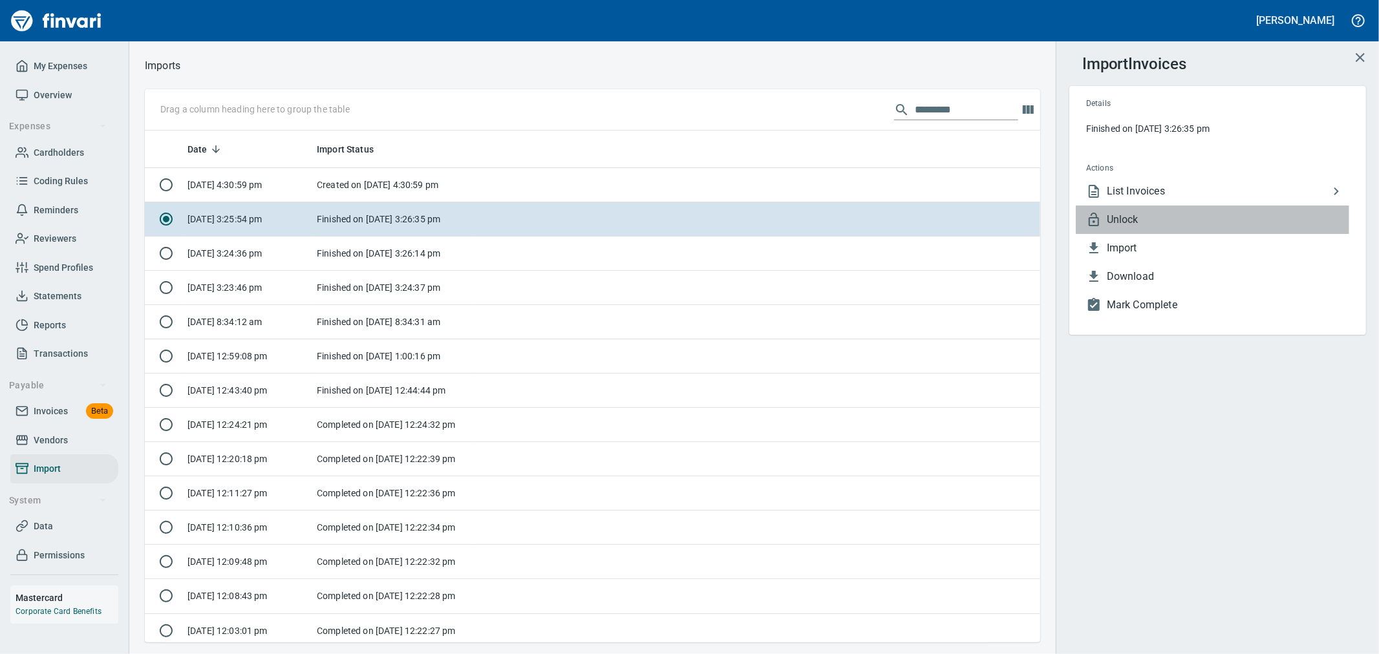
click at [1153, 216] on span "Unlock" at bounding box center [1228, 220] width 242 height 16
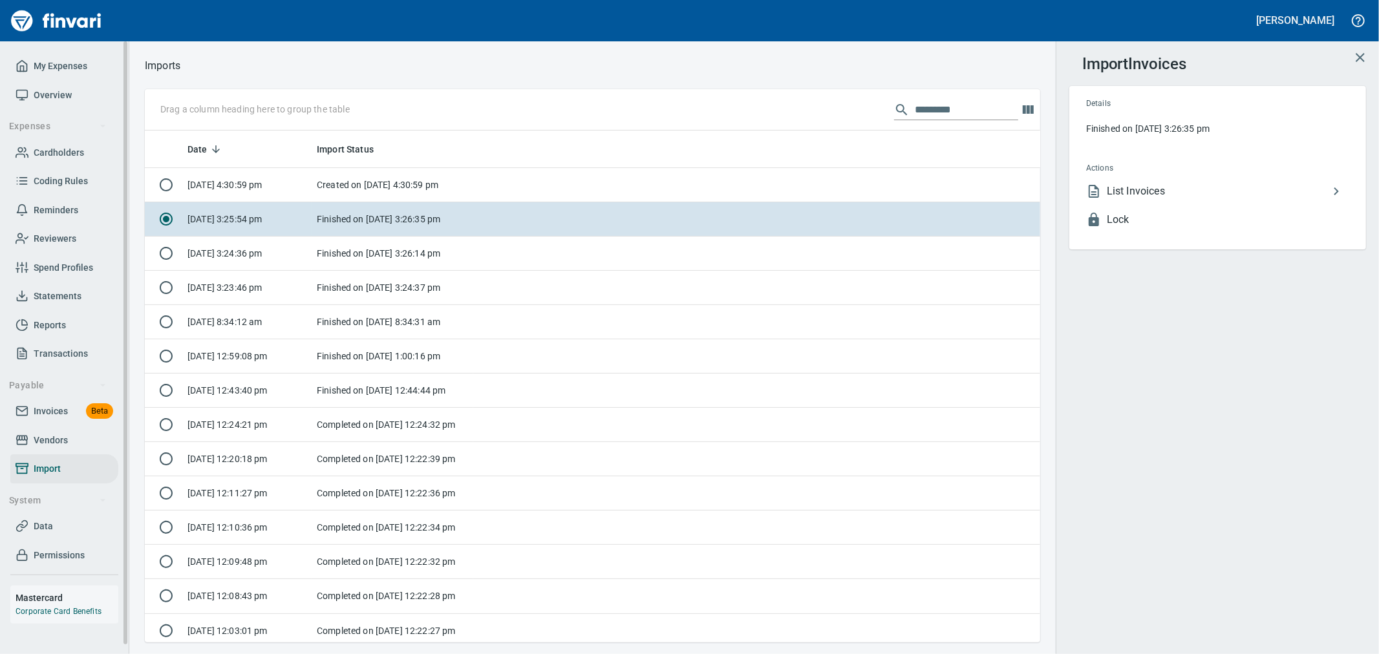
click at [48, 402] on link "Invoices Beta" at bounding box center [64, 411] width 108 height 29
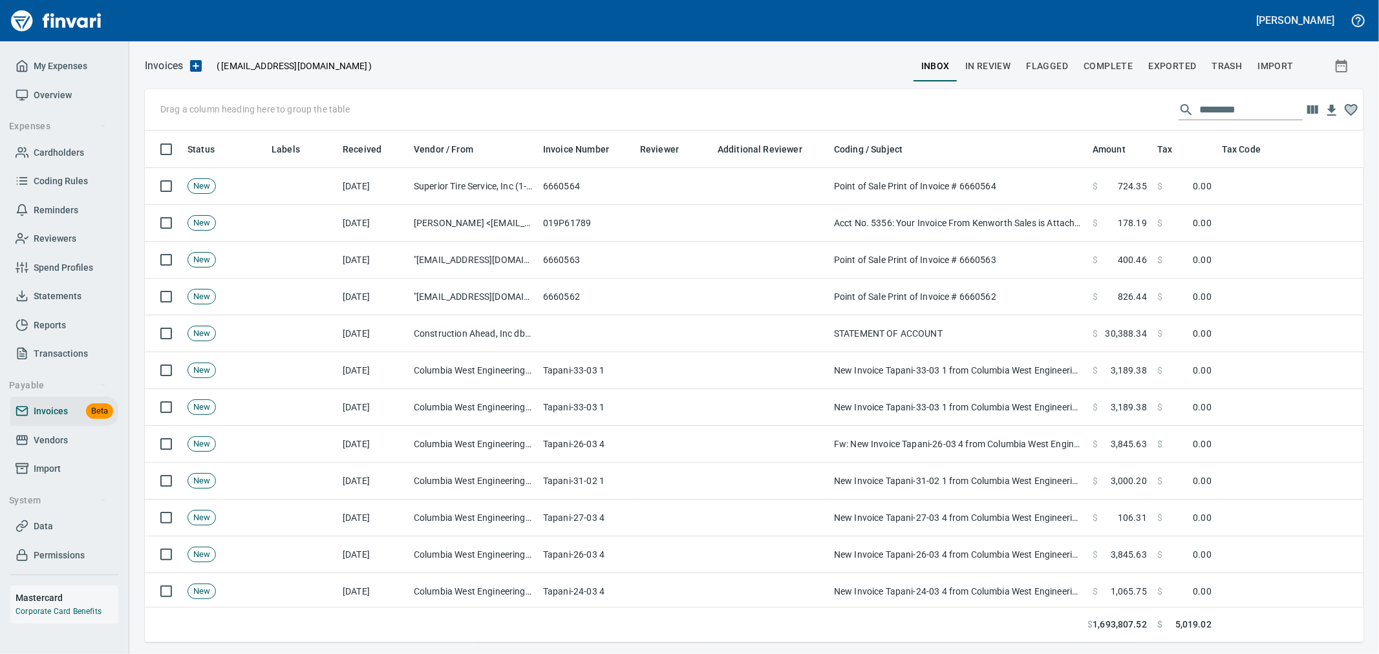
scroll to position [490, 1197]
click at [1103, 65] on span "Complete" at bounding box center [1107, 66] width 49 height 16
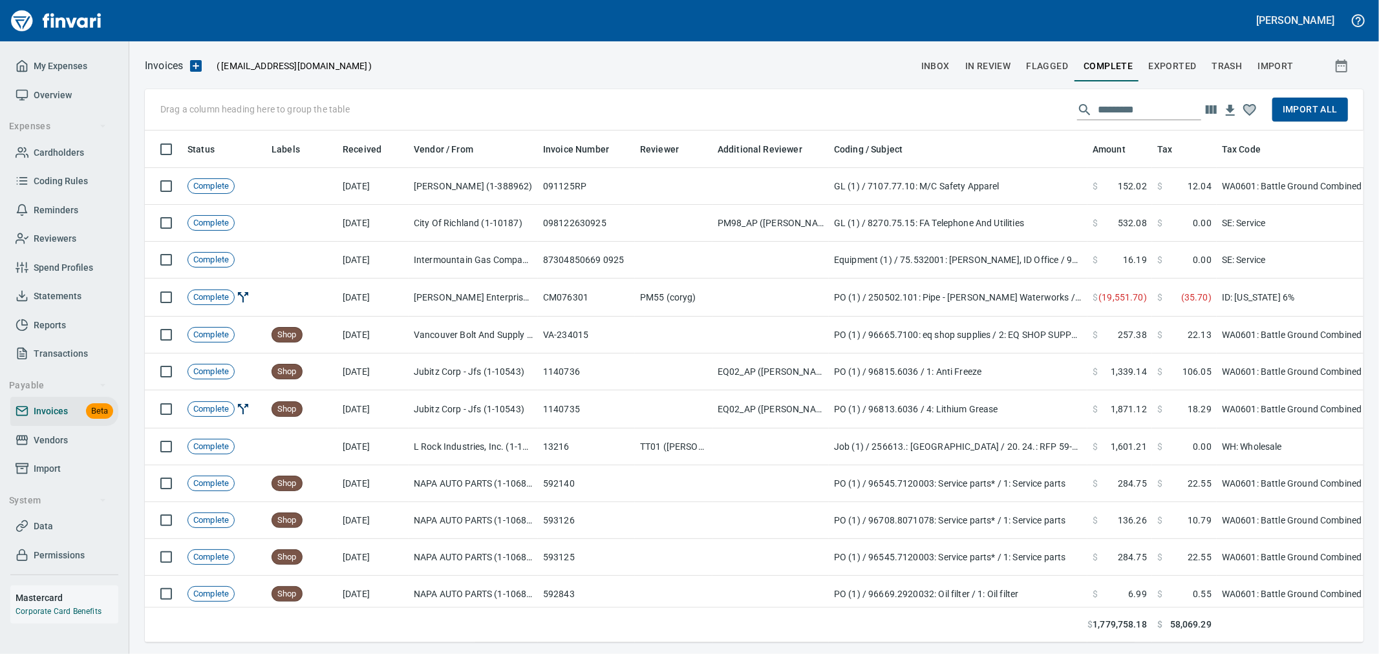
scroll to position [490, 1197]
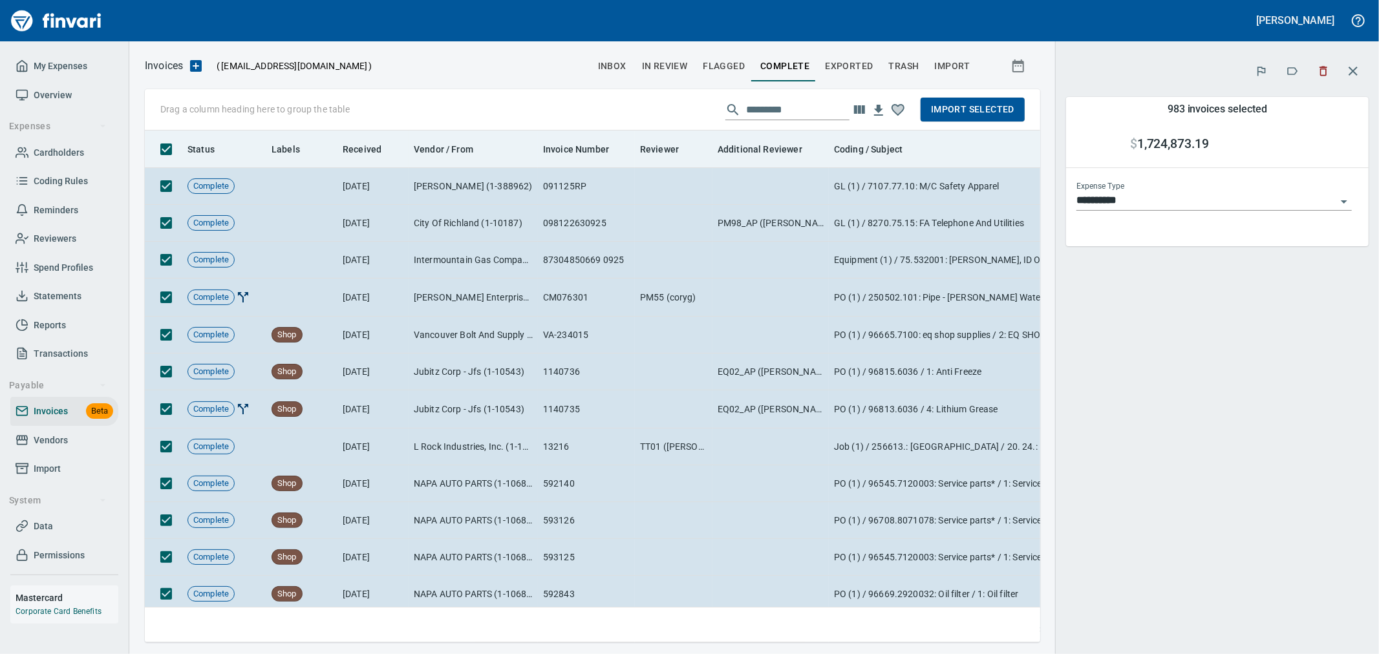
scroll to position [490, 874]
